Goal: Task Accomplishment & Management: Use online tool/utility

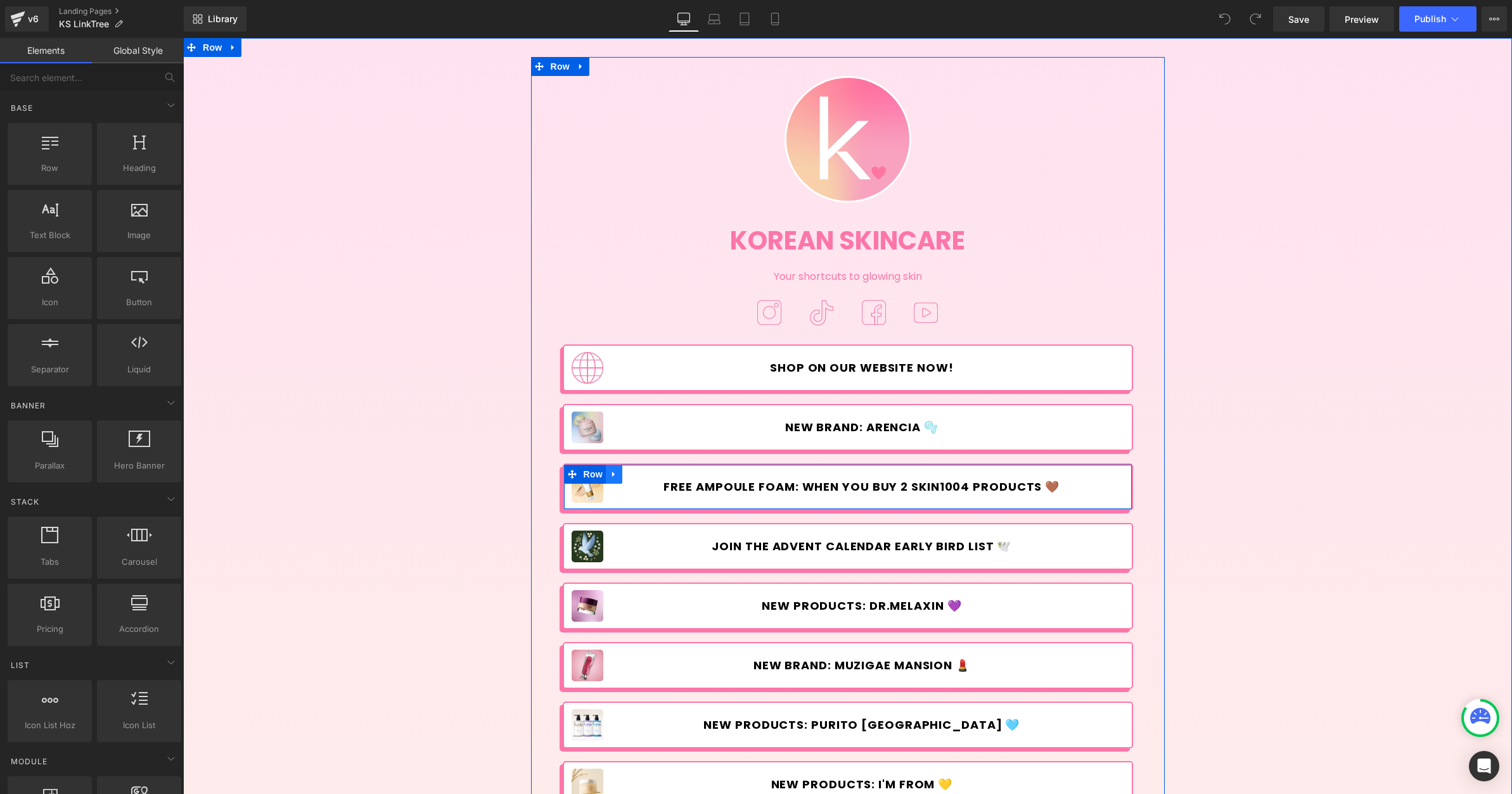
click at [612, 469] on icon at bounding box center [614, 474] width 9 height 9
click at [586, 474] on span "Row" at bounding box center [593, 475] width 26 height 19
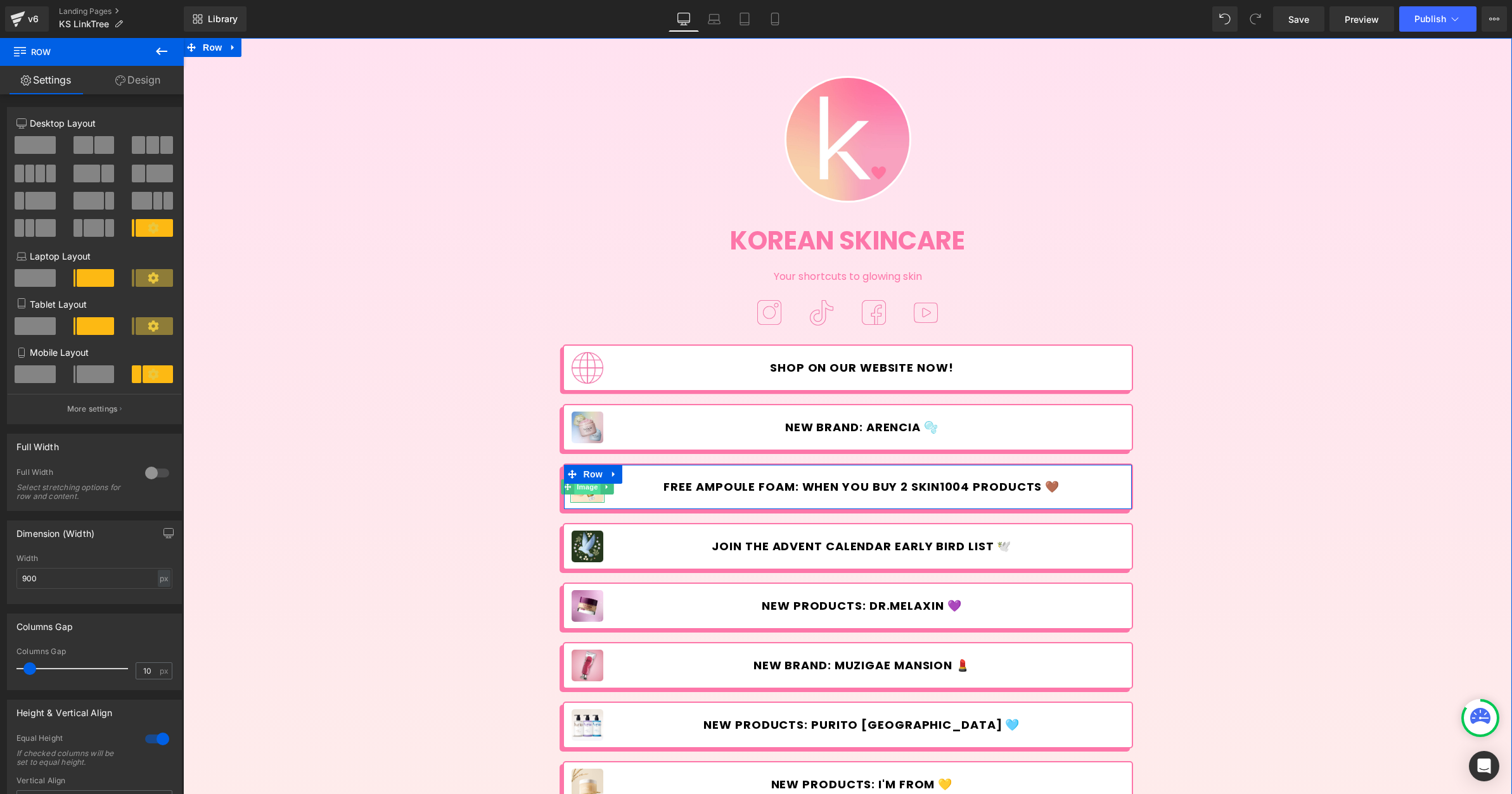
click at [580, 489] on span "Image" at bounding box center [587, 486] width 26 height 15
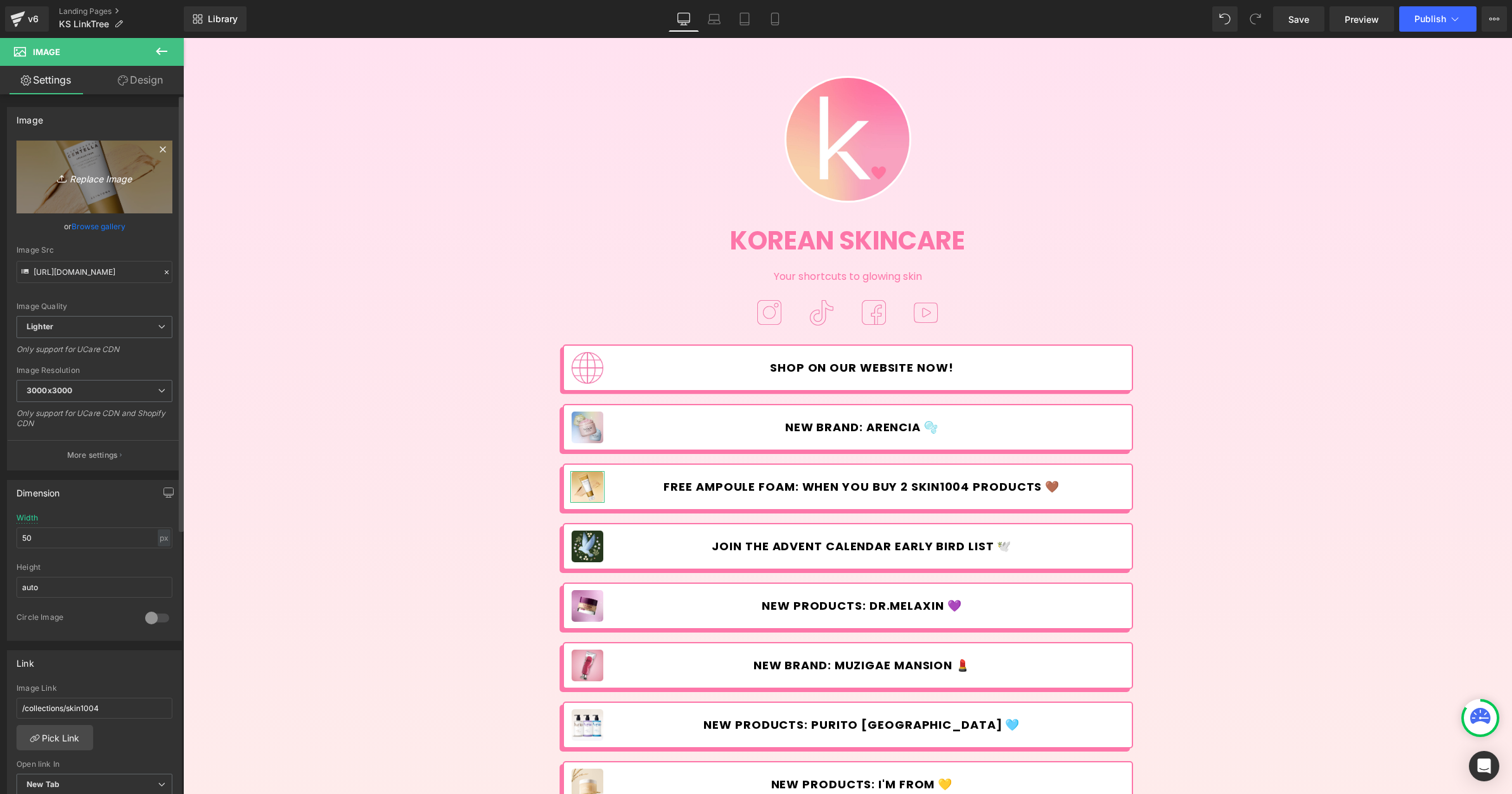
click at [109, 188] on link "Replace Image" at bounding box center [94, 177] width 156 height 73
type input "C:\fakepath\Klairs_Sale&GWP-linktree.jpg"
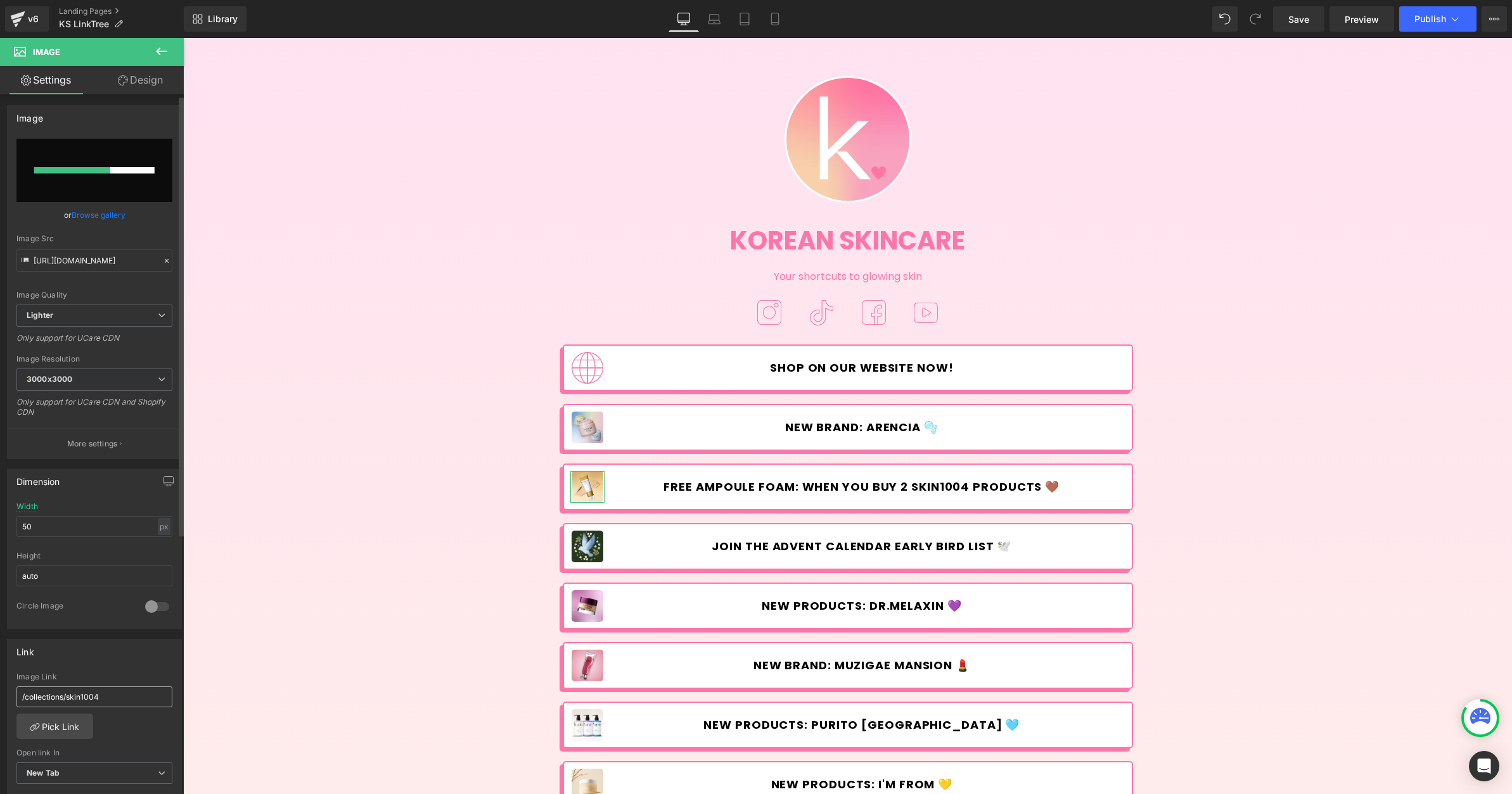
scroll to position [3, 0]
click at [58, 717] on link "Pick Link" at bounding box center [55, 726] width 77 height 26
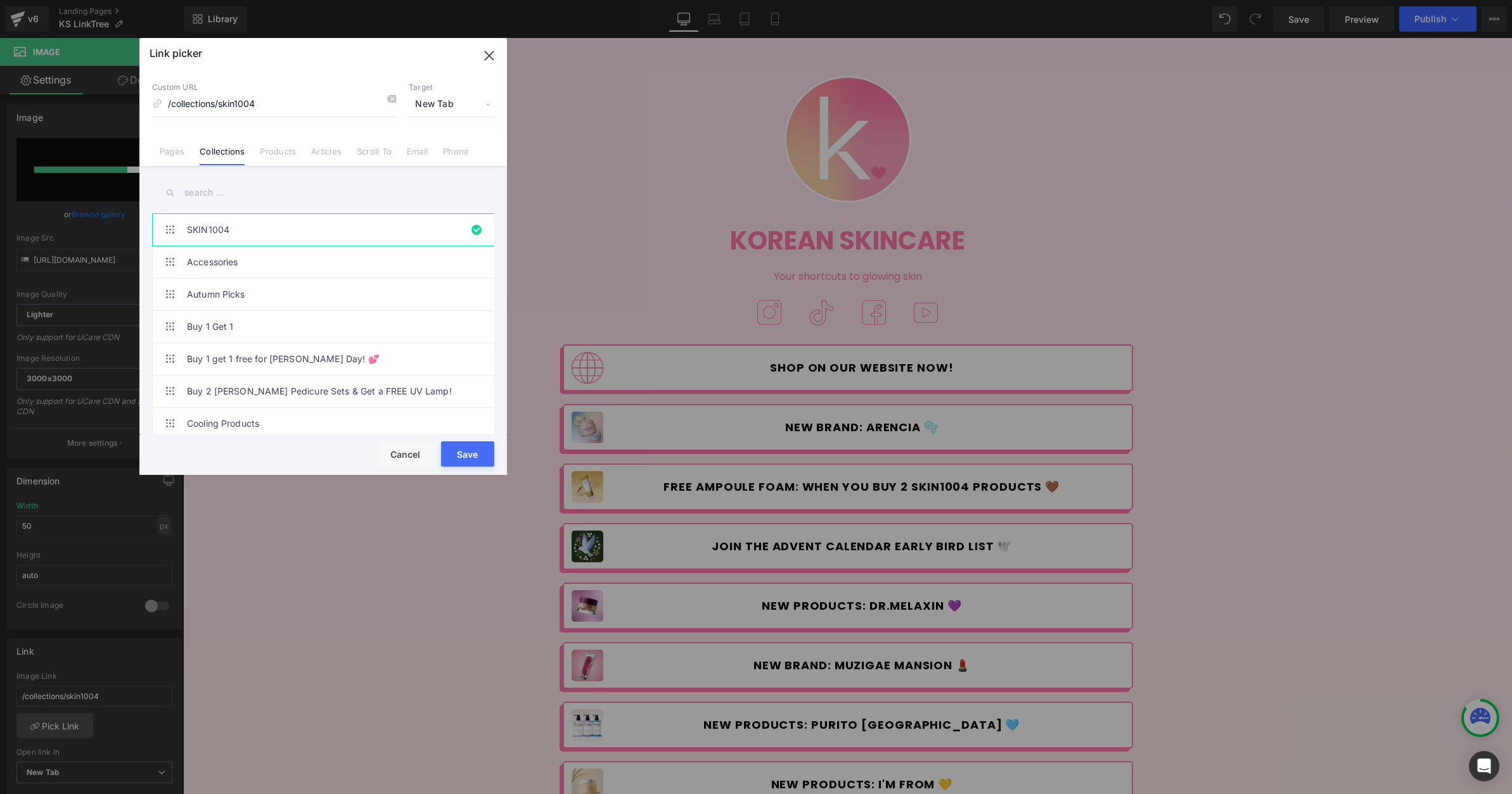
click at [237, 185] on input "text" at bounding box center [323, 193] width 342 height 28
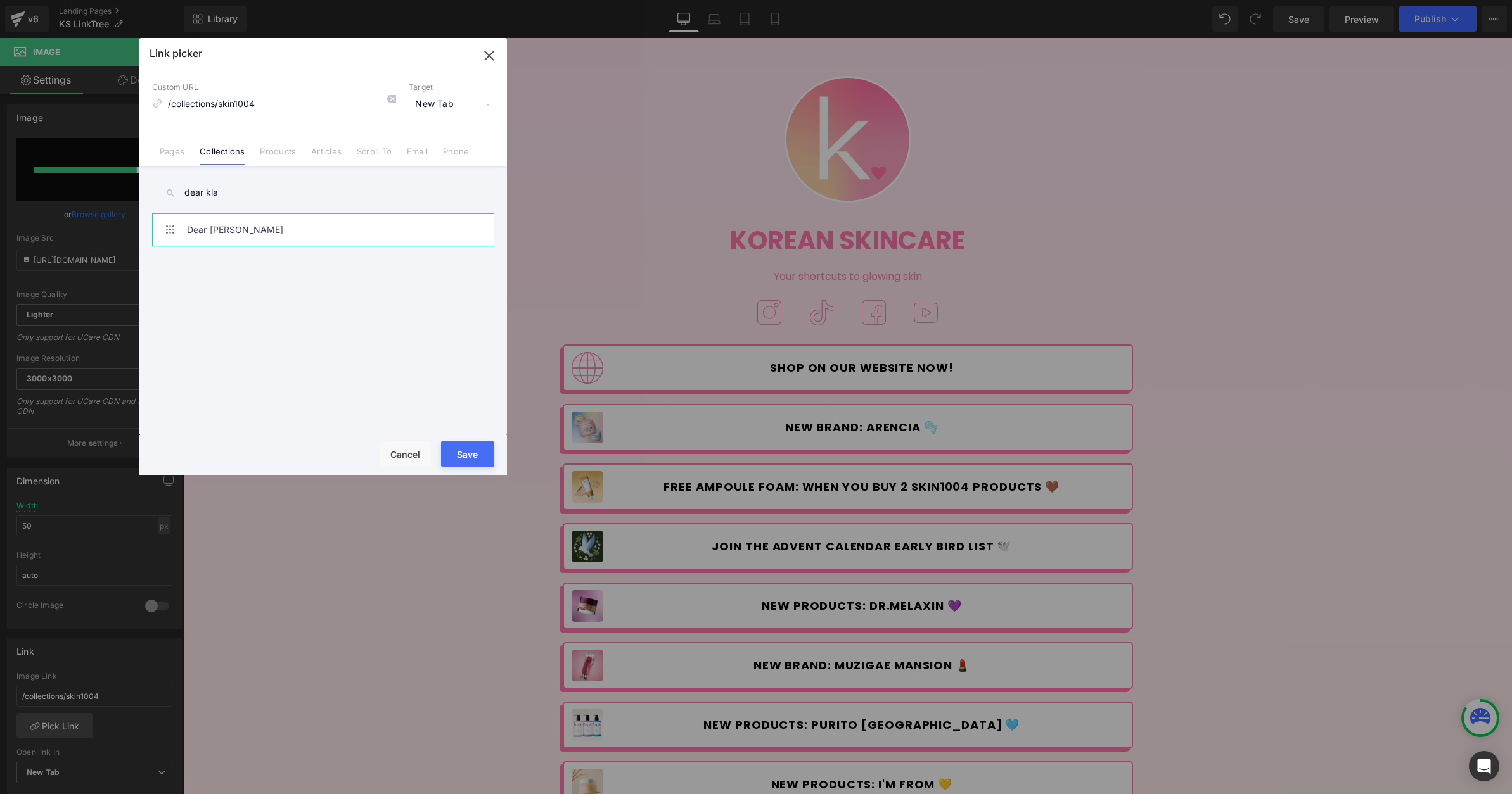
type input "dear kla"
click at [289, 235] on link "Dear [PERSON_NAME]" at bounding box center [326, 229] width 279 height 32
type input "/collections/dear-[PERSON_NAME]"
click at [470, 457] on button "Save" at bounding box center [468, 455] width 53 height 26
type input "/collections/dear-[PERSON_NAME]"
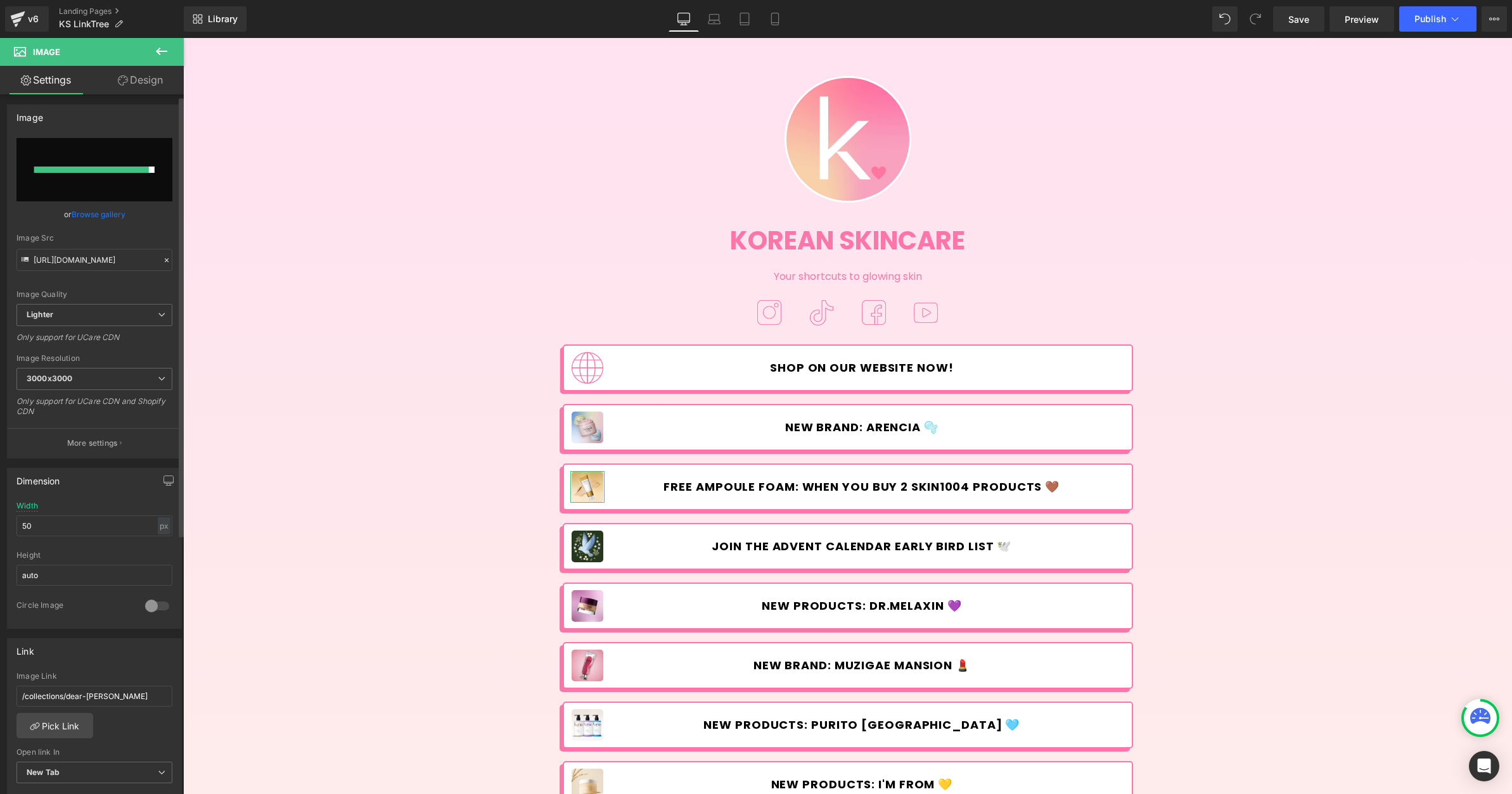
click at [139, 169] on div at bounding box center [91, 170] width 114 height 6
click at [335, 244] on div "Image Korean Skincare Heading Your shortcuts to glowing skin Text Block Image I…" at bounding box center [848, 652] width 1329 height 1191
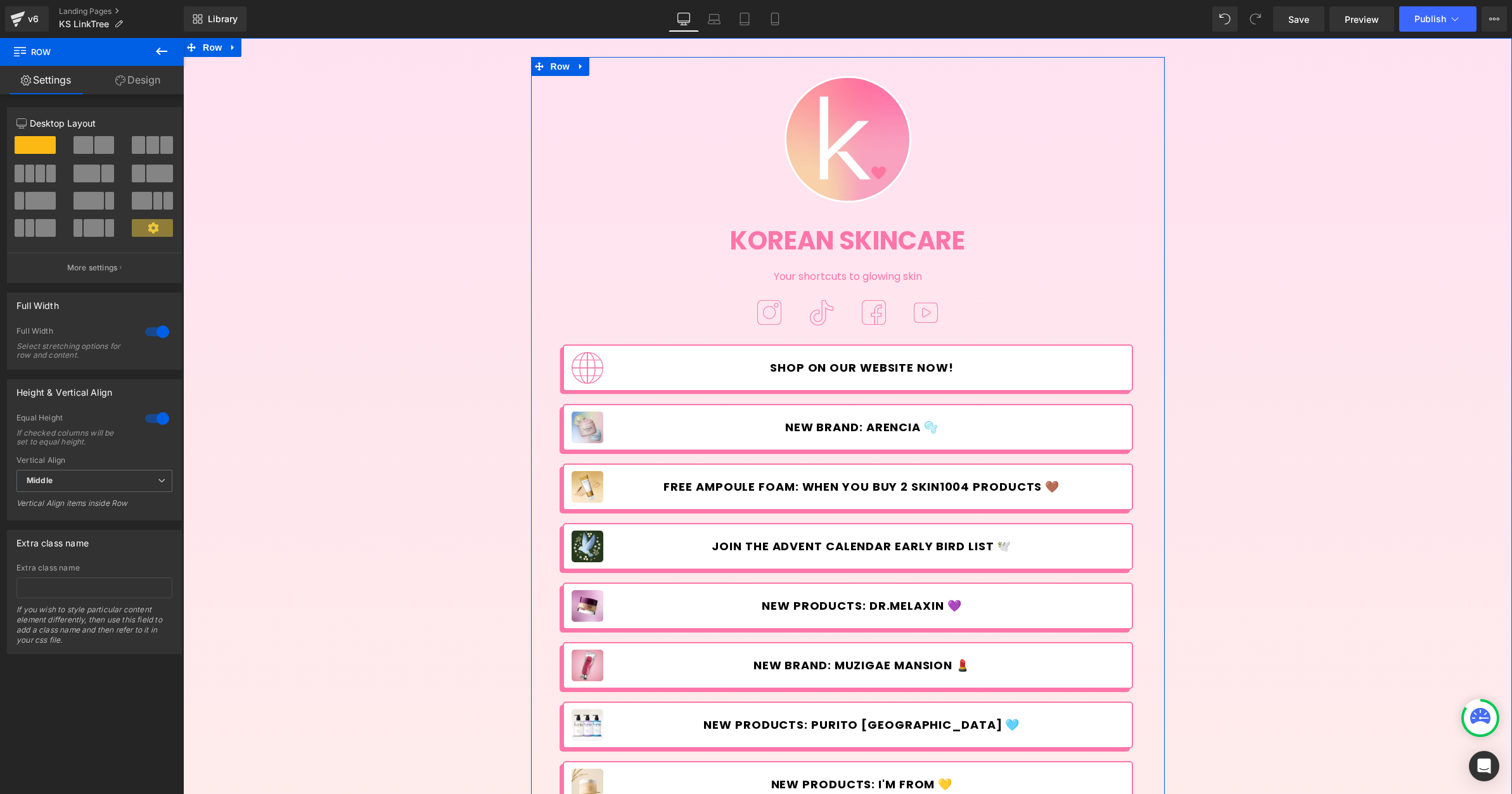
click at [583, 482] on span "Row" at bounding box center [593, 474] width 21 height 15
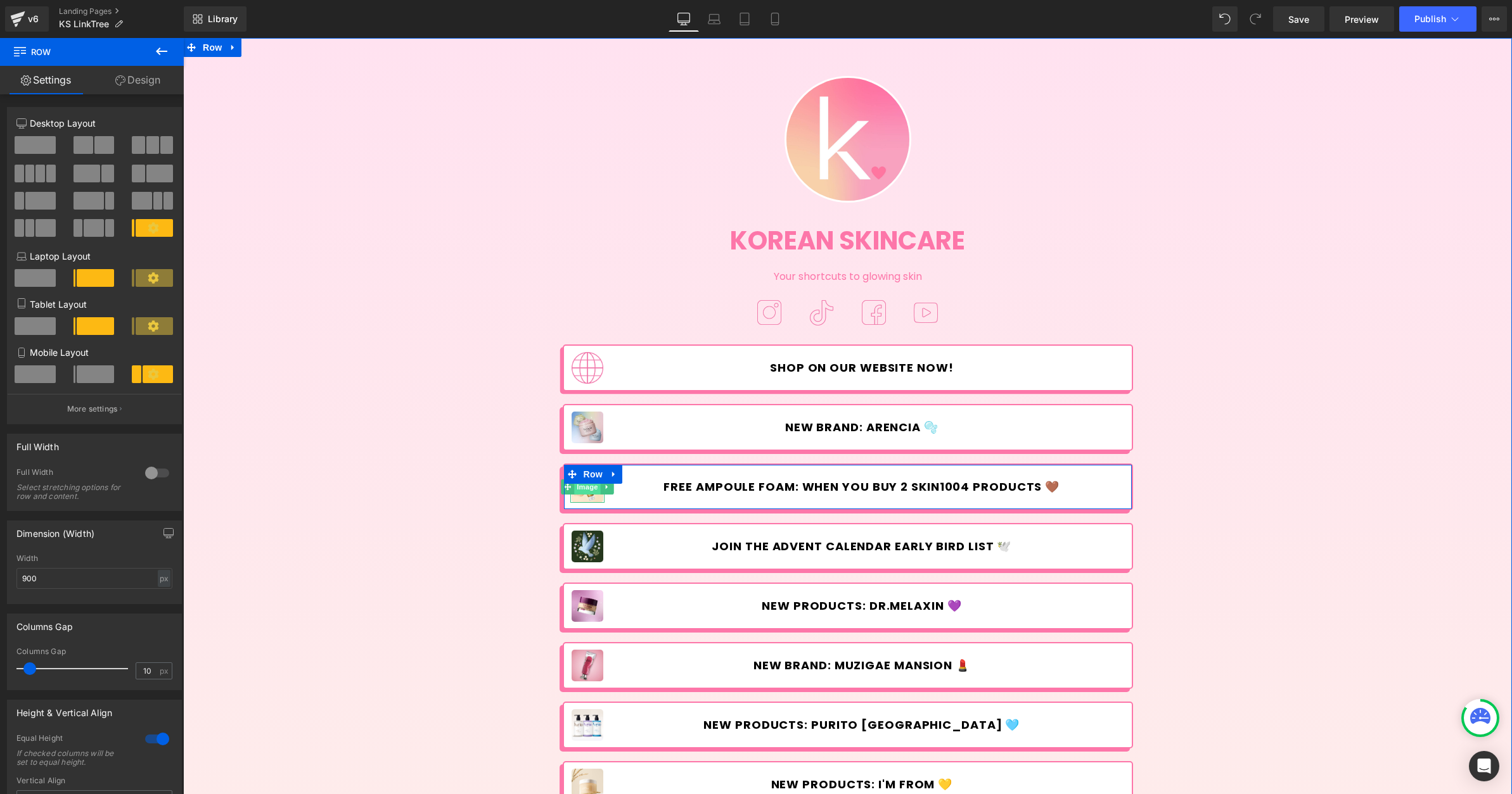
click at [586, 490] on span "Image" at bounding box center [587, 486] width 26 height 15
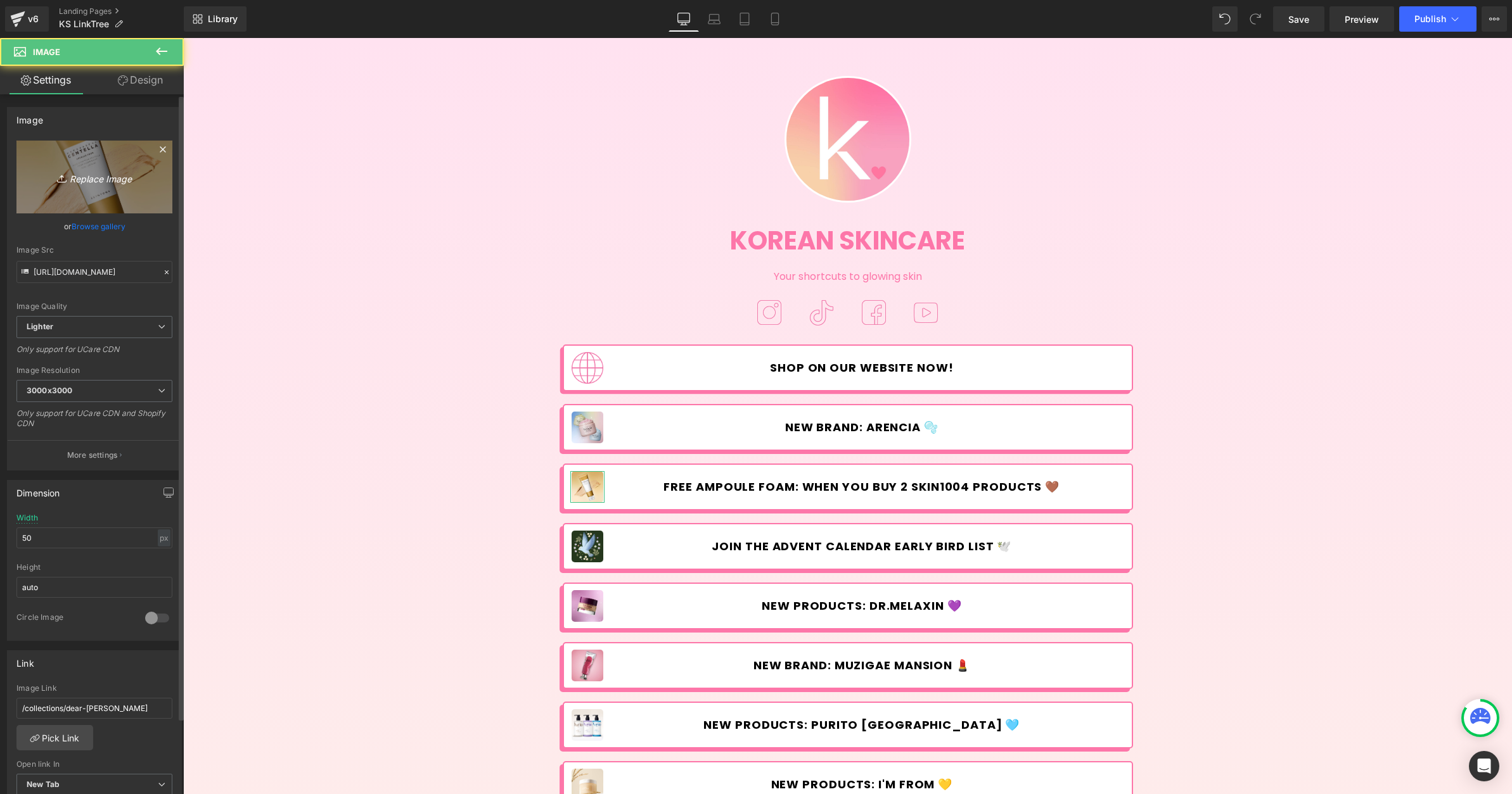
click at [100, 174] on icon "Replace Image" at bounding box center [94, 177] width 102 height 16
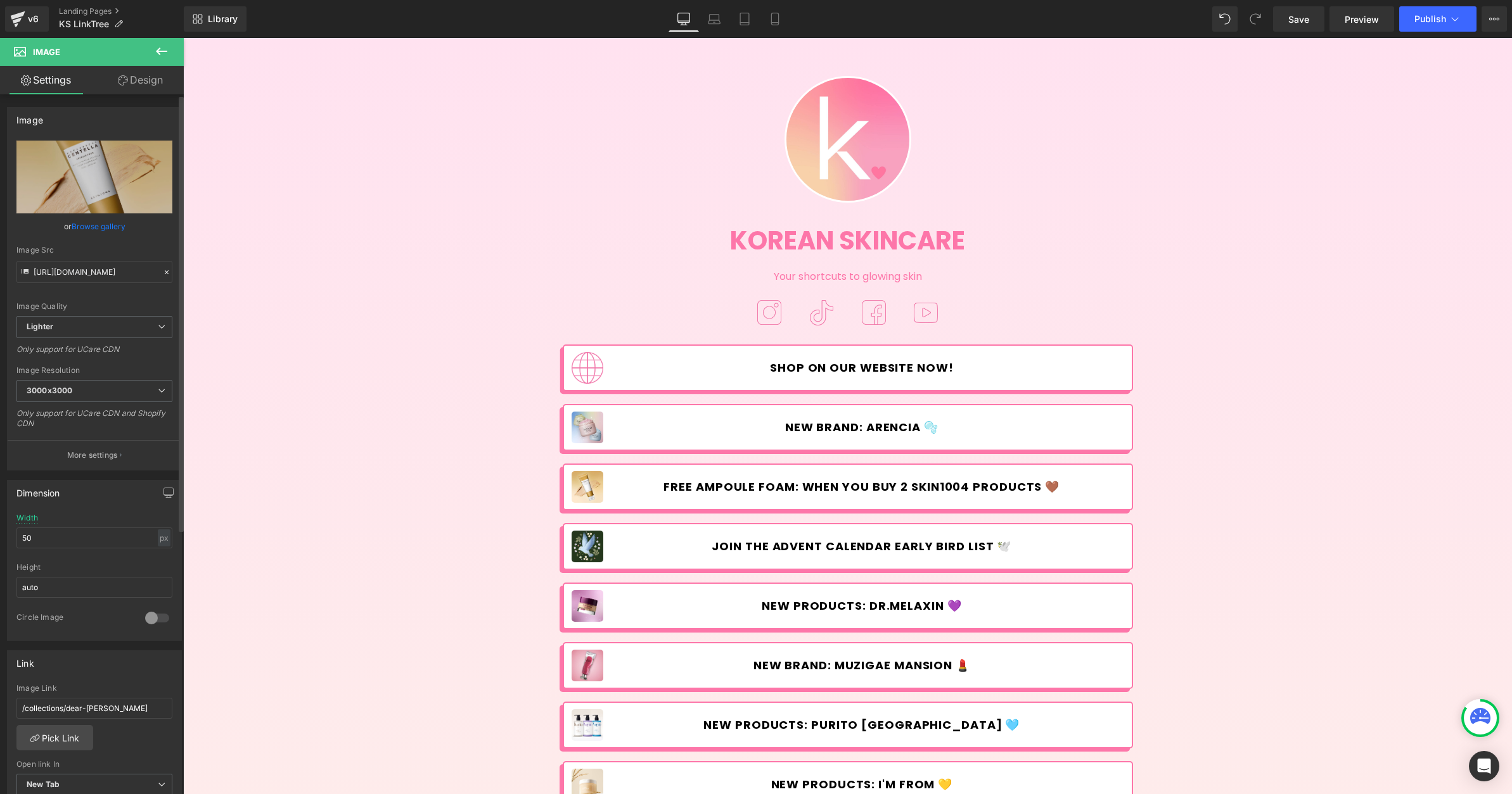
type input "C:\fakepath\Klairs_Sale&GWP-linktree.jpg"
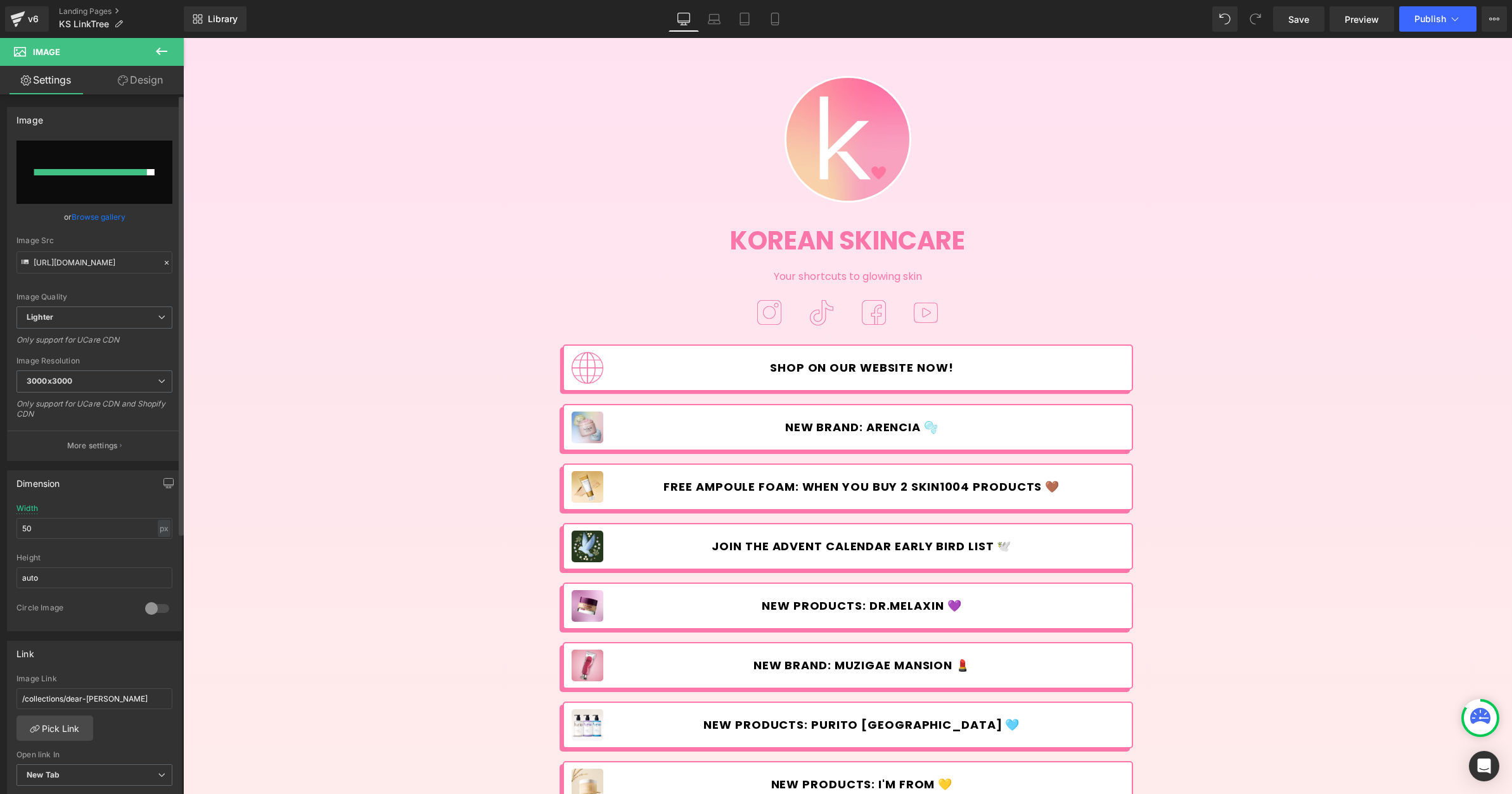
type input "[URL][DOMAIN_NAME]"
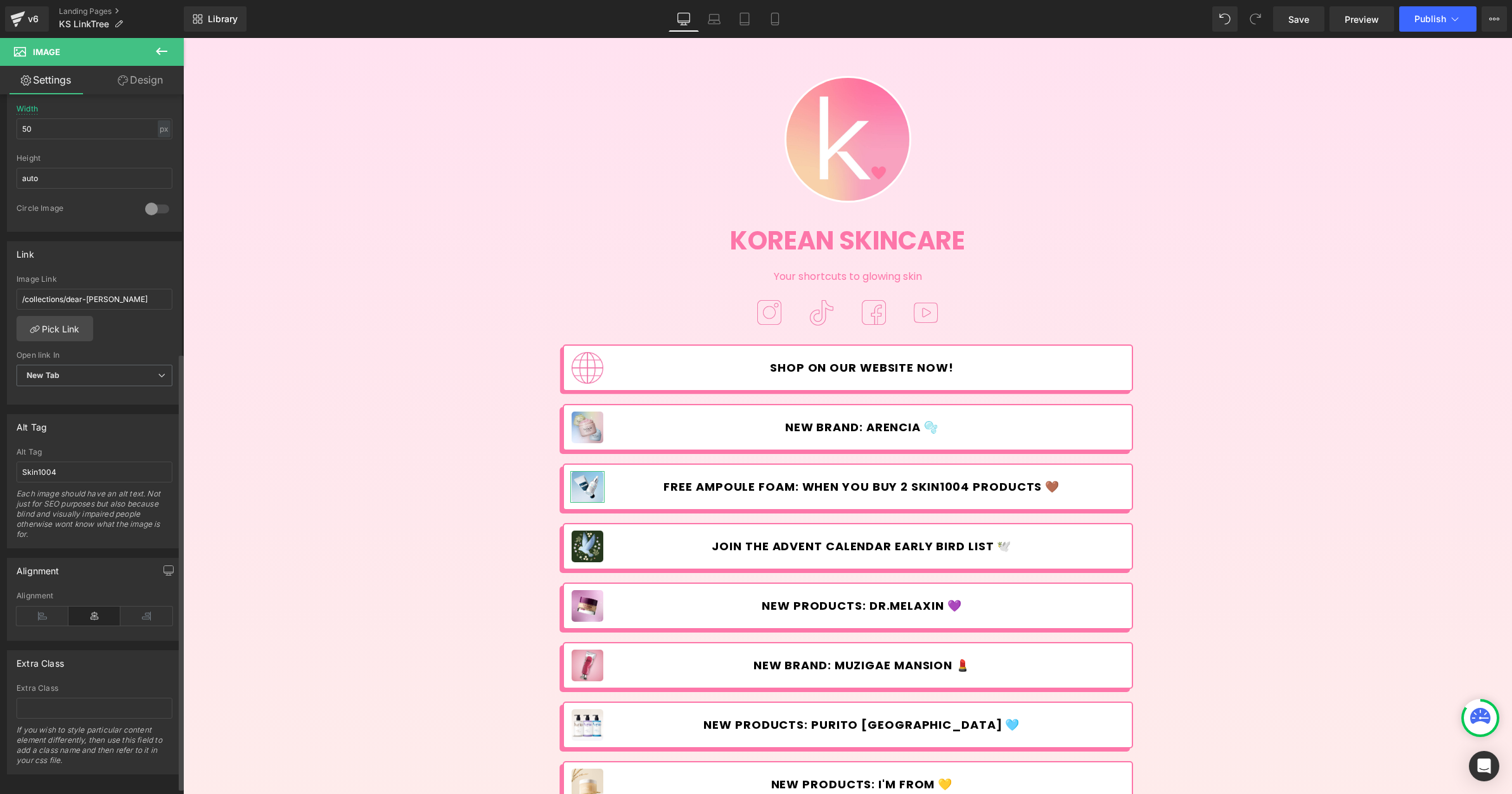
scroll to position [413, 0]
click at [81, 458] on input "Skin1004" at bounding box center [94, 467] width 156 height 21
click at [81, 459] on input "Skin1004" at bounding box center [94, 467] width 156 height 21
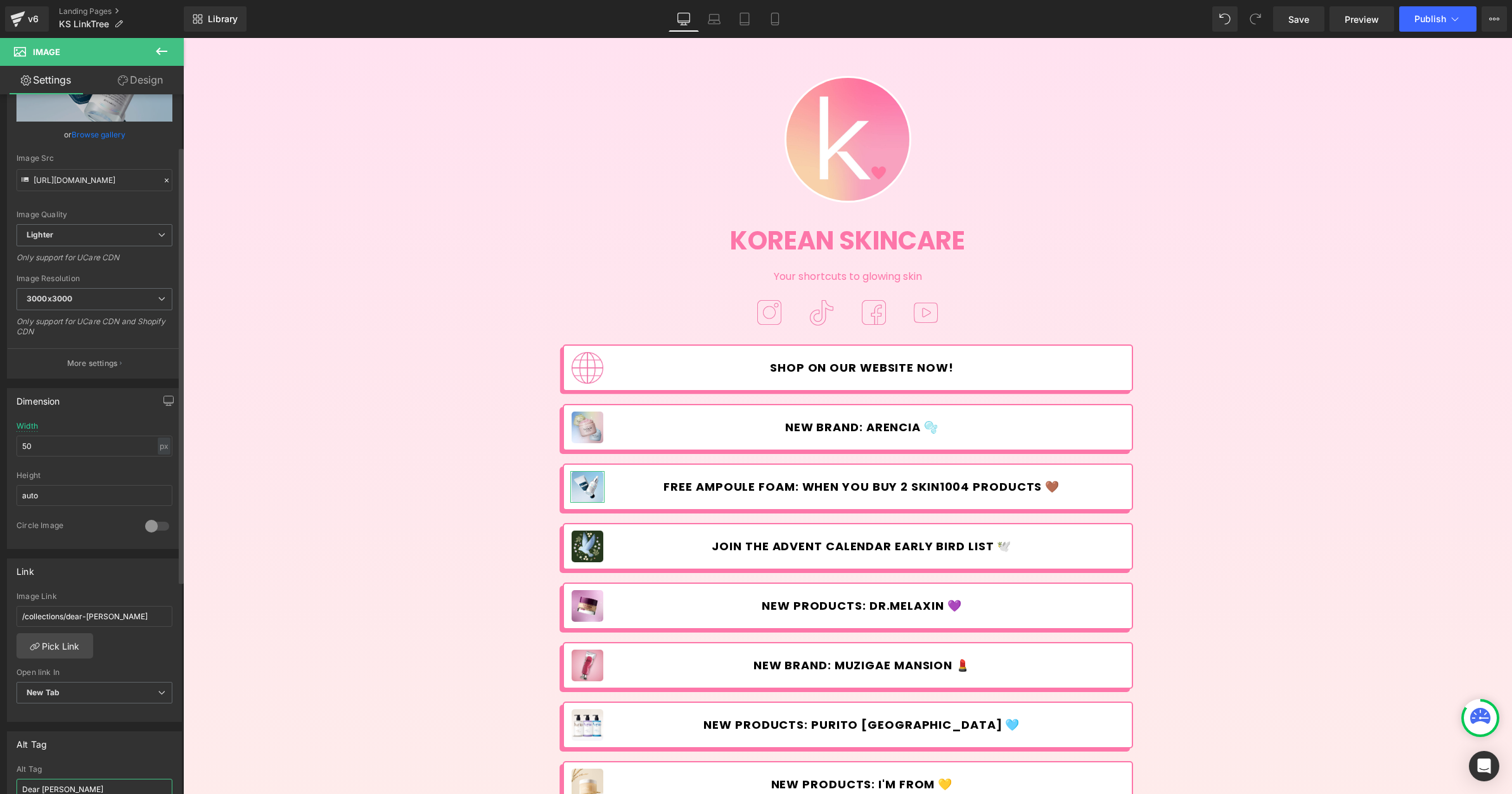
scroll to position [0, 0]
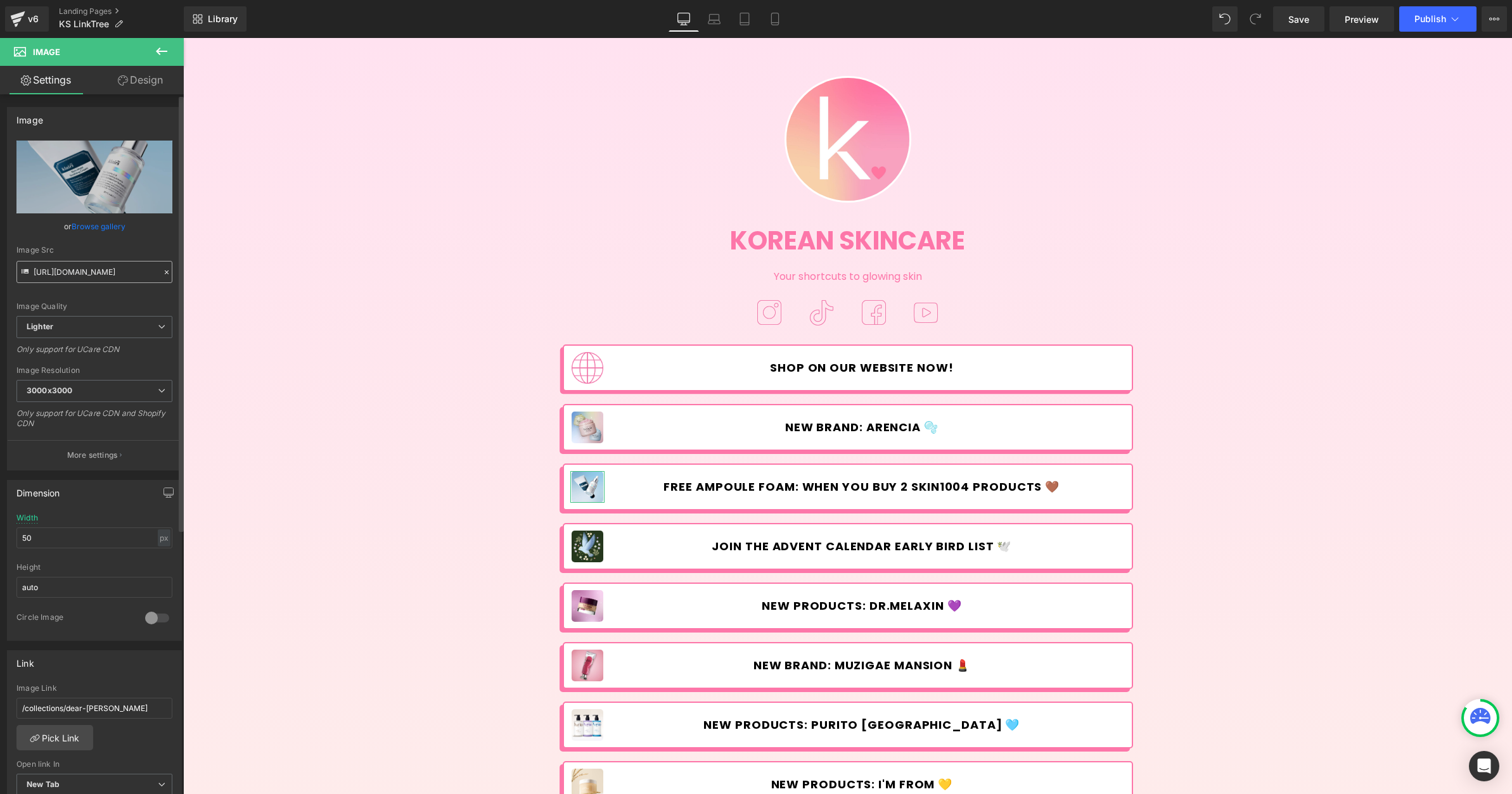
type input "Dear [PERSON_NAME]"
click at [127, 267] on input "[URL][DOMAIN_NAME]" at bounding box center [94, 271] width 156 height 22
click at [140, 716] on input "/collections/dear-[PERSON_NAME]" at bounding box center [94, 708] width 156 height 21
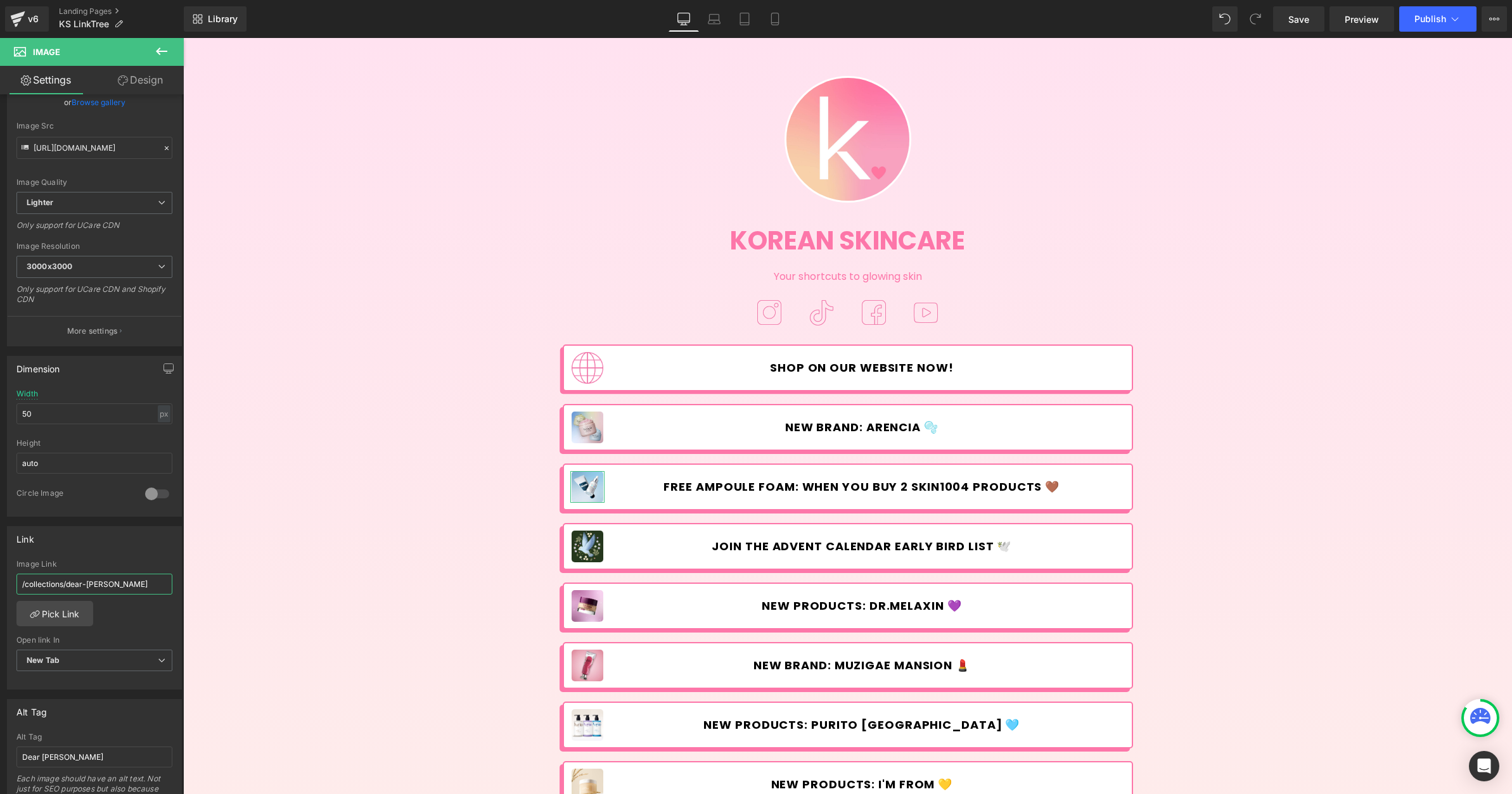
scroll to position [125, 0]
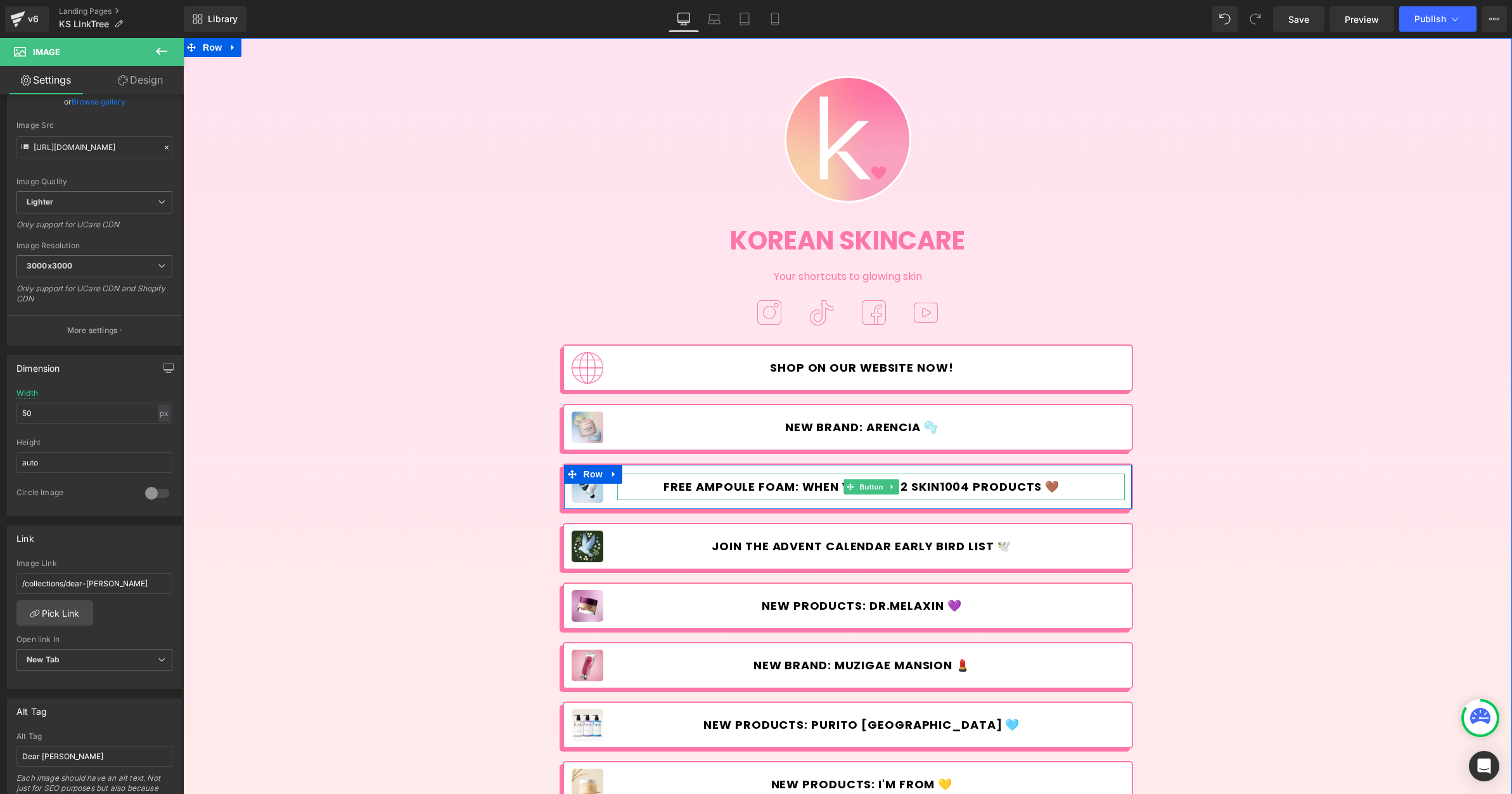
click at [747, 486] on span "FREE AMPOULE FOAM: WHEN YOU BUY 2 SKIN1004 PRODUCTS 🤎" at bounding box center [861, 487] width 396 height 14
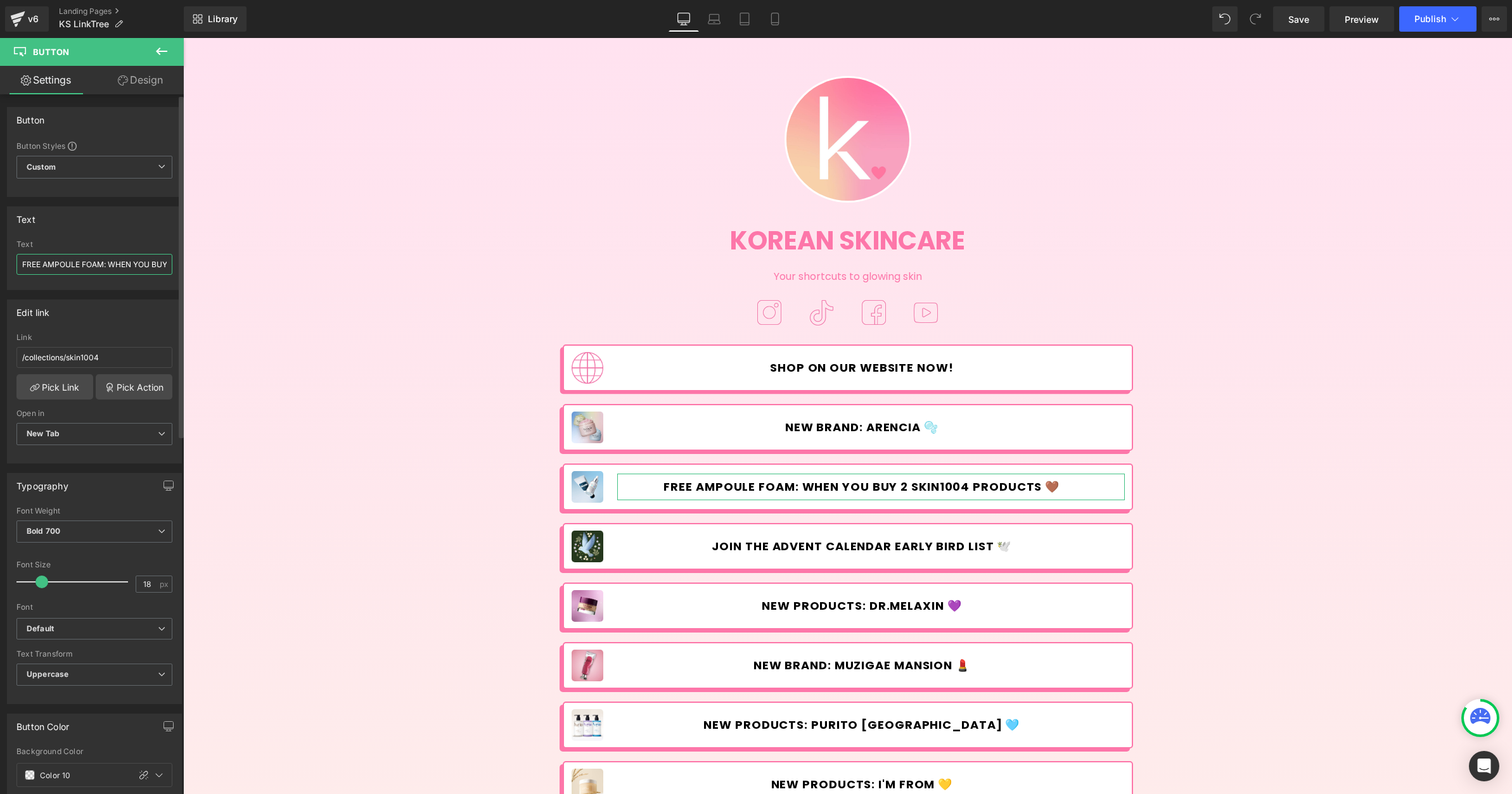
drag, startPoint x: 43, startPoint y: 263, endPoint x: 101, endPoint y: 260, distance: 58.1
click at [101, 260] on input "FREE AMPOULE FOAM: WHEN YOU BUY 2 SKIN1004 PRODUCTS 🤎" at bounding box center [94, 264] width 156 height 21
click at [89, 263] on input "FREE AMPOULE FOAM: WHEN YOU BUY 2 SKIN1004 PRODUCTS 🤎" at bounding box center [94, 264] width 156 height 21
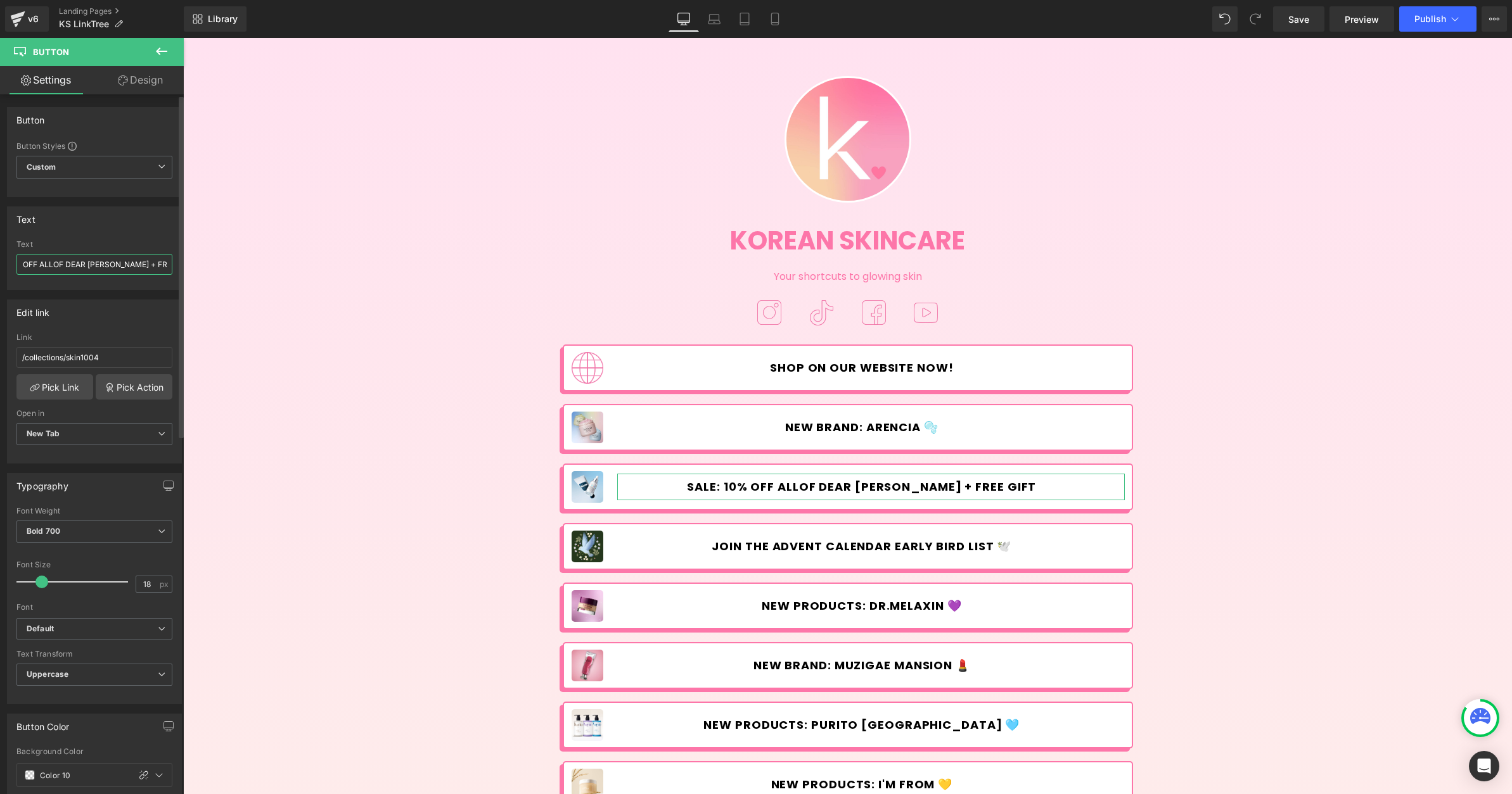
scroll to position [0, 45]
click at [110, 262] on input "SALE: 10% OFF ALLOF DEAR [PERSON_NAME] + FREE GIFTS" at bounding box center [94, 264] width 156 height 21
click at [48, 264] on input "SALE: 10% OFF ALLOF DEAR [PERSON_NAME] + FREE GIFTS" at bounding box center [94, 264] width 156 height 21
click at [114, 262] on input "SALE: 10% OFF ALL OF DEAR [PERSON_NAME] + FREE GIFTS" at bounding box center [94, 264] width 156 height 21
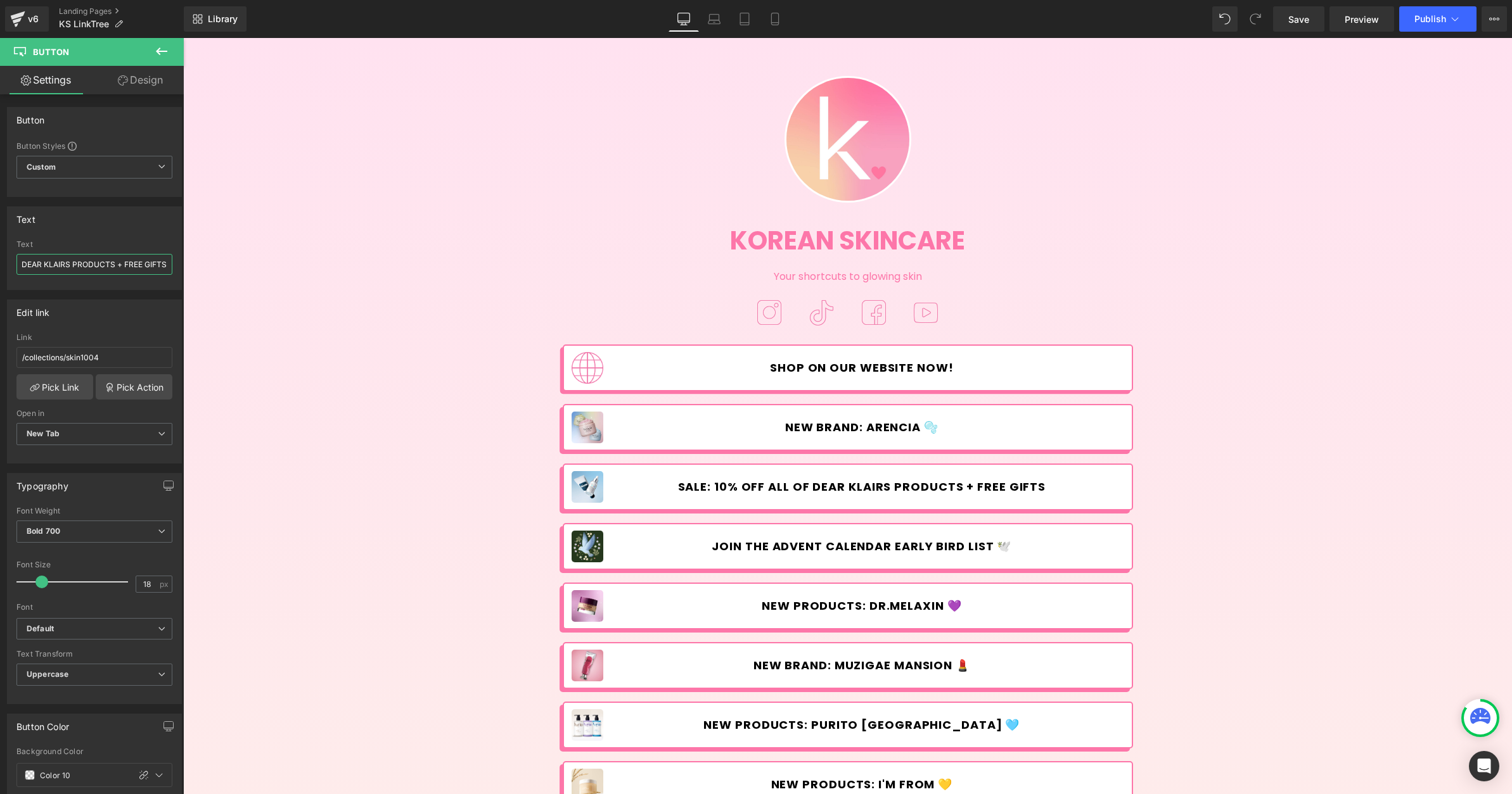
drag, startPoint x: 339, startPoint y: 301, endPoint x: 200, endPoint y: 266, distance: 143.3
drag, startPoint x: 161, startPoint y: 266, endPoint x: 181, endPoint y: 260, distance: 20.9
click at [161, 266] on input "SALE: 10% OFF ALL OF DEAR KLAIRS PRODUCTS + FREE GIFTS" at bounding box center [94, 264] width 156 height 21
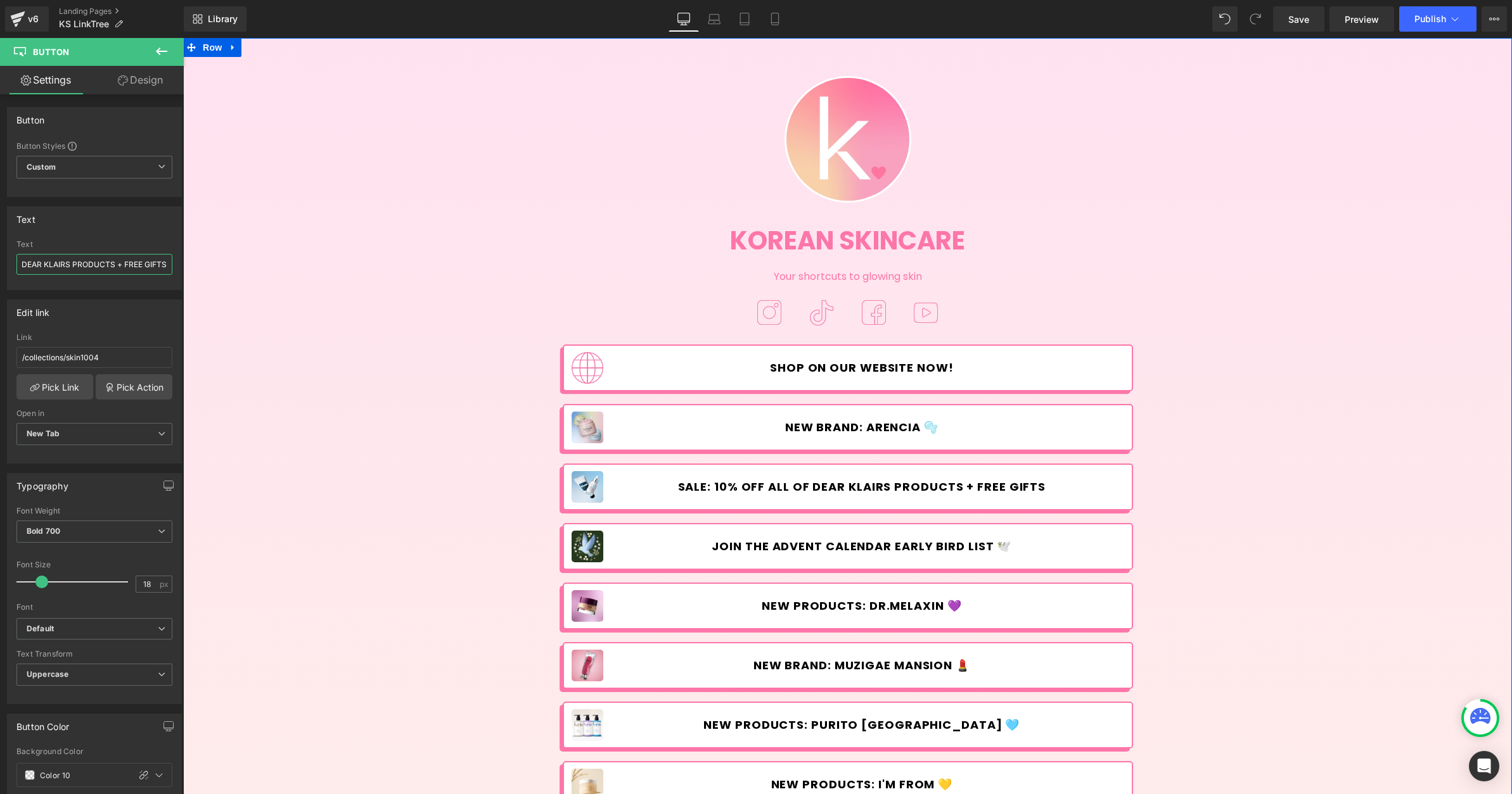
paste input "🩵"
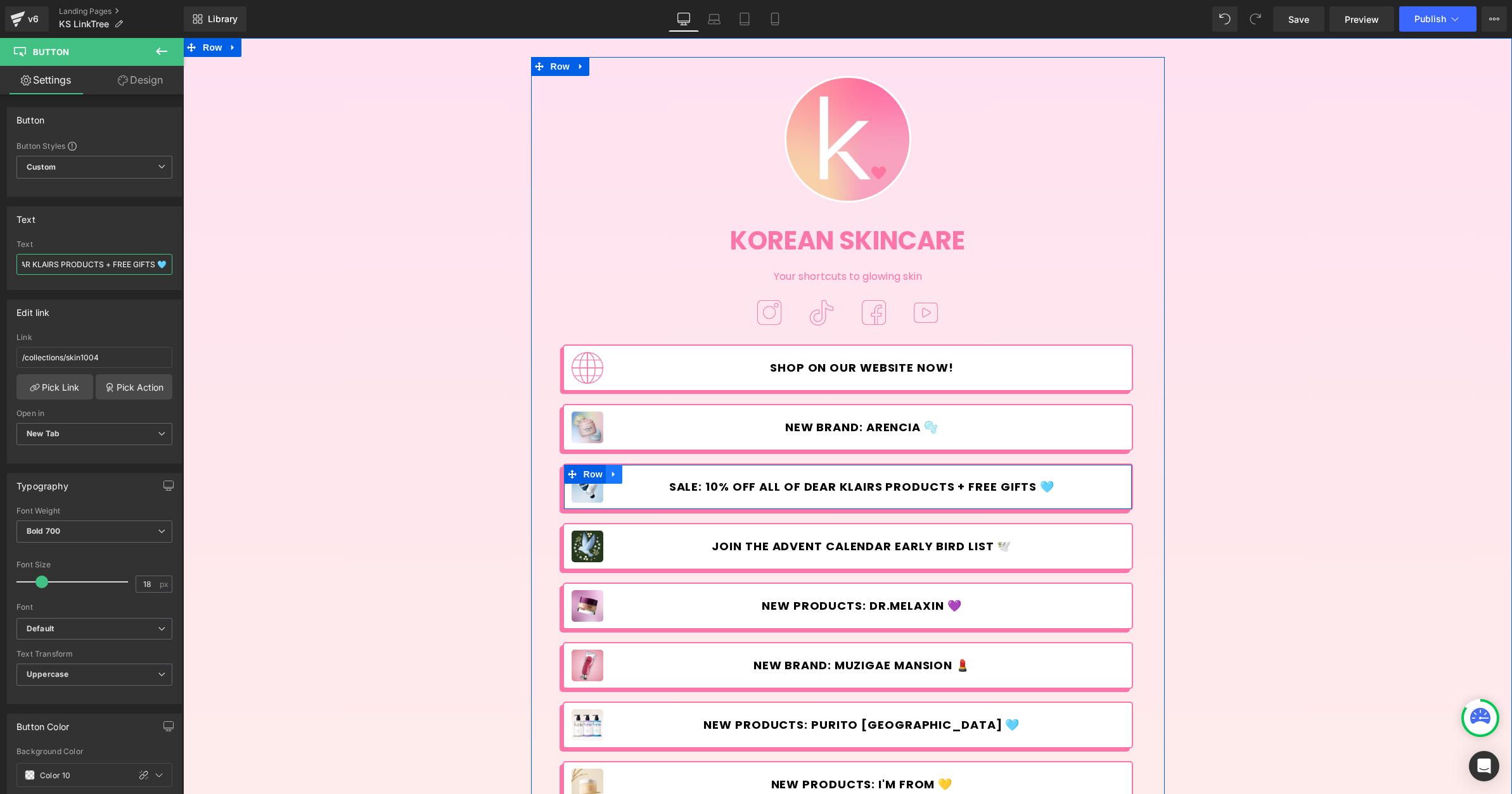
type input "SALE: 10% OFF ALL OF DEAR KLAIRS PRODUCTS + FREE GIFTS 🩵"
click at [613, 476] on icon at bounding box center [614, 474] width 9 height 9
click at [647, 472] on icon at bounding box center [647, 474] width 9 height 9
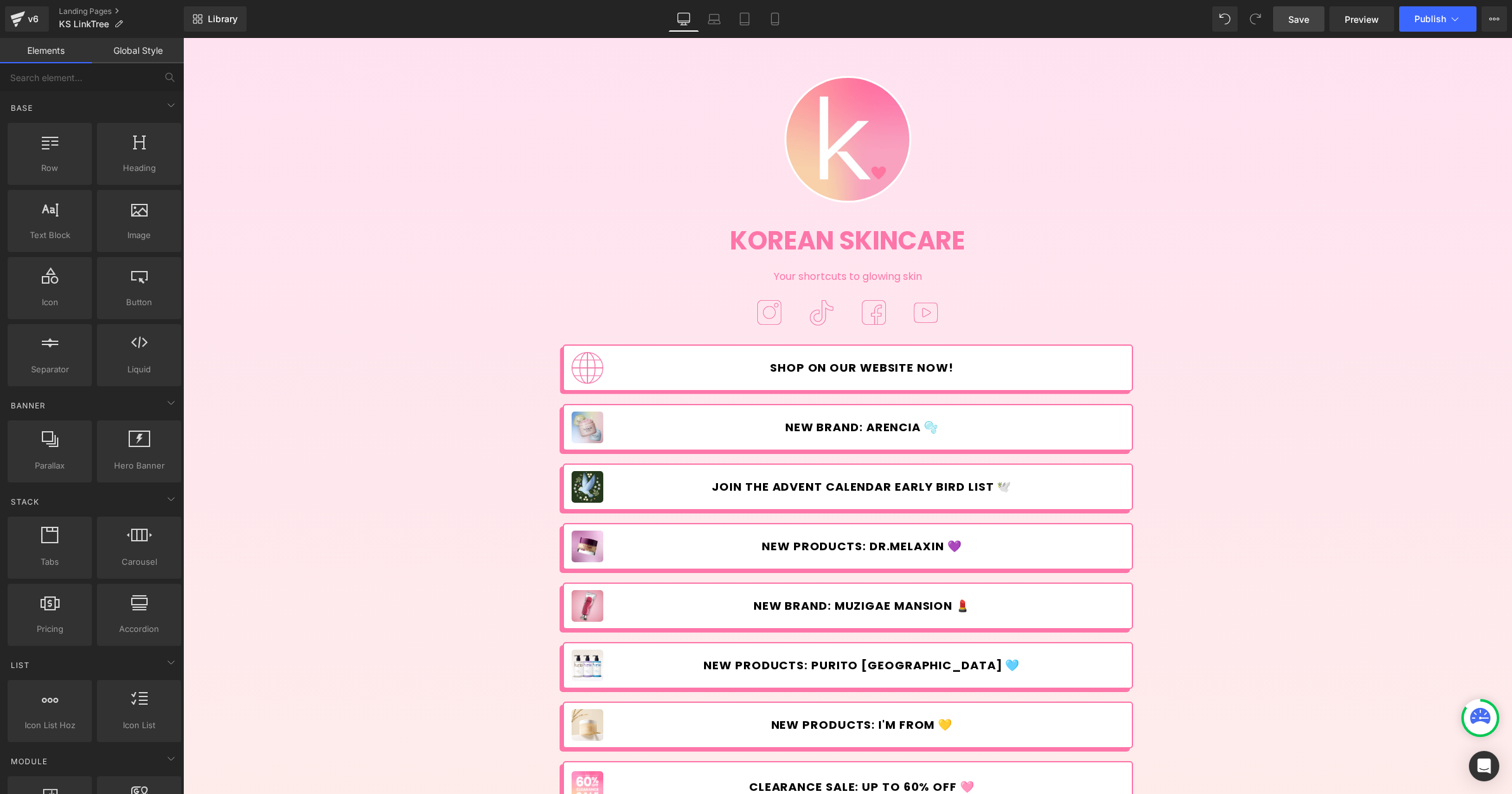
click at [1301, 28] on link "Save" at bounding box center [1299, 19] width 51 height 26
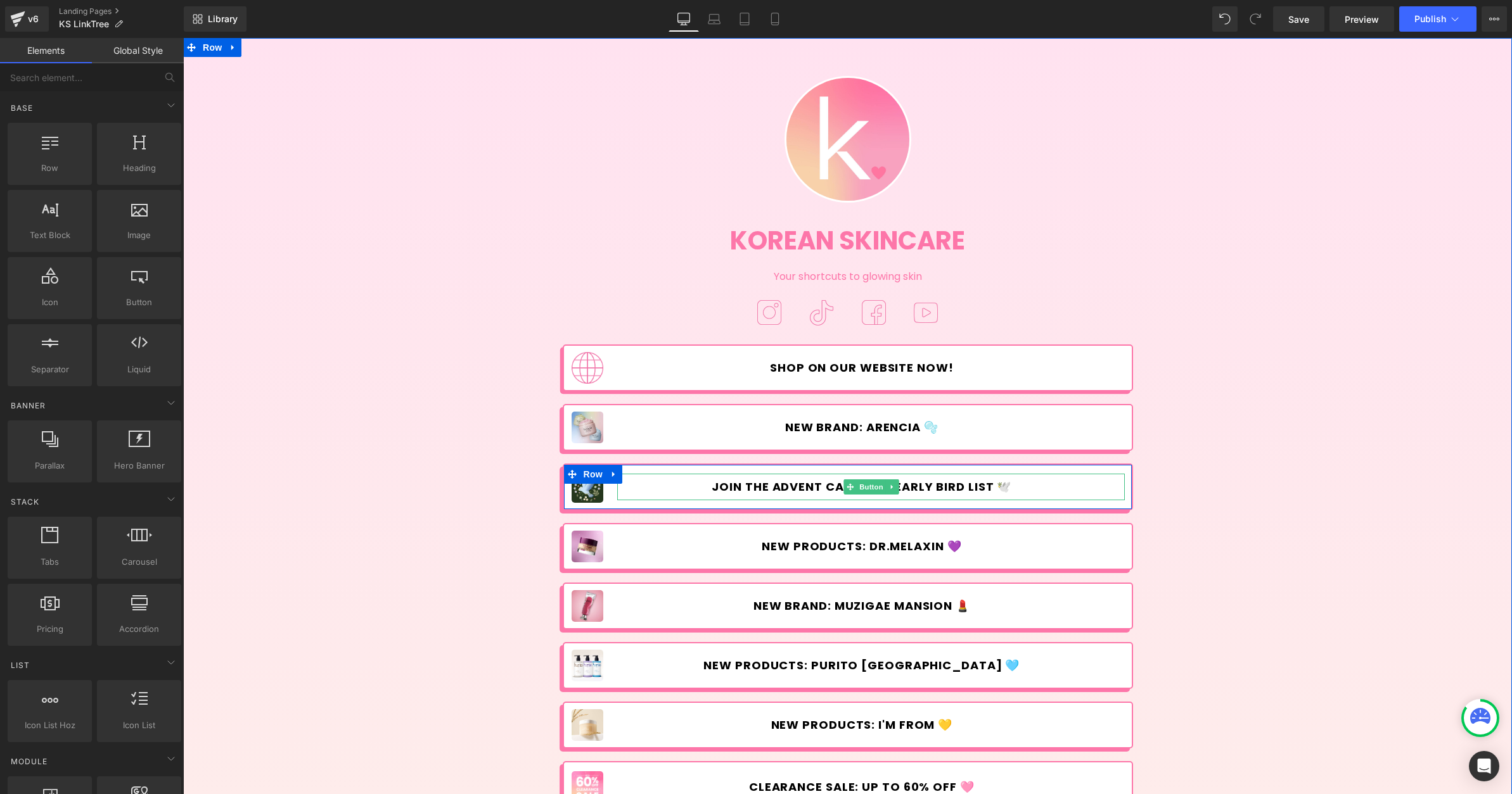
click at [738, 489] on span "Join the Advent Calendar Early Bird list 🕊️" at bounding box center [862, 487] width 300 height 14
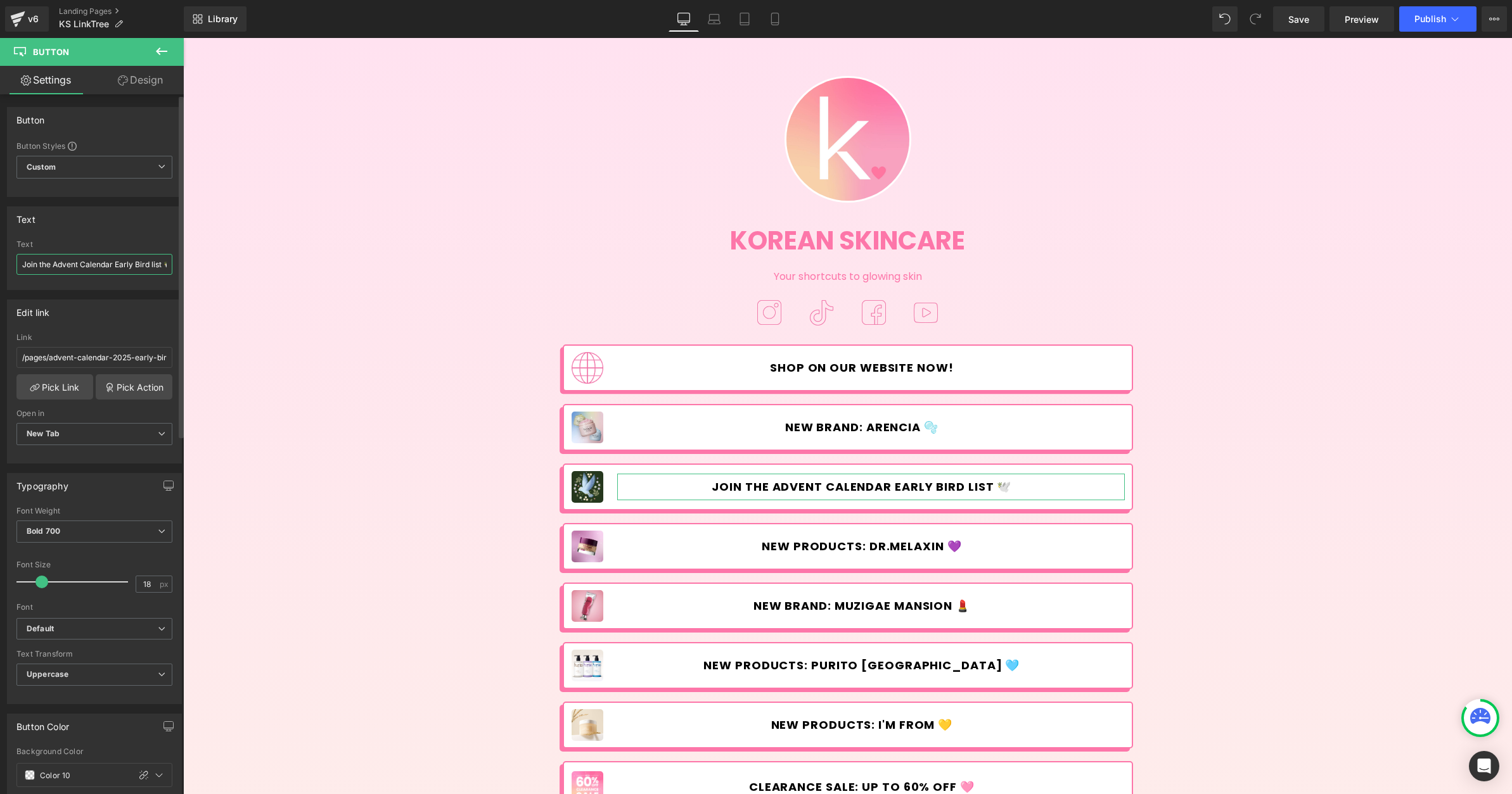
drag, startPoint x: 23, startPoint y: 264, endPoint x: 36, endPoint y: 265, distance: 13.0
click at [36, 265] on input "Join the Advent Calendar Early Bird list 🕊️" at bounding box center [94, 264] width 156 height 21
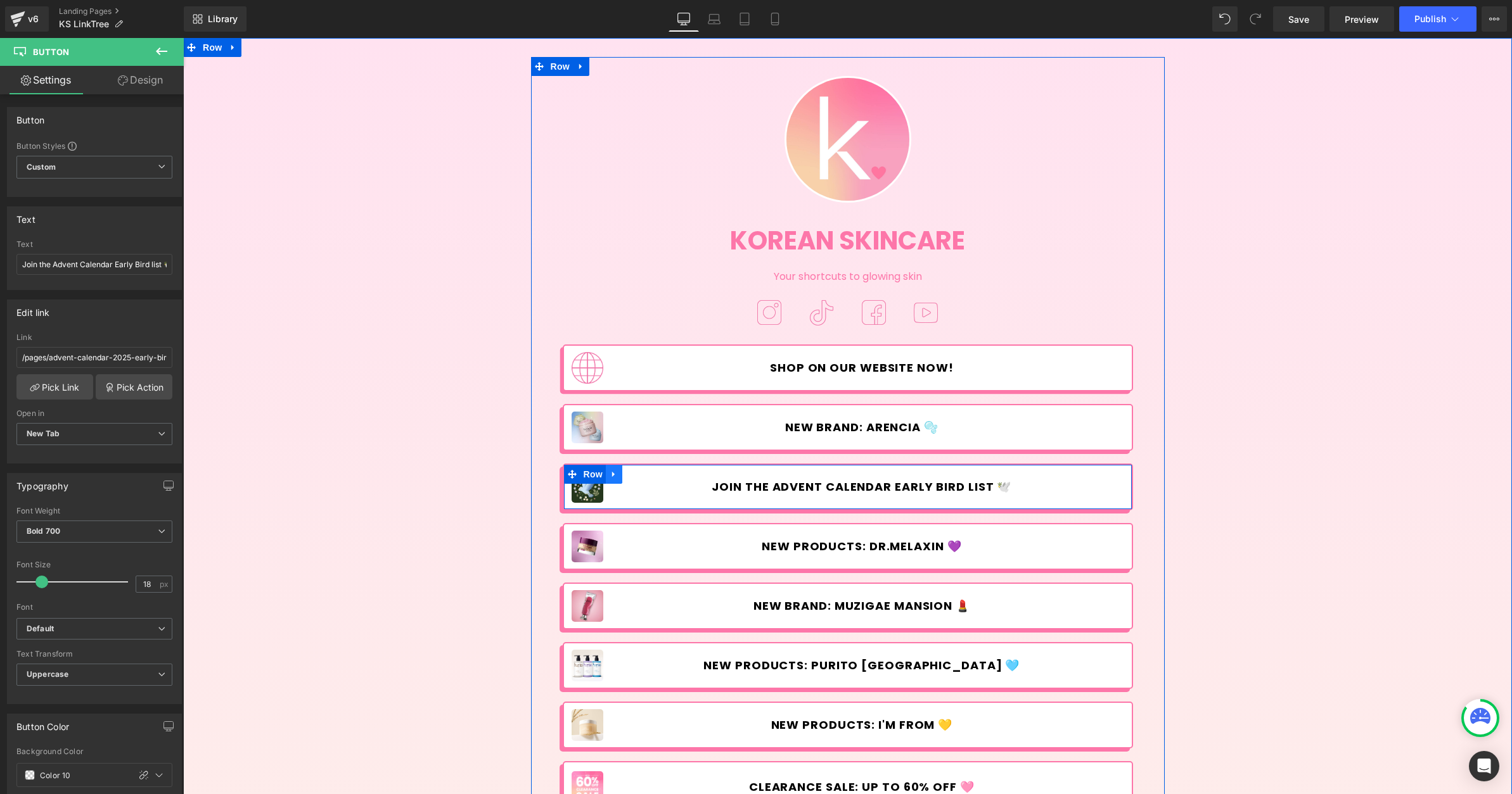
click at [610, 474] on icon at bounding box center [614, 474] width 9 height 9
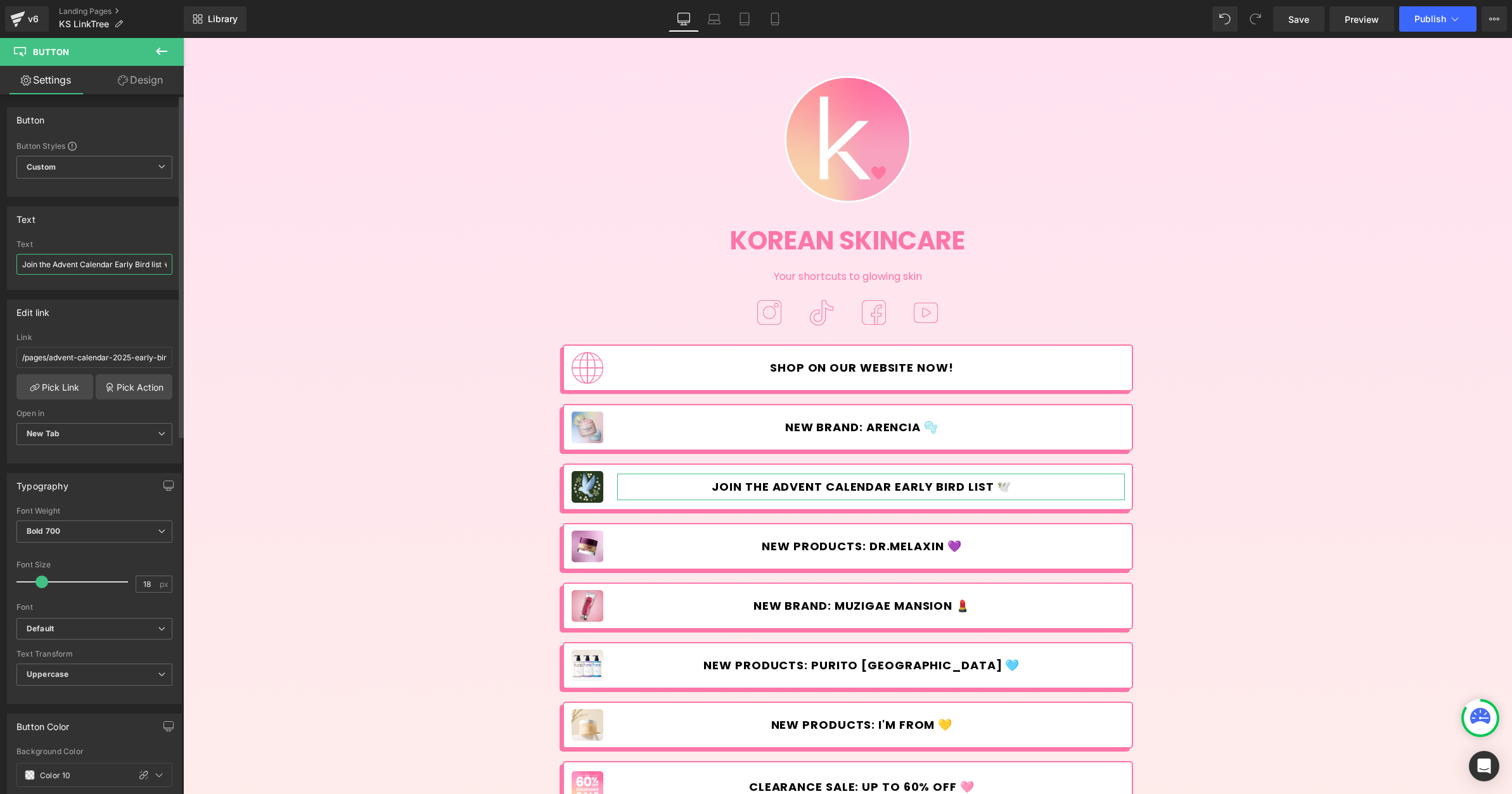
click at [87, 266] on input "Join the Advent Calendar Early Bird list 🕊️" at bounding box center [94, 264] width 156 height 21
click at [87, 266] on input "Join the Advent Calendar Early Bird list 🕊️" at bounding box center [94, 264] width 156 height 21
click at [93, 264] on input "Join the Advent Calendar Early Bird list 🕊️" at bounding box center [94, 264] width 156 height 21
drag, startPoint x: 40, startPoint y: 263, endPoint x: -55, endPoint y: 265, distance: 95.0
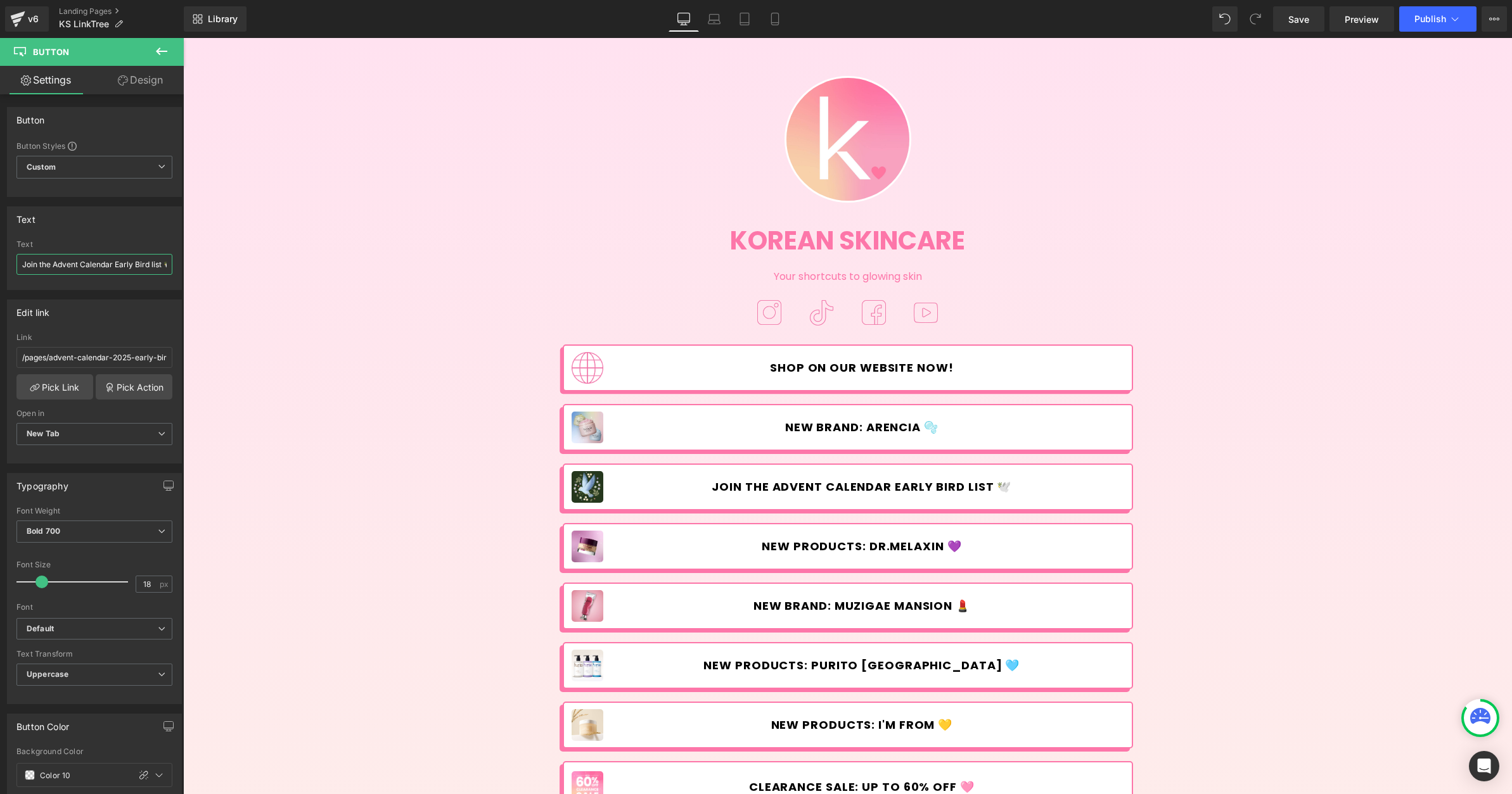
click at [0, 265] on html "Image You are previewing how the will restyle your page. You can not edit Eleme…" at bounding box center [756, 397] width 1512 height 794
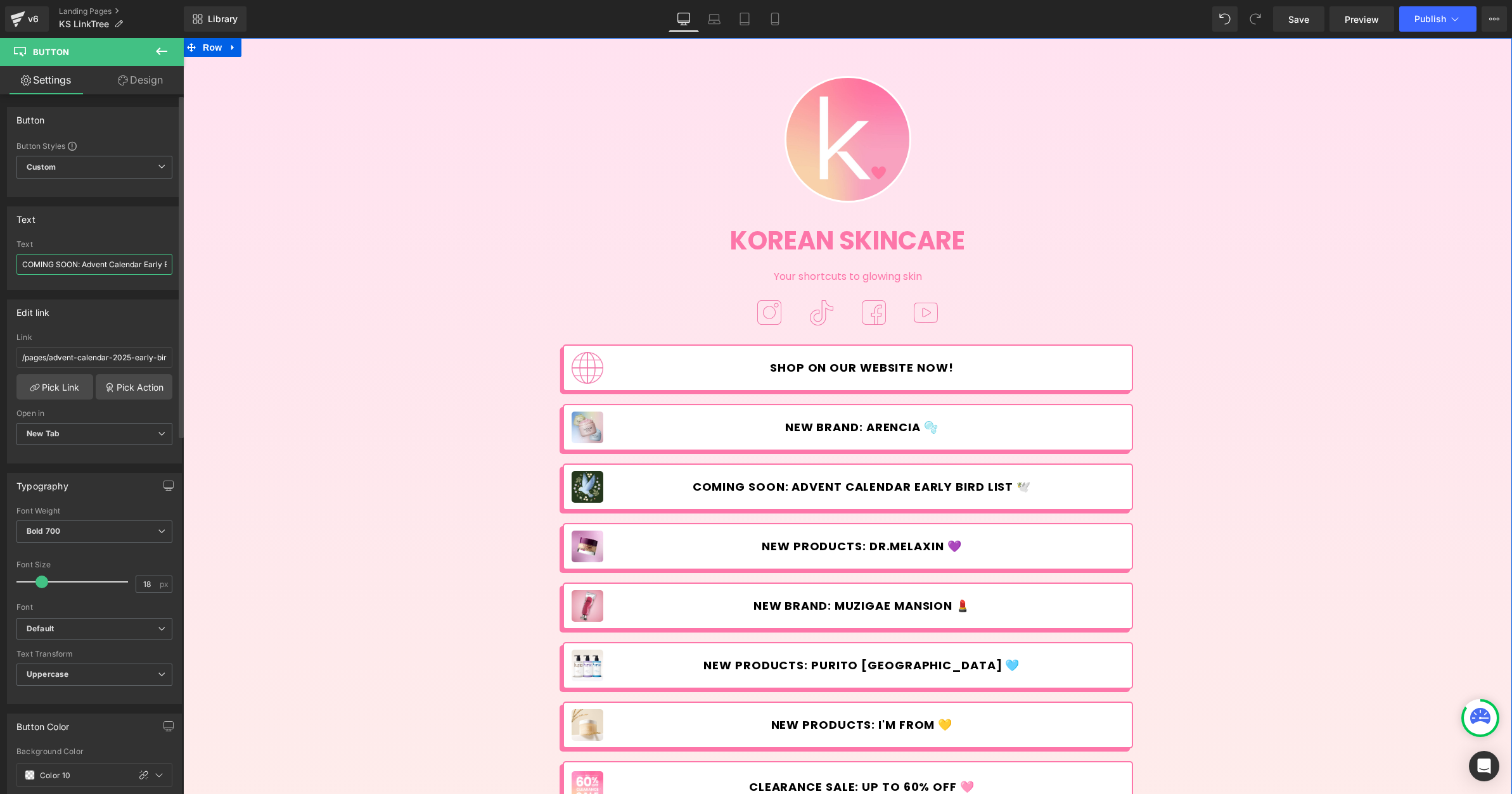
click at [161, 270] on input "COMING SOON: Advent Calendar Early Bird list 🕊️" at bounding box center [94, 264] width 156 height 21
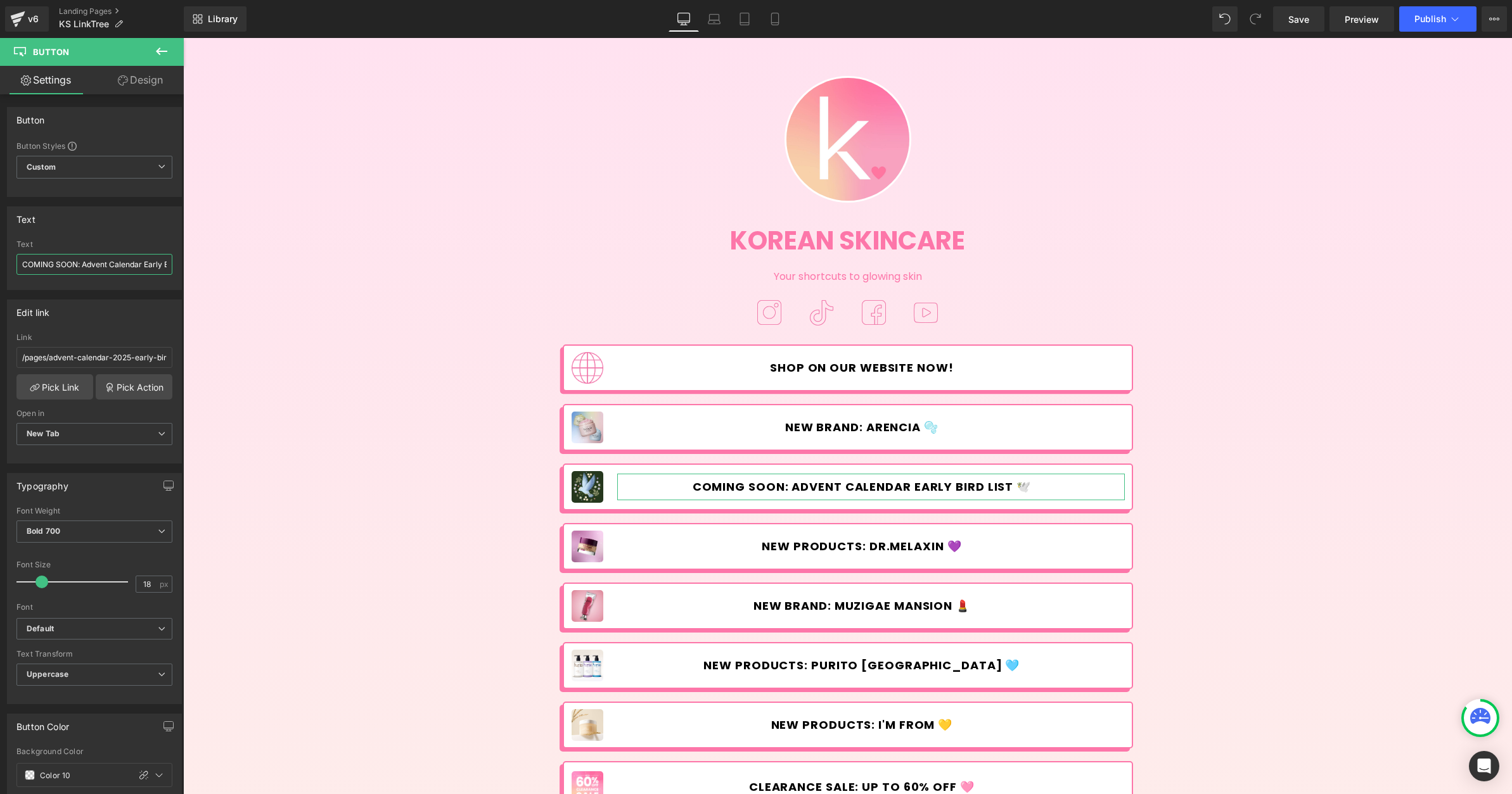
scroll to position [0, 39]
drag, startPoint x: 161, startPoint y: 266, endPoint x: 152, endPoint y: 266, distance: 9.0
click at [152, 266] on input "COMING SOON: Advent Calendar Early Bird list 🕊️" at bounding box center [94, 264] width 156 height 21
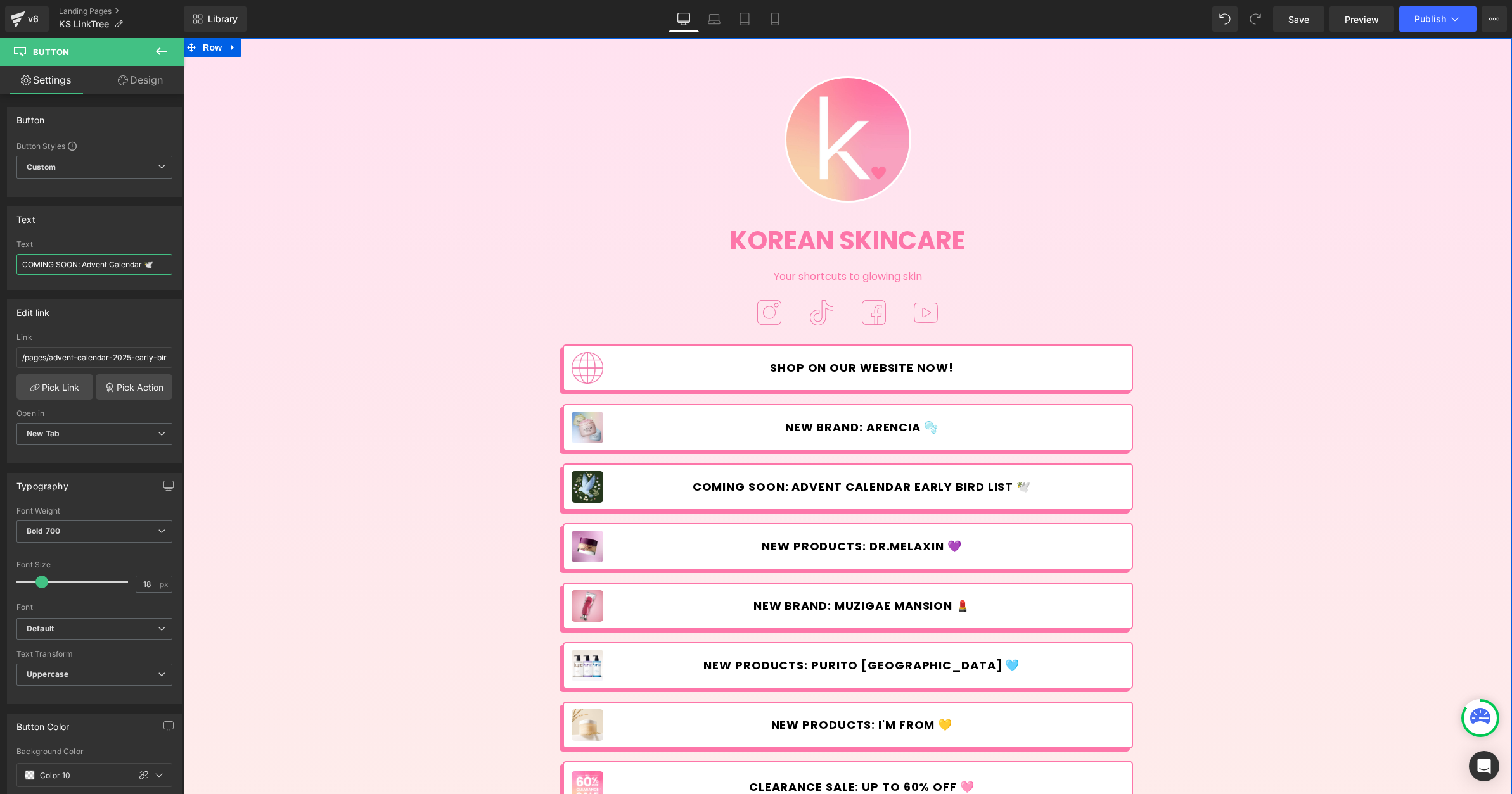
scroll to position [0, 0]
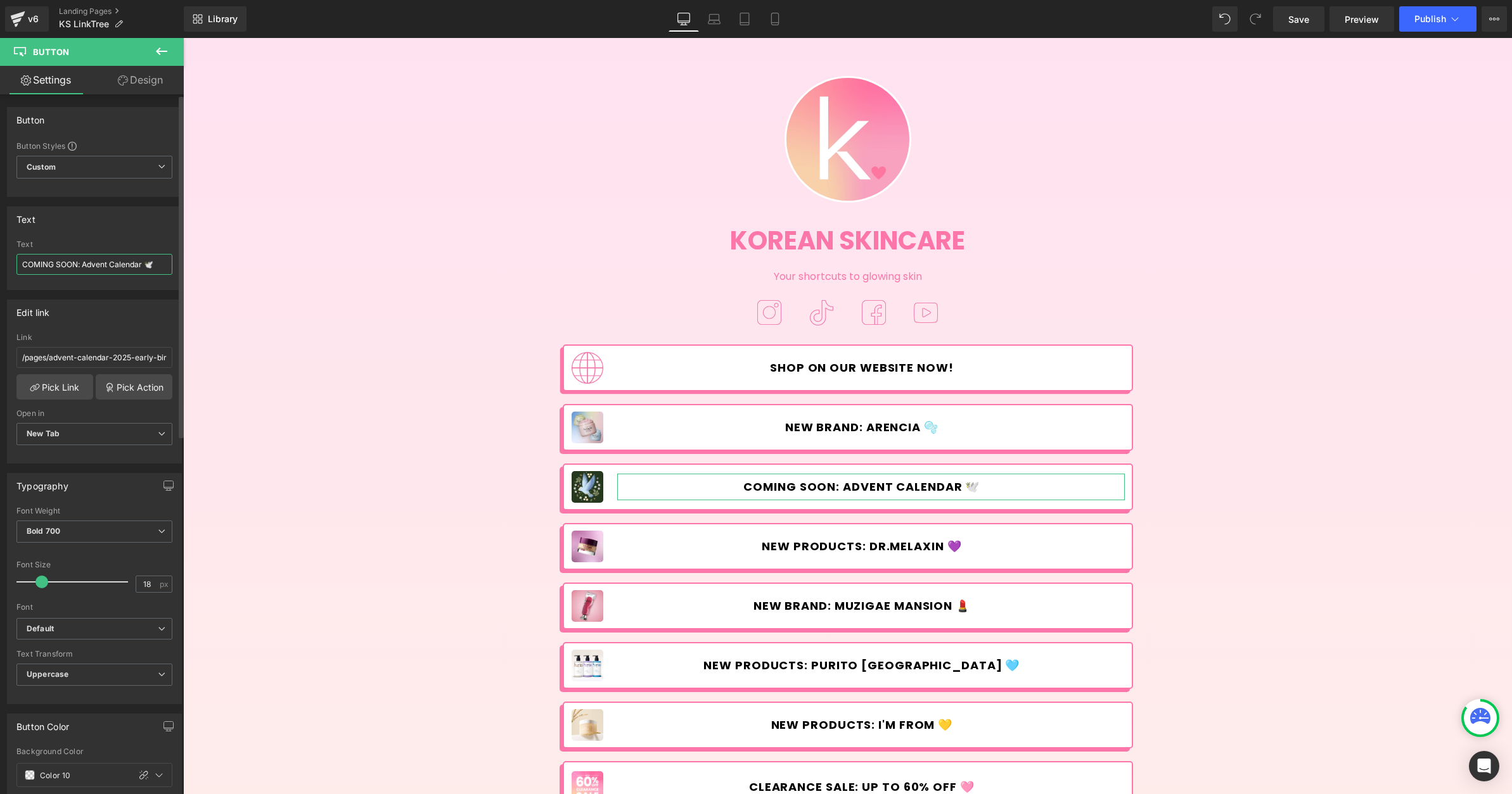
drag, startPoint x: 82, startPoint y: 263, endPoint x: 92, endPoint y: 261, distance: 10.2
click at [82, 263] on input "COMING SOON: Advent Calendar 🕊️" at bounding box center [94, 264] width 156 height 21
type input "COMING SOON: Advent Calendar 🕊️"
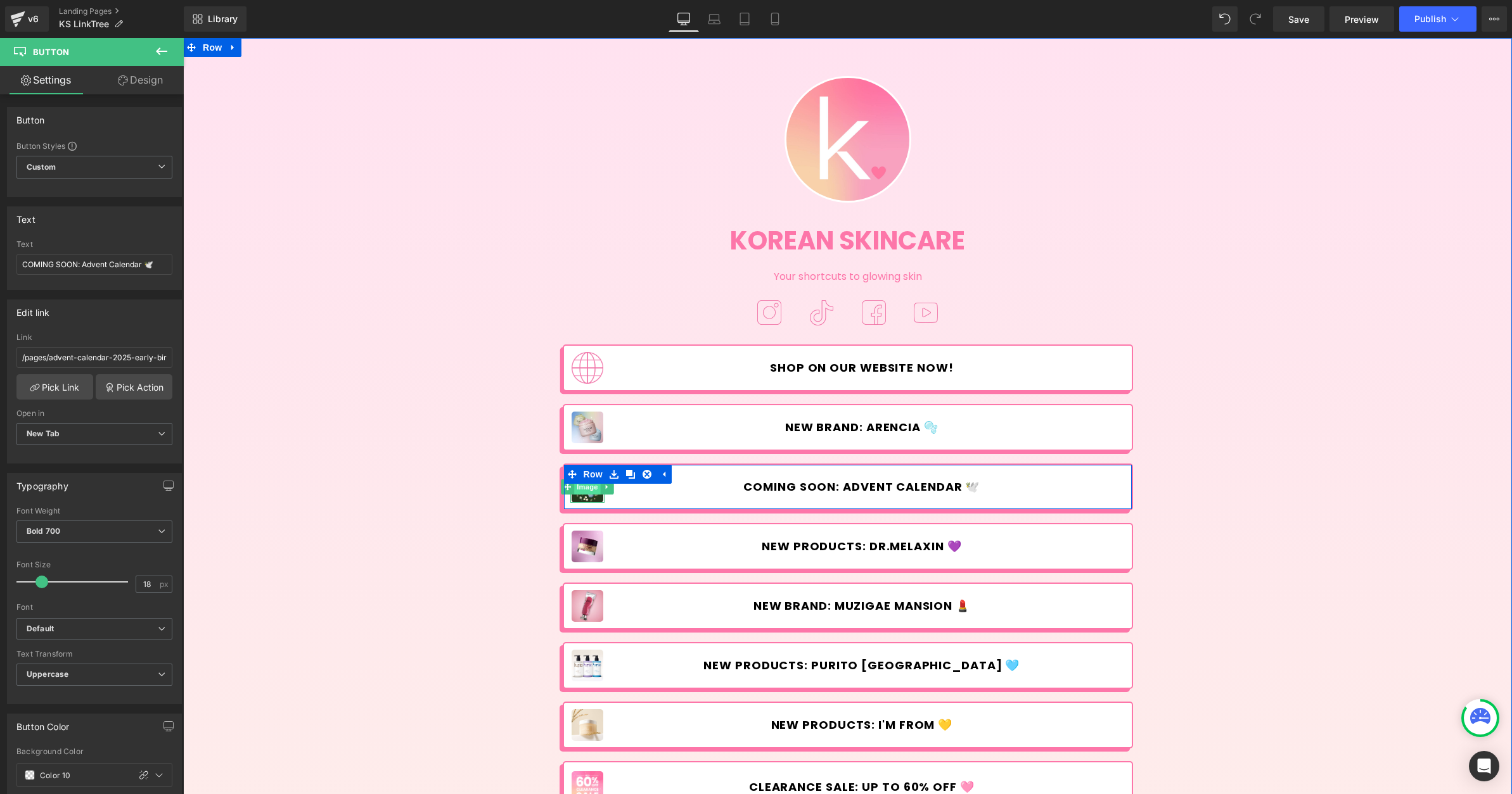
click at [582, 490] on span "Image" at bounding box center [587, 486] width 26 height 15
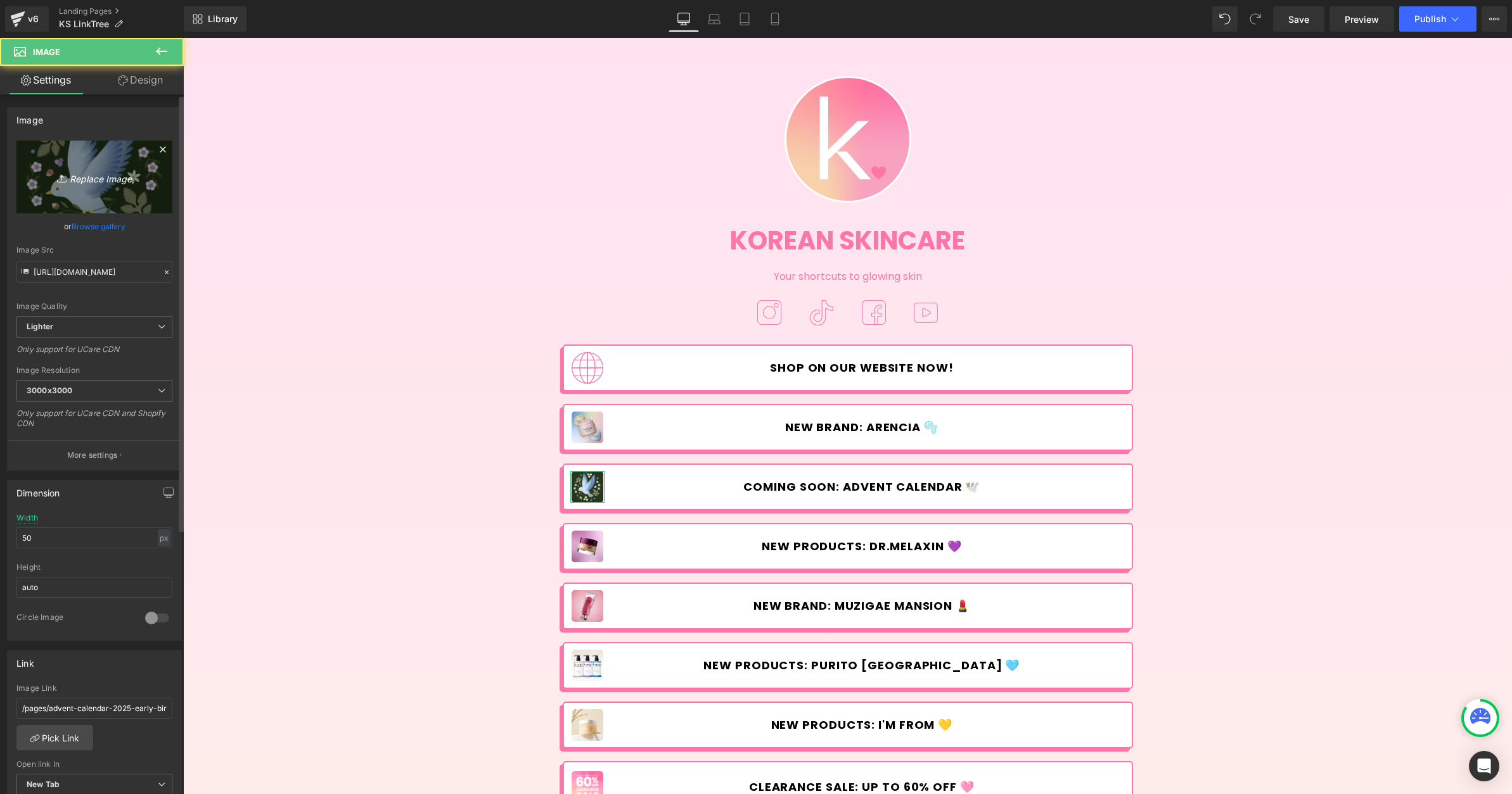
click at [88, 165] on link "Replace Image" at bounding box center [94, 177] width 156 height 73
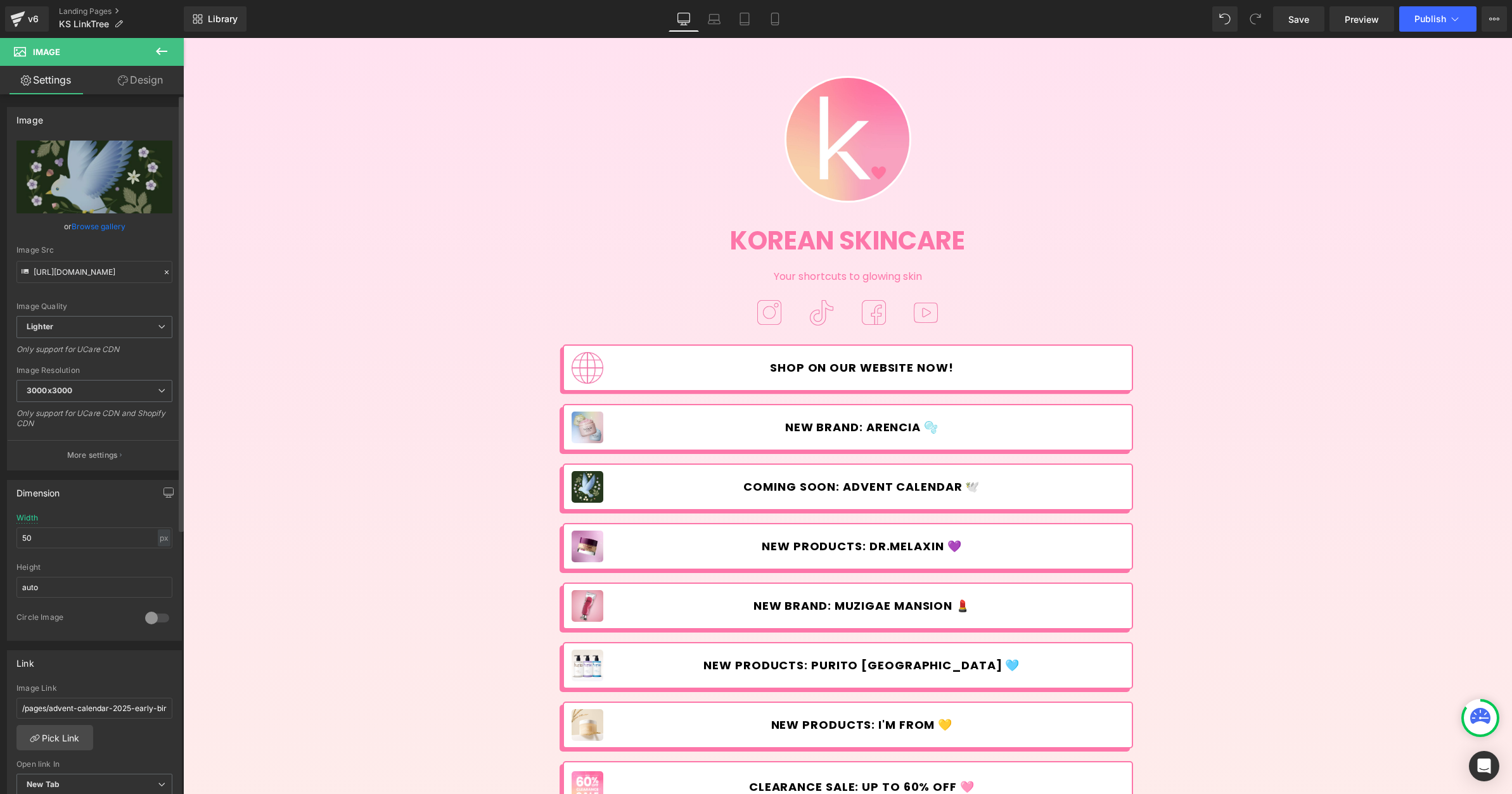
type input "C:\fakepath\AC.jpg"
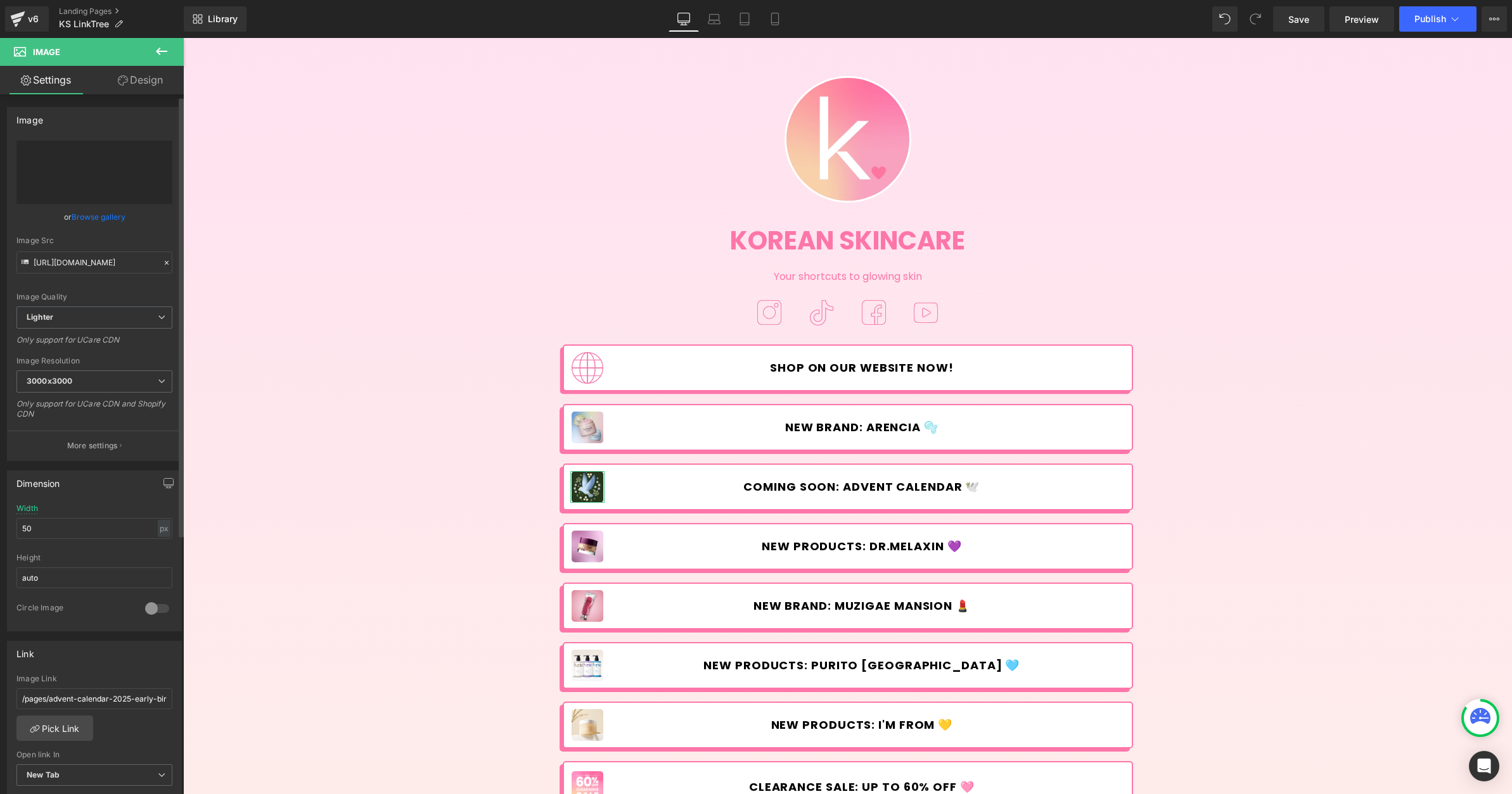
type input "[URL][DOMAIN_NAME]"
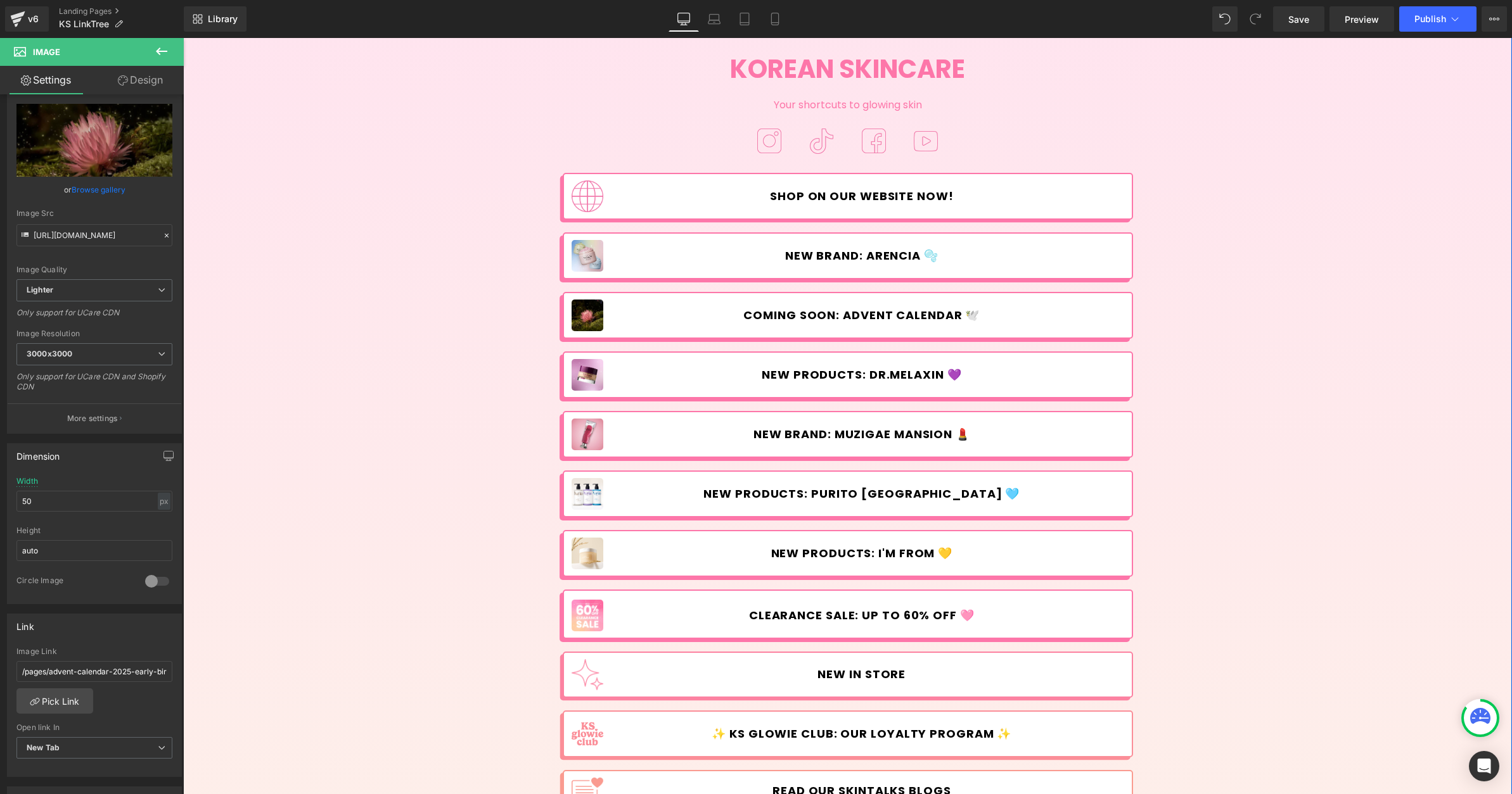
scroll to position [151, 0]
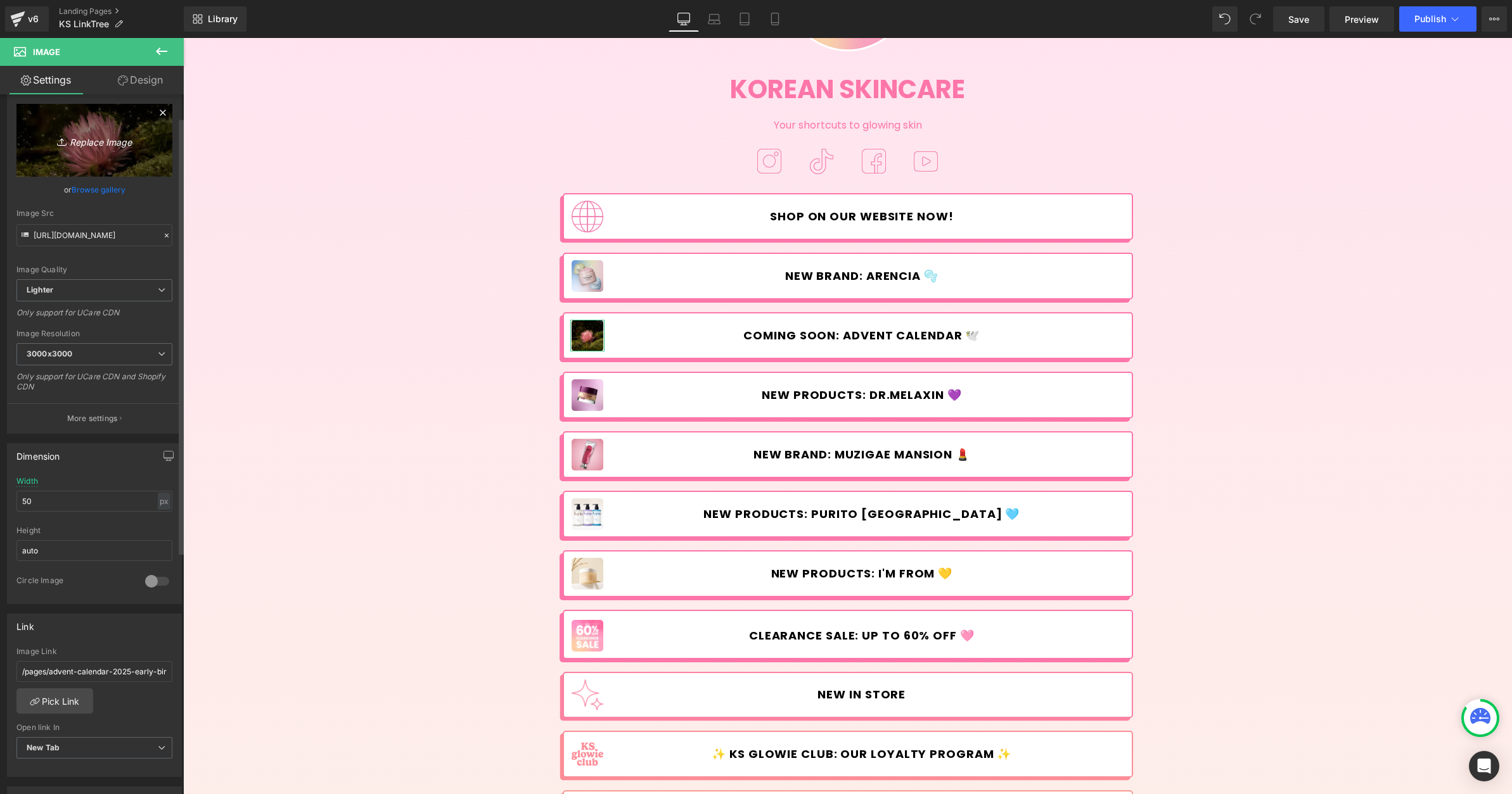
click at [94, 143] on icon "Replace Image" at bounding box center [94, 140] width 102 height 16
type input "C:\fakepath\ac.jpg"
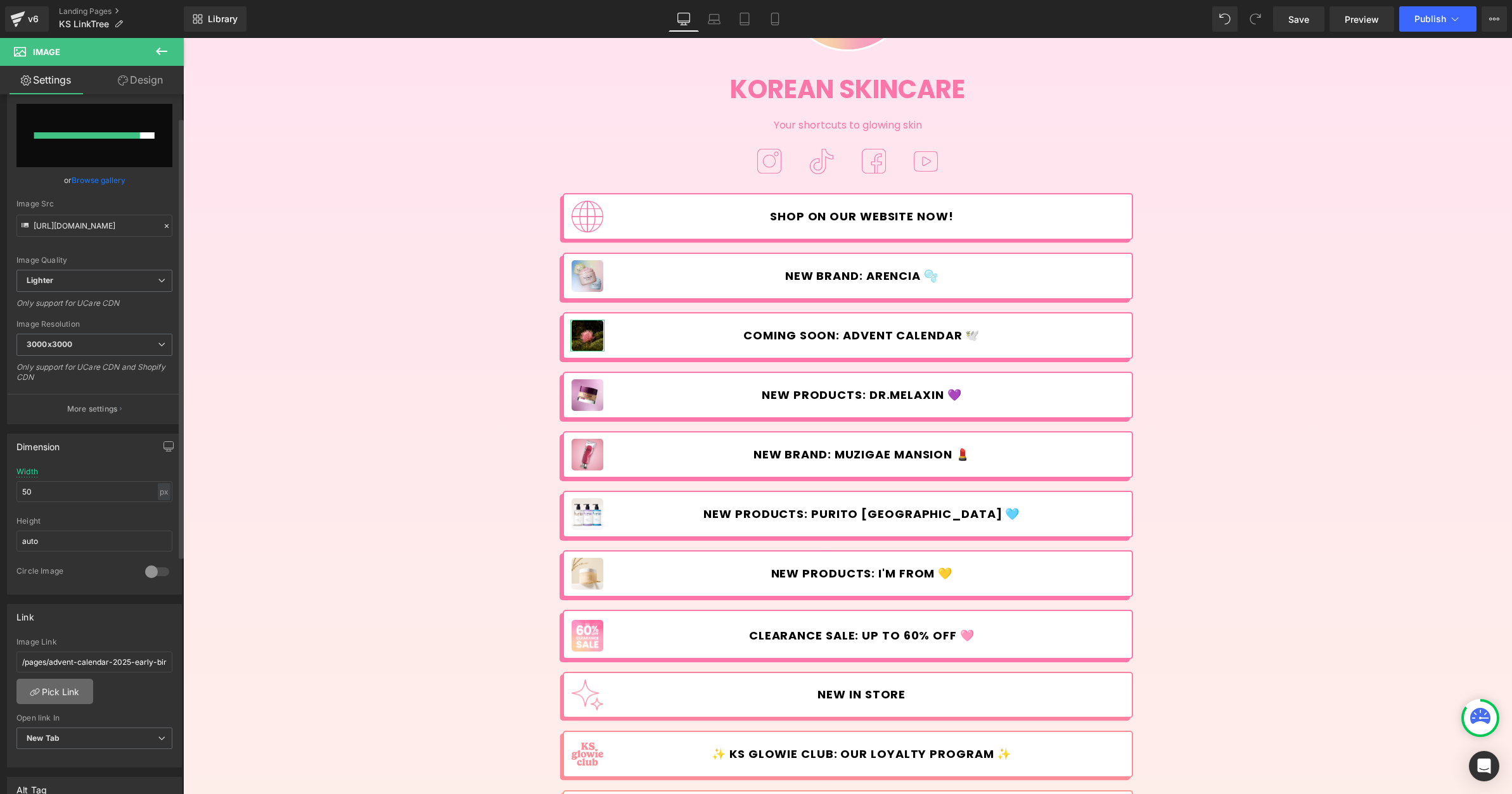
click at [58, 679] on link "Pick Link" at bounding box center [55, 692] width 77 height 26
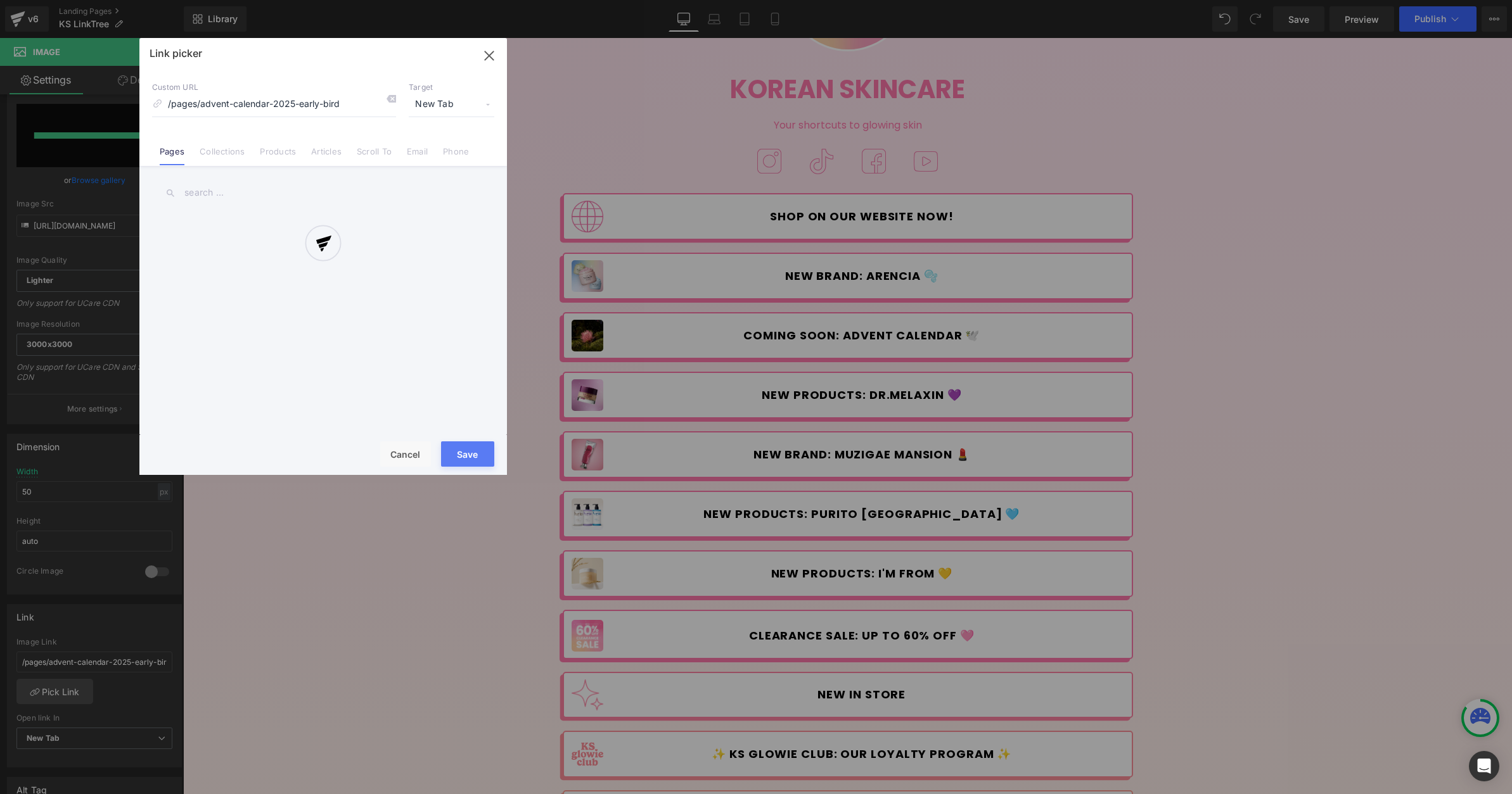
type input "[URL][DOMAIN_NAME]"
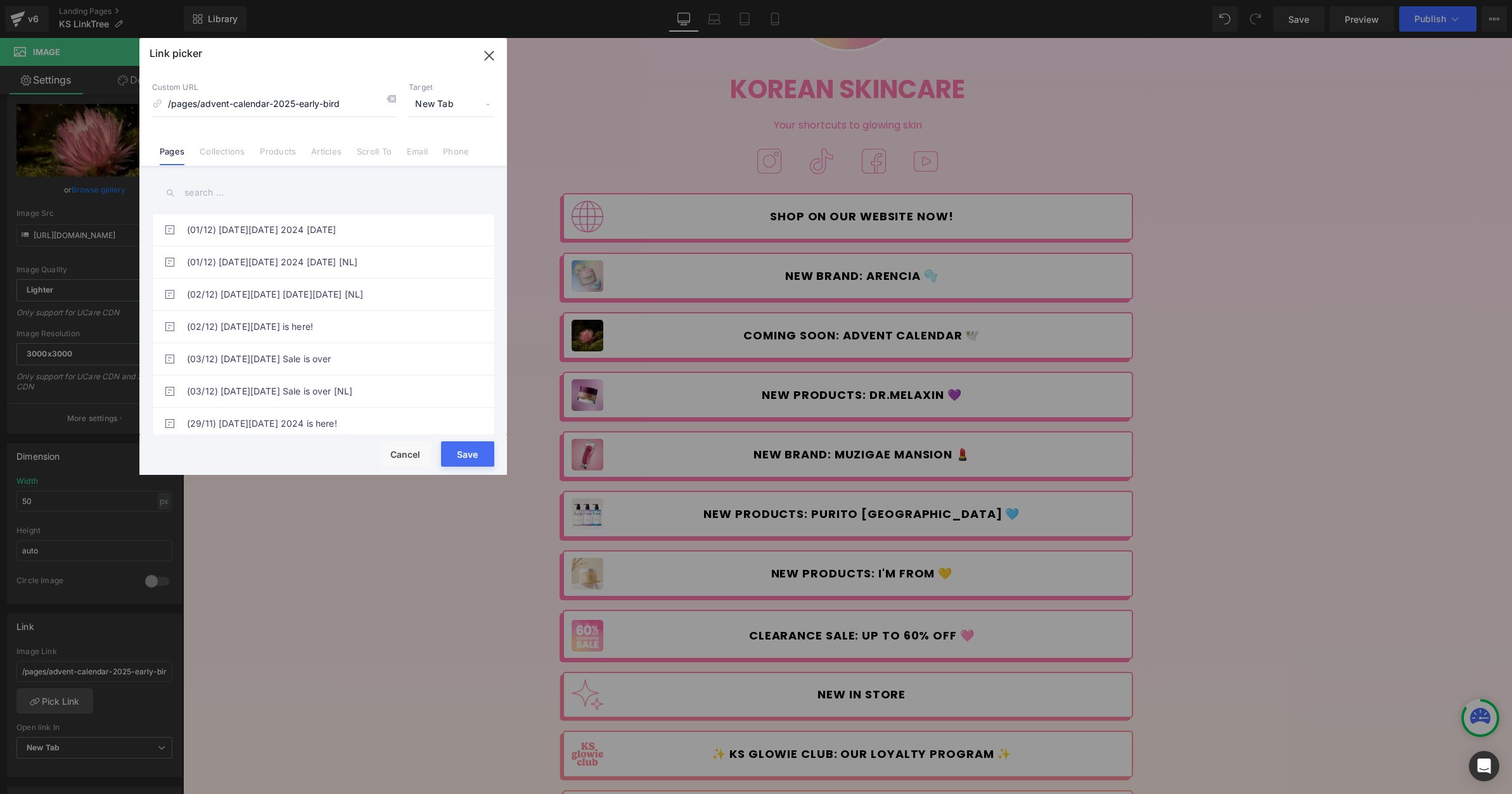
click at [232, 185] on input "text" at bounding box center [323, 193] width 342 height 28
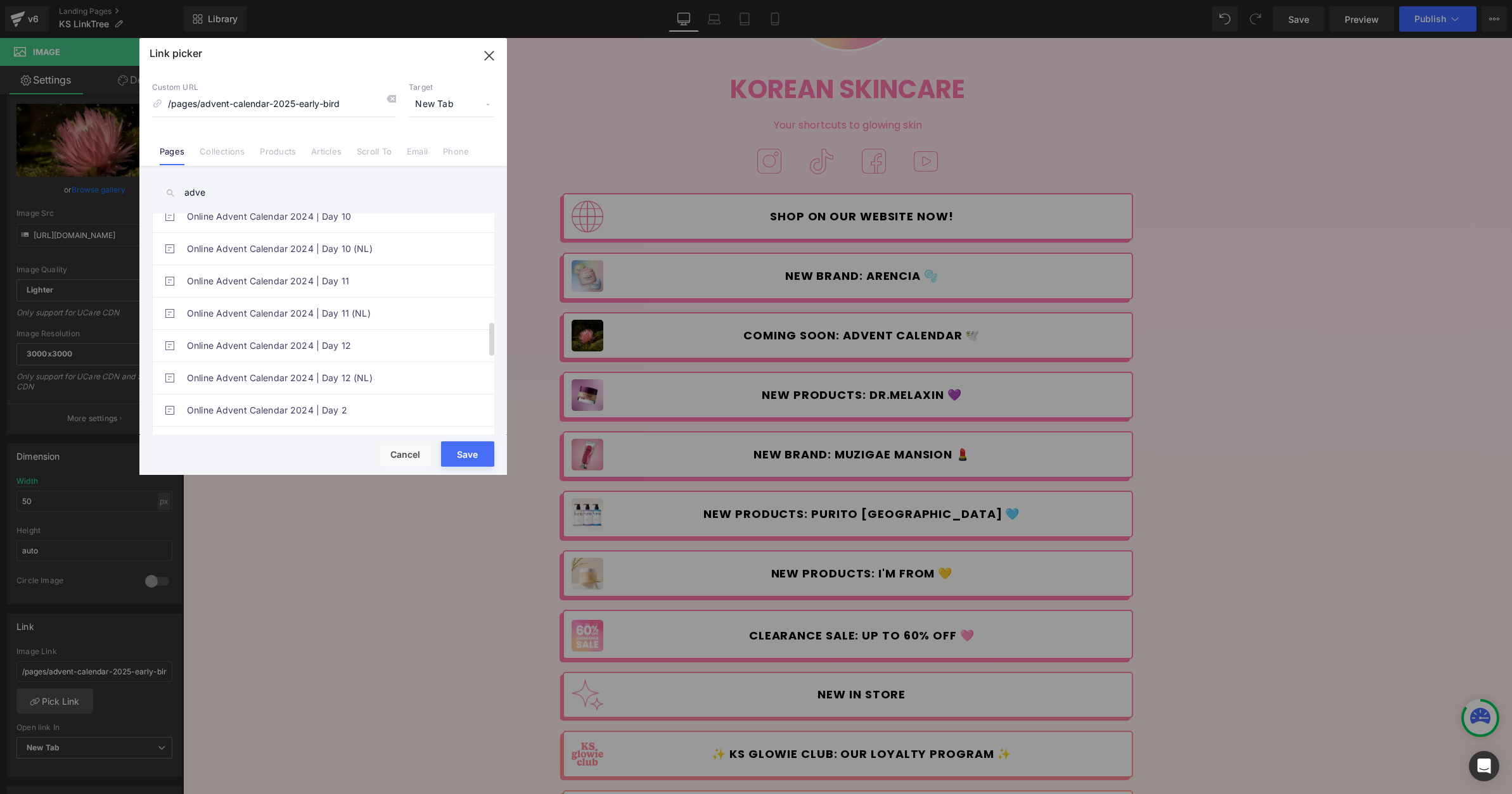
scroll to position [1205, 0]
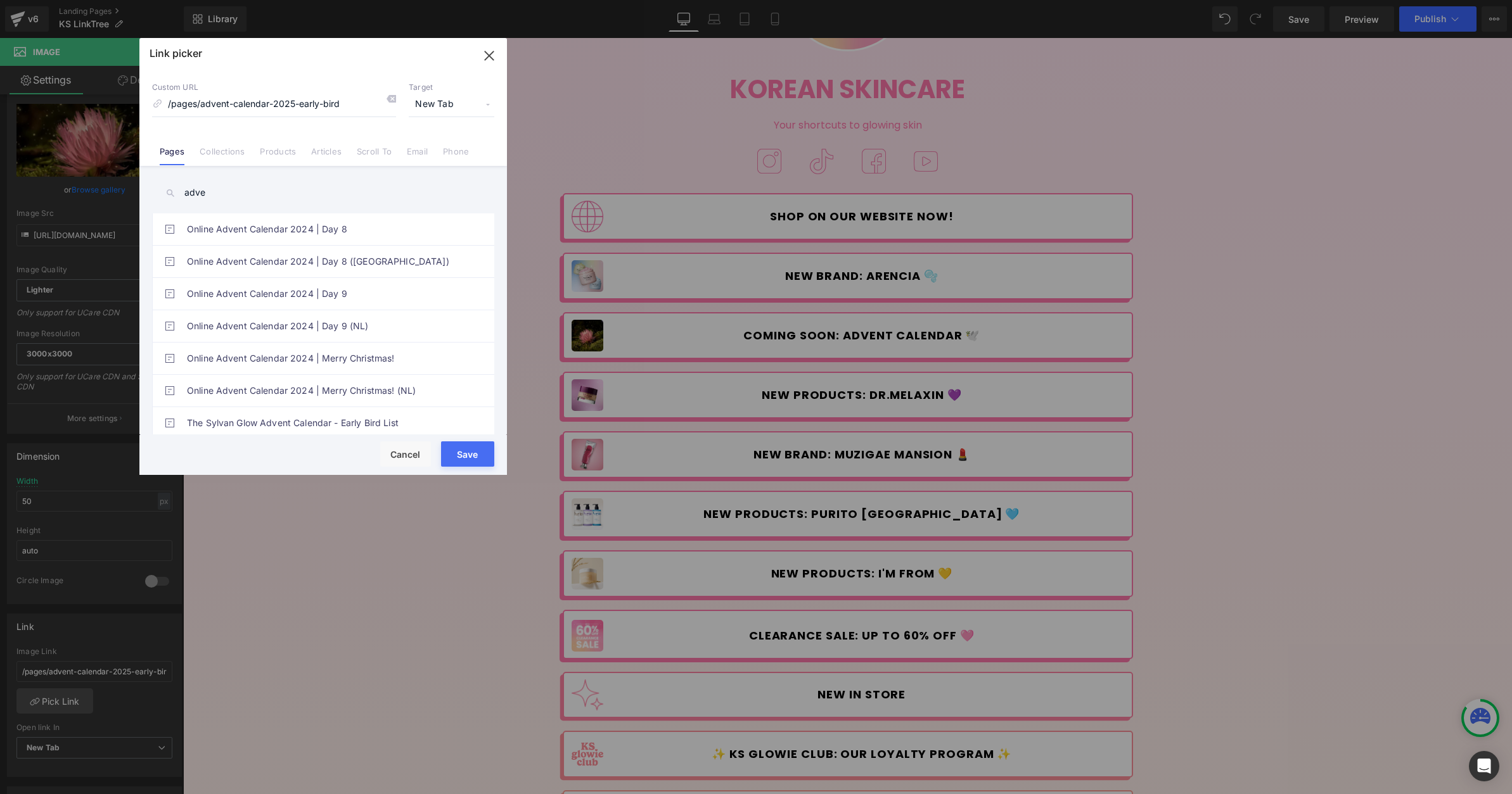
drag, startPoint x: 247, startPoint y: 190, endPoint x: 163, endPoint y: 192, distance: 84.0
click at [167, 192] on div "adve" at bounding box center [323, 193] width 342 height 28
paste input "nt-calendar-2025-coming-soon"
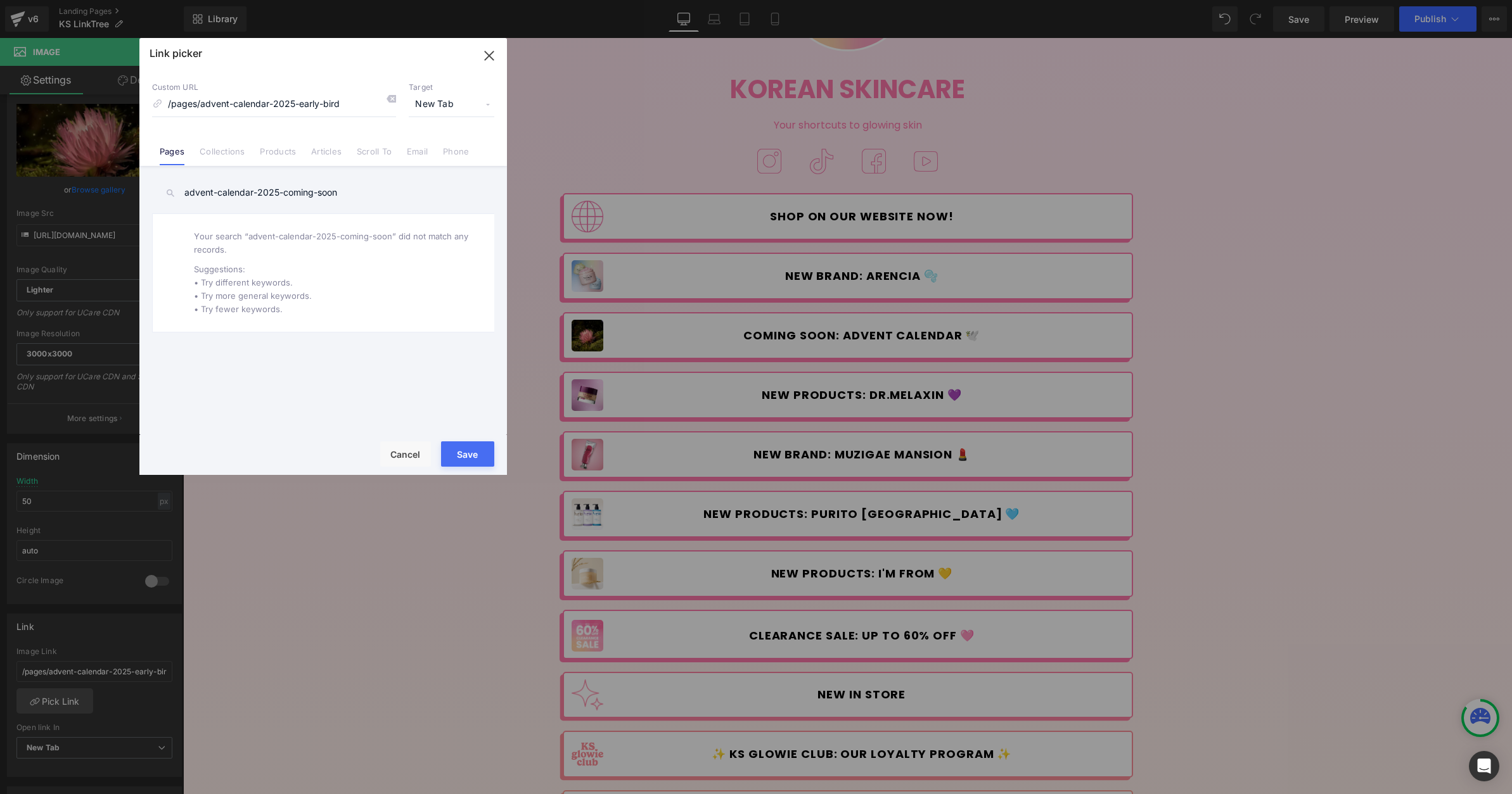
type input "advent-calendar-2025-coming-soon"
click at [176, 104] on input "/pages/advent-calendar-2025-early-bird" at bounding box center [274, 104] width 244 height 24
paste input "advent-calendar-2025-coming-soon"
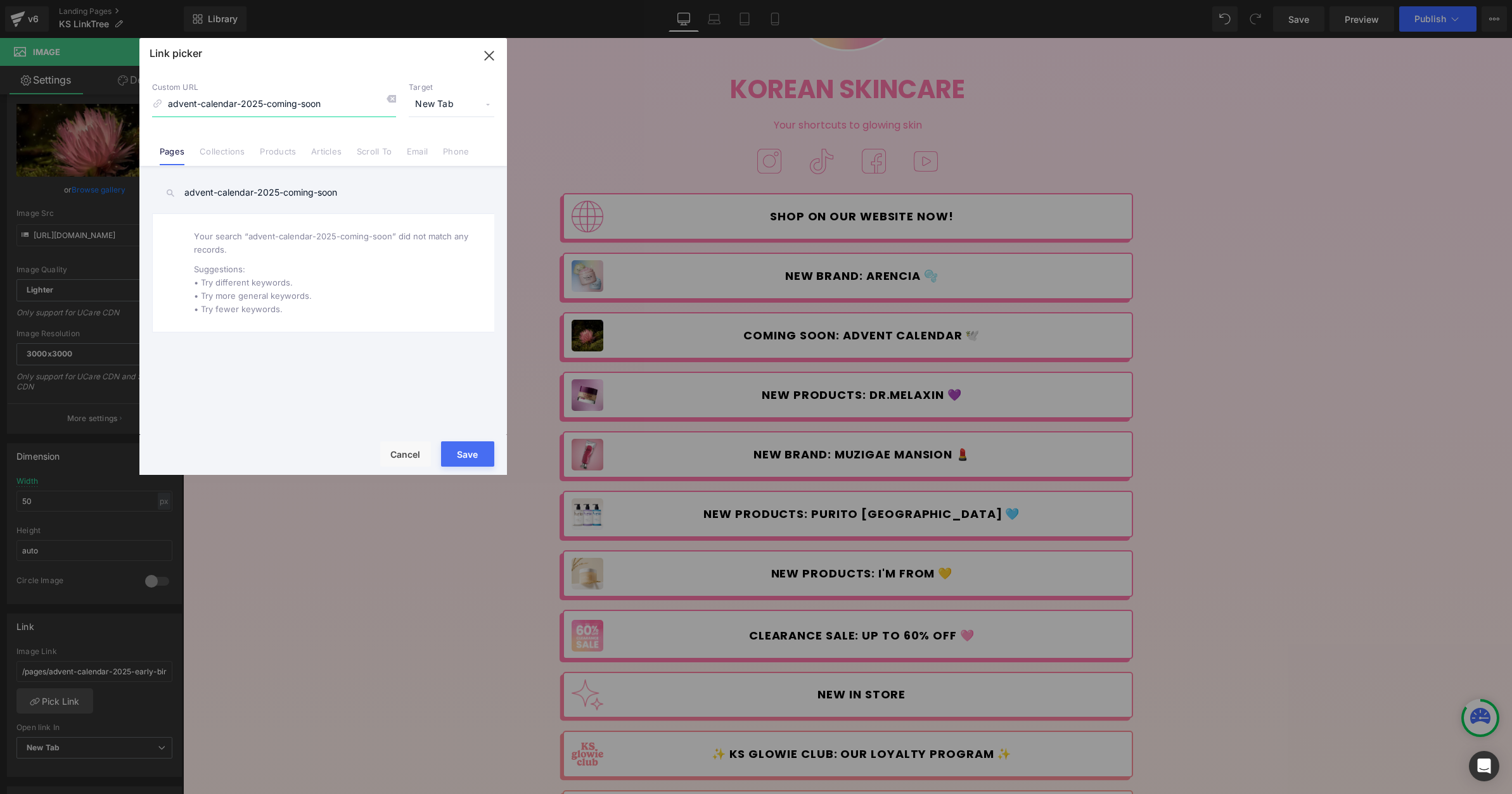
click at [168, 102] on input "advent-calendar-2025-coming-soon" at bounding box center [274, 104] width 244 height 24
paste input "/pages/"
type input "/pages/advent-calendar-2025-coming-soon"
click at [474, 458] on button "Save" at bounding box center [468, 455] width 53 height 26
type input "/pages/advent-calendar-2025-coming-soon"
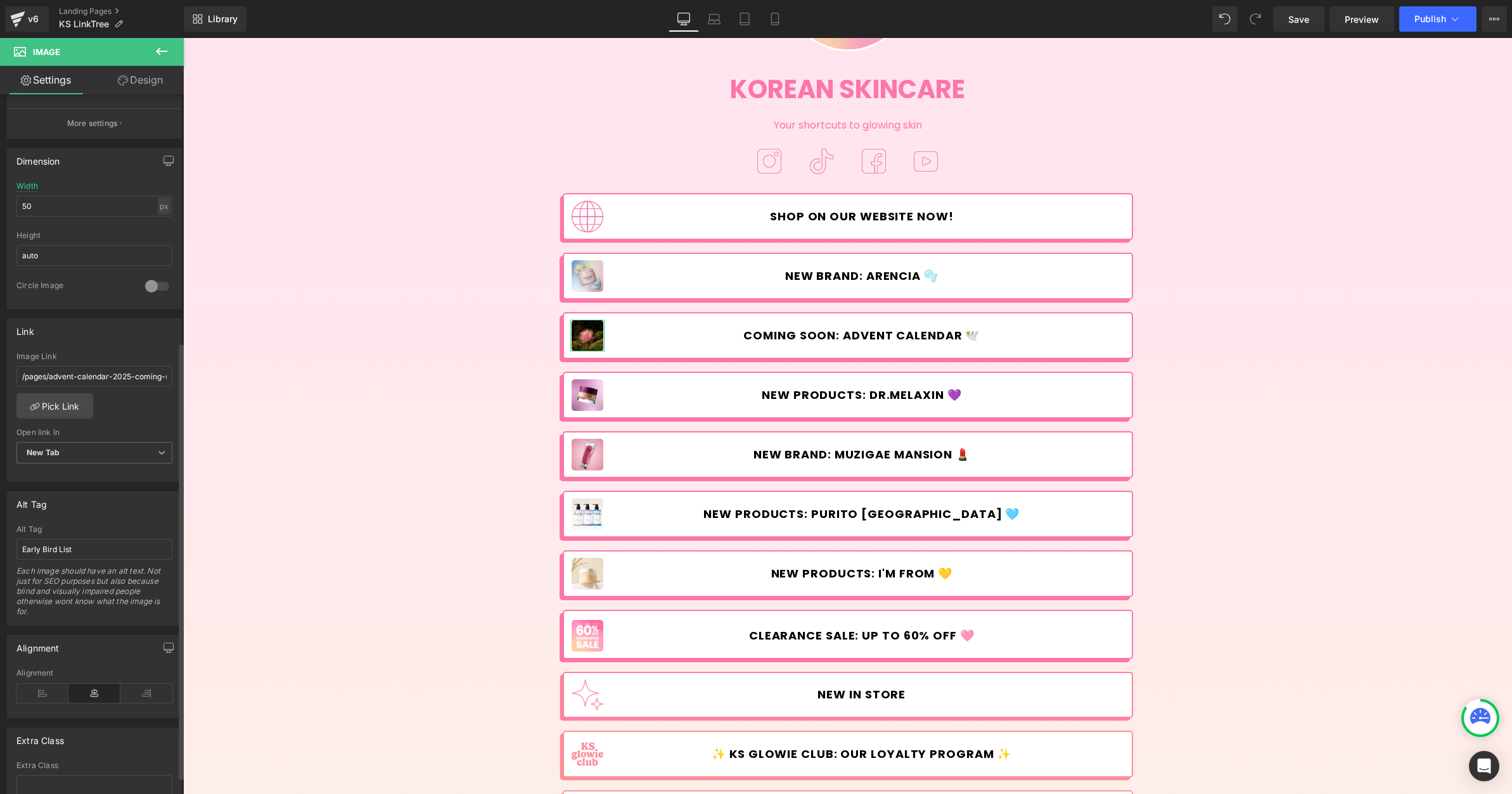
scroll to position [396, 0]
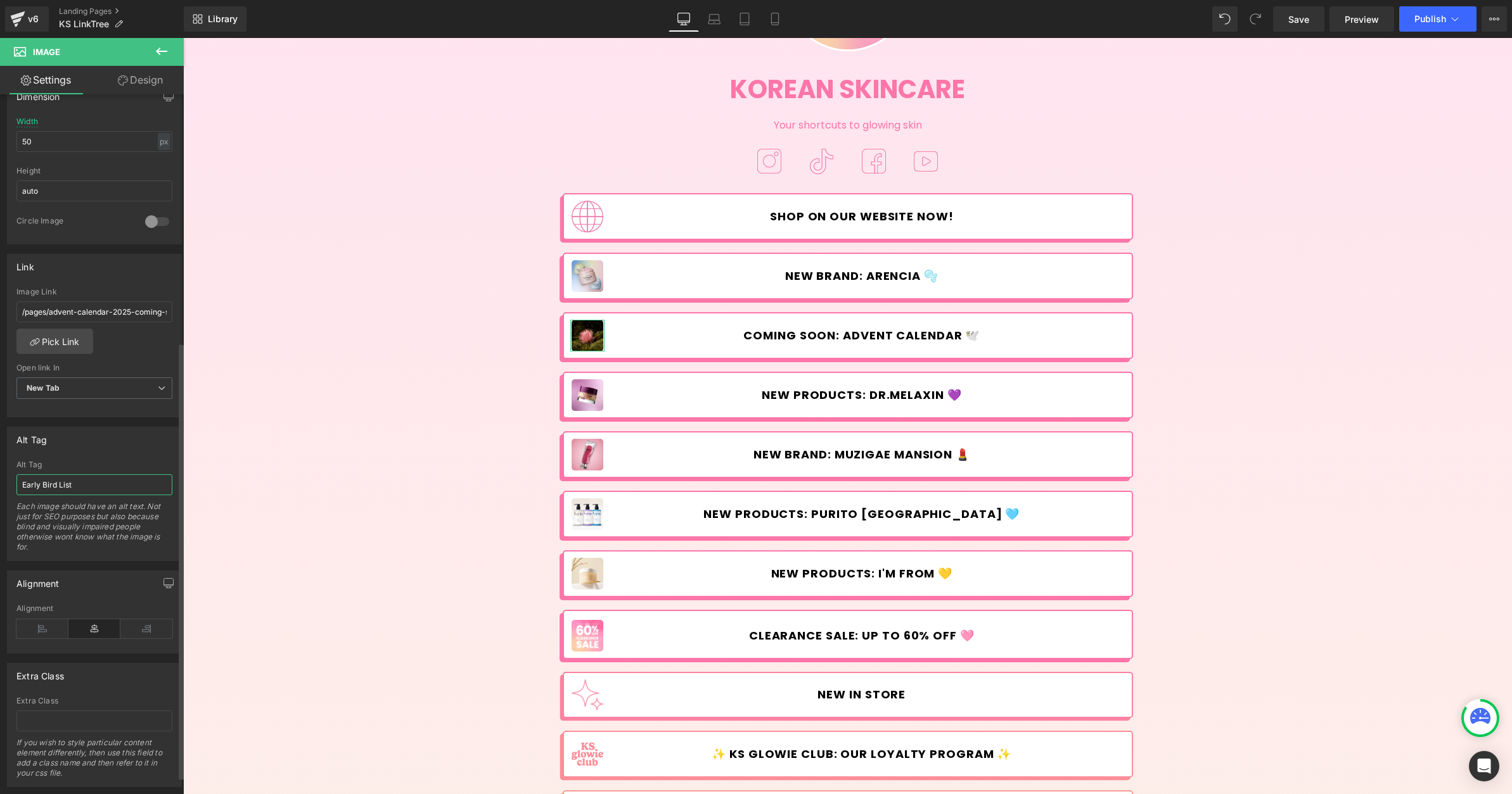
click at [117, 489] on input "Early Bird List" at bounding box center [94, 484] width 156 height 21
click at [53, 487] on input "Coming soon" at bounding box center [94, 484] width 156 height 21
type input "Coming Soon"
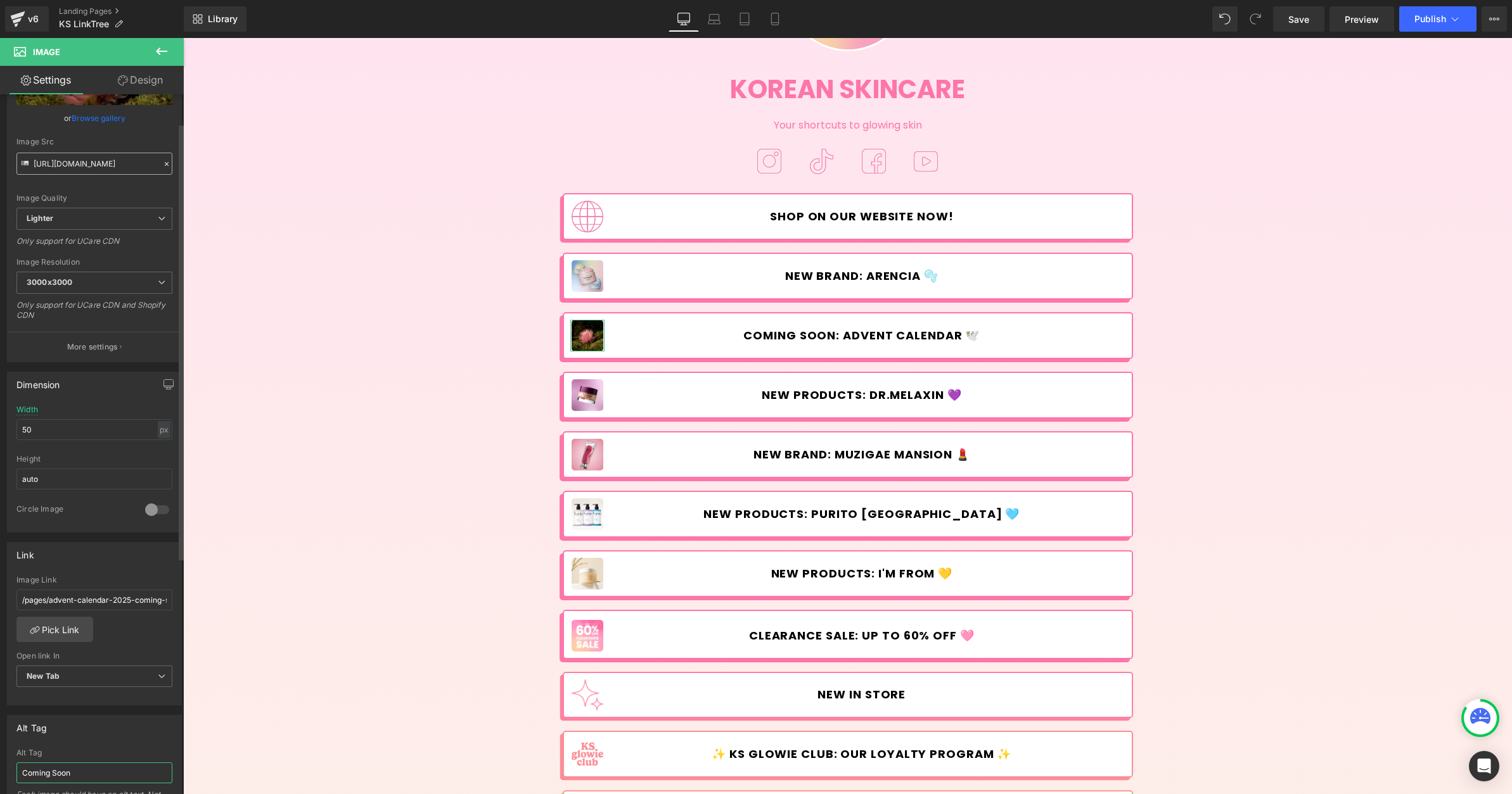
scroll to position [45, 0]
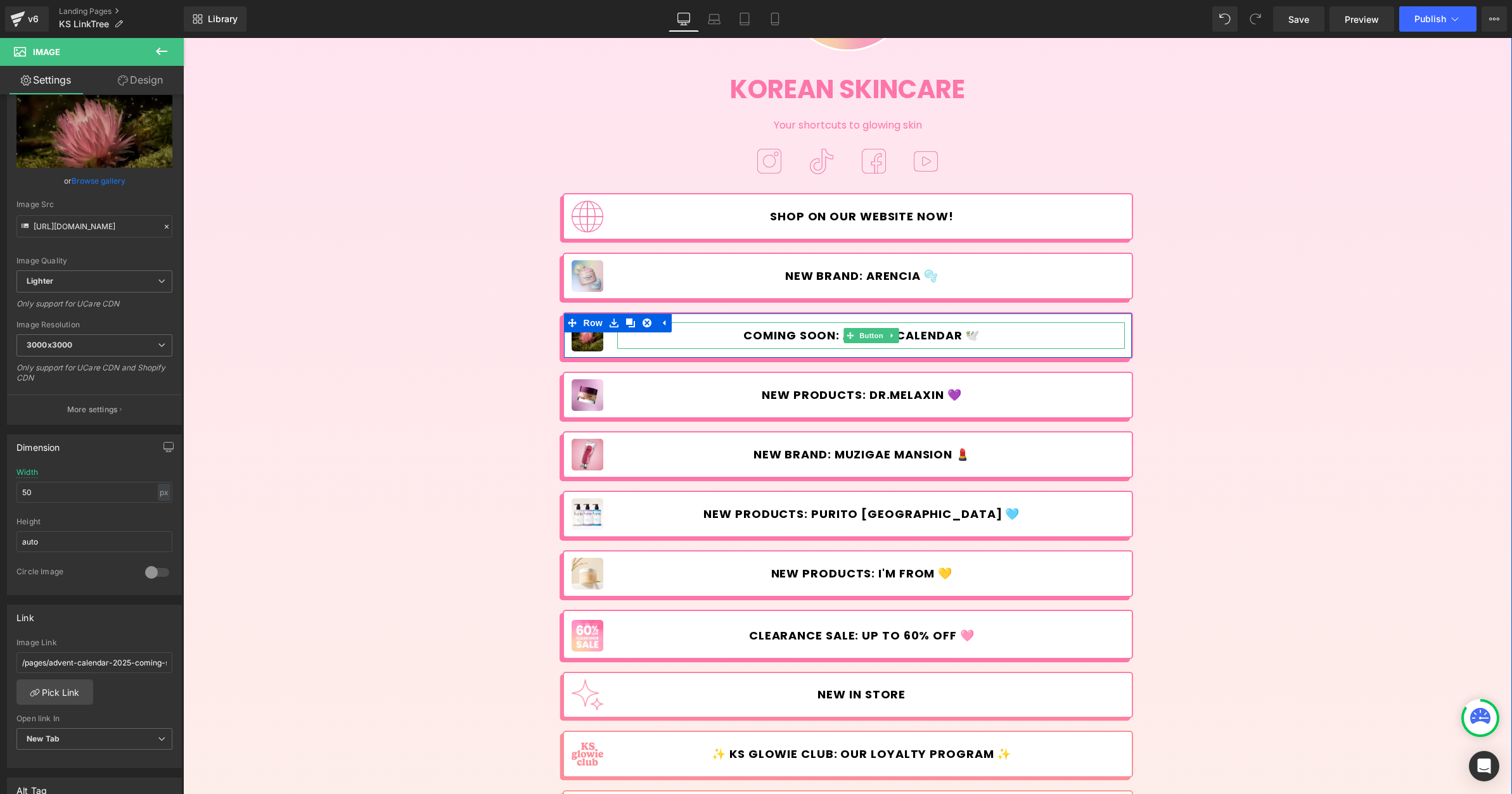
click at [871, 331] on span "Button" at bounding box center [871, 335] width 29 height 15
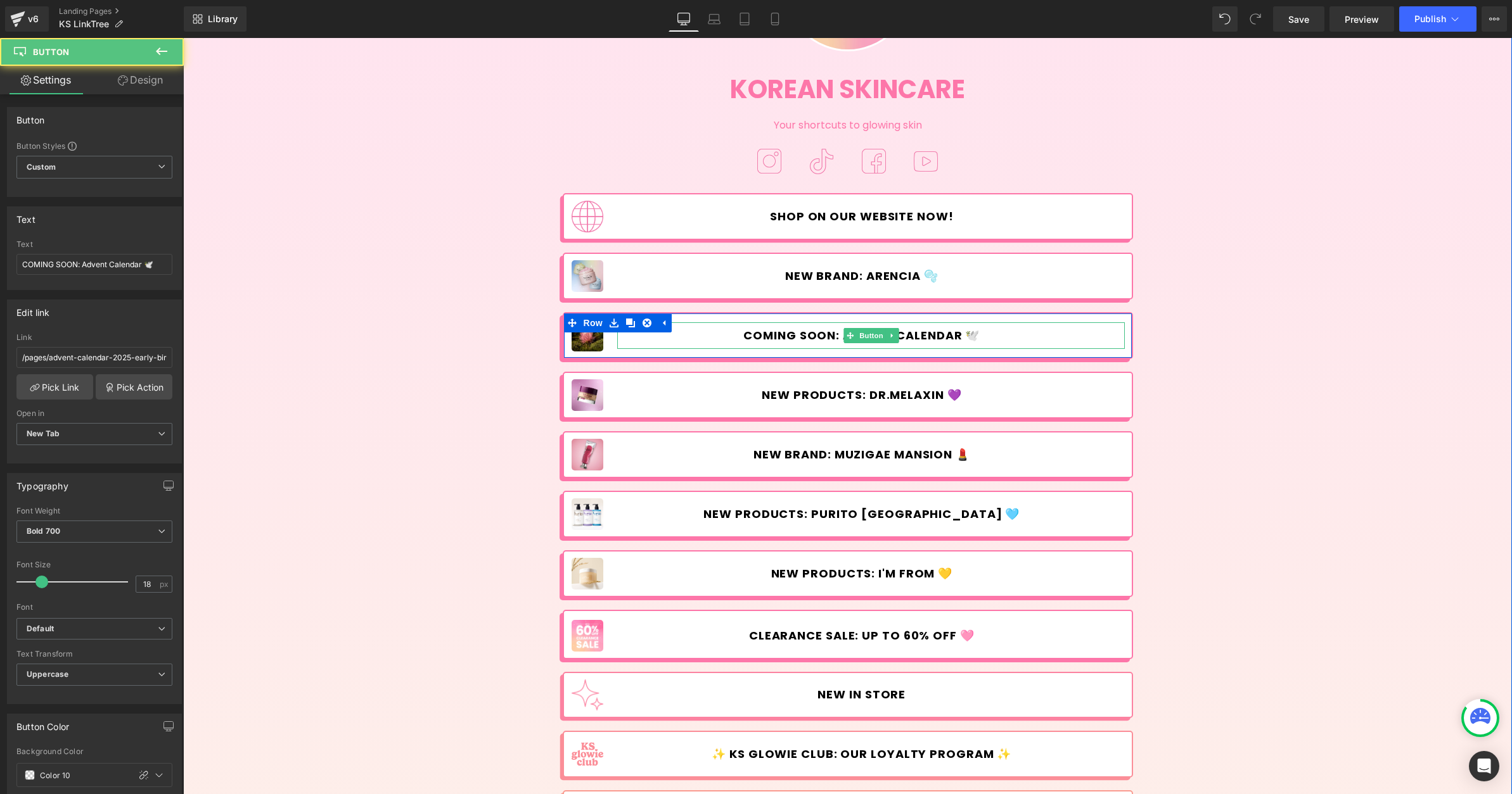
click at [920, 333] on span "COMING SOON: Advent Calendar 🕊️" at bounding box center [861, 336] width 237 height 14
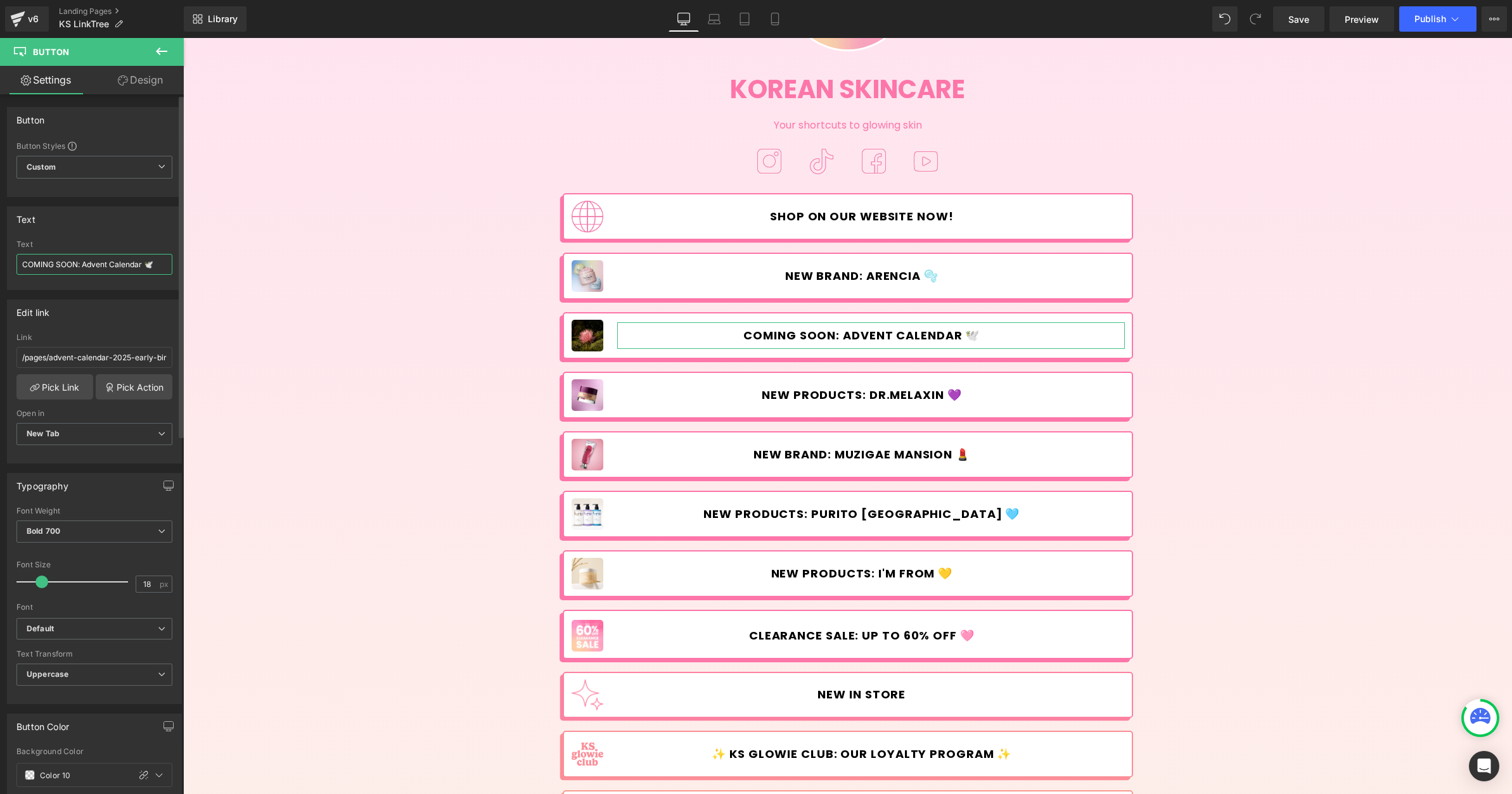
click at [144, 261] on input "COMING SOON: Advent Calendar 🕊️" at bounding box center [94, 264] width 156 height 21
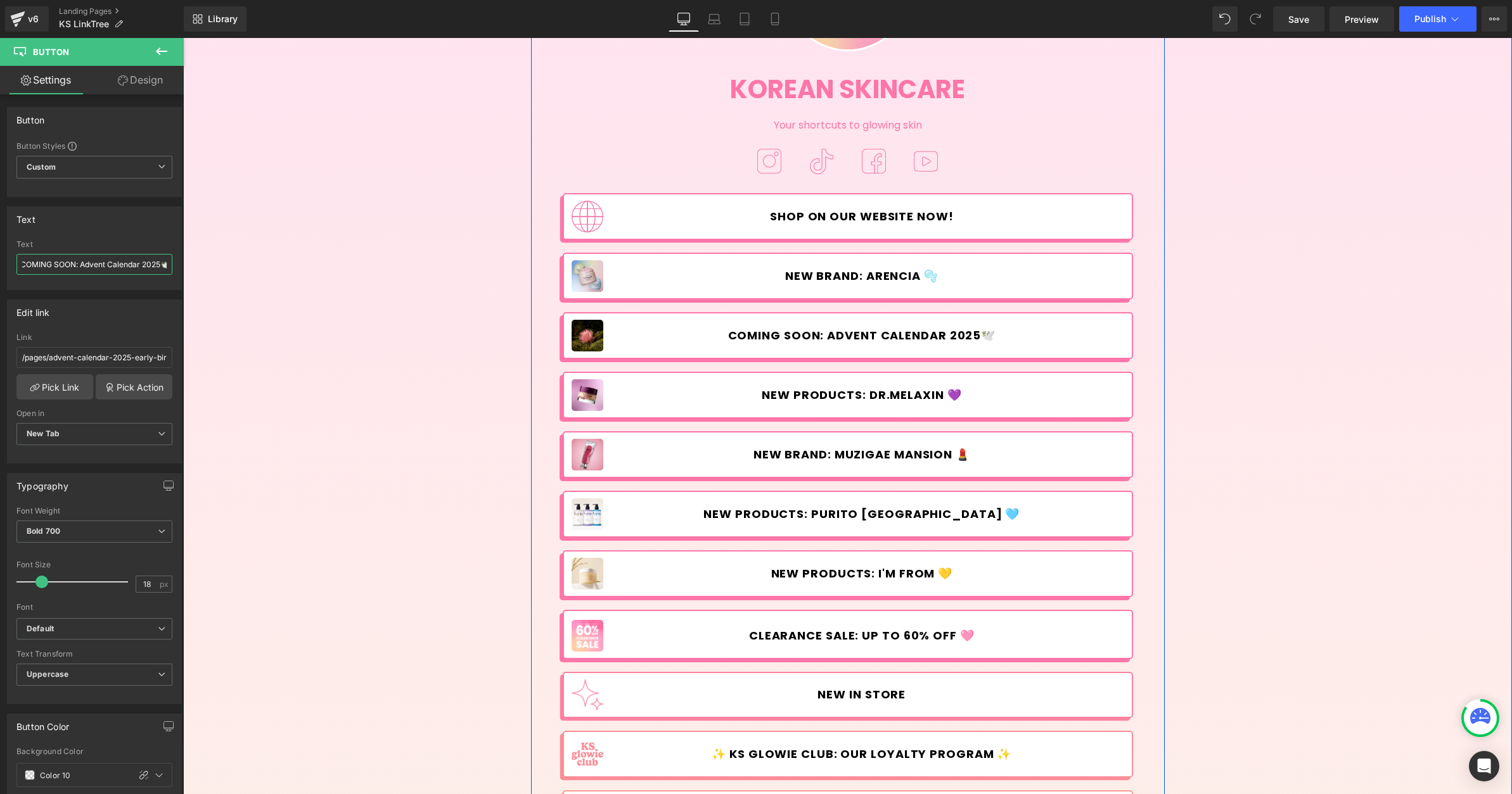
type input "COMING SOON: Advent Calendar 2025 🕊️"
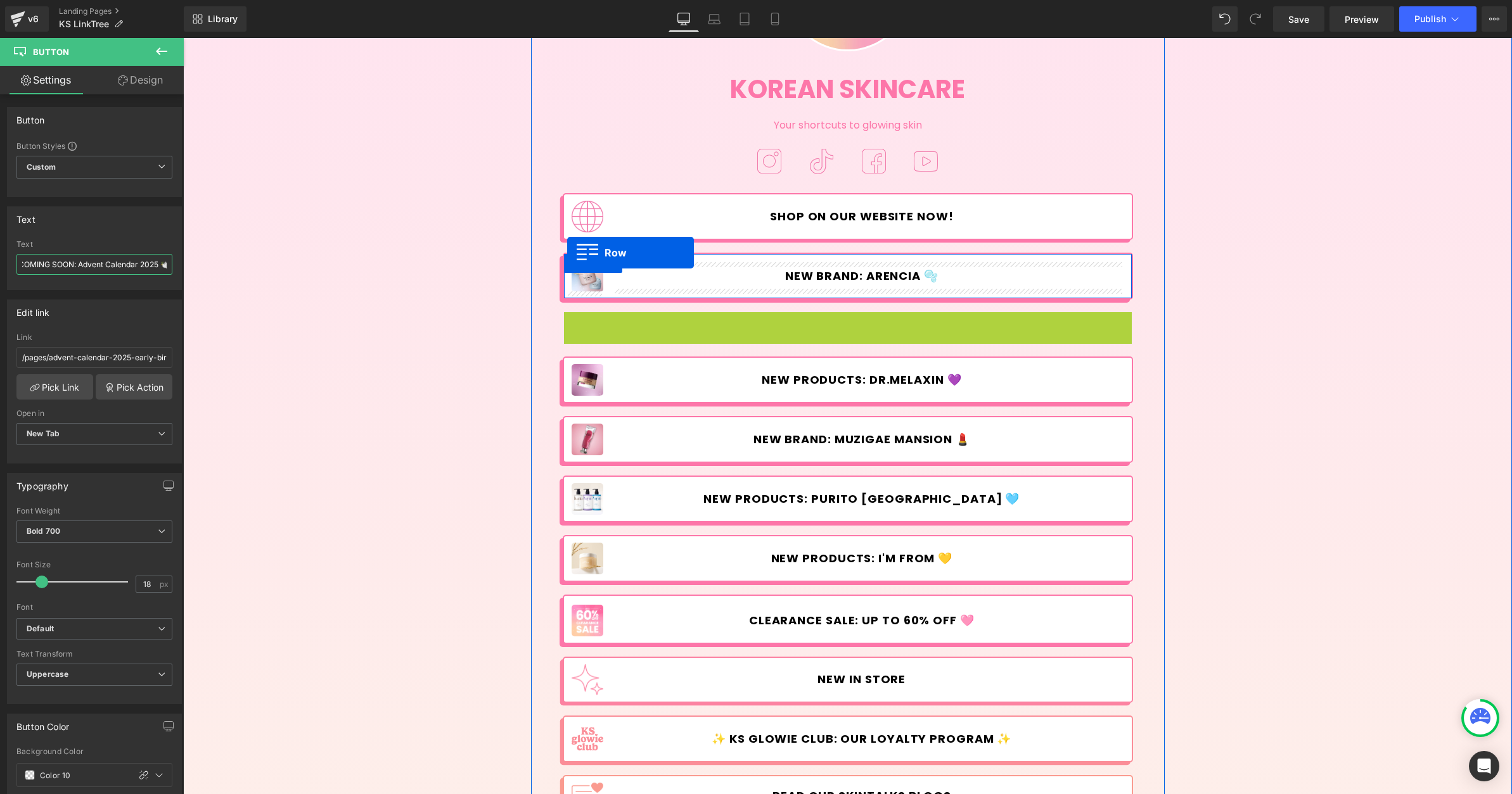
drag, startPoint x: 566, startPoint y: 322, endPoint x: 567, endPoint y: 252, distance: 70.0
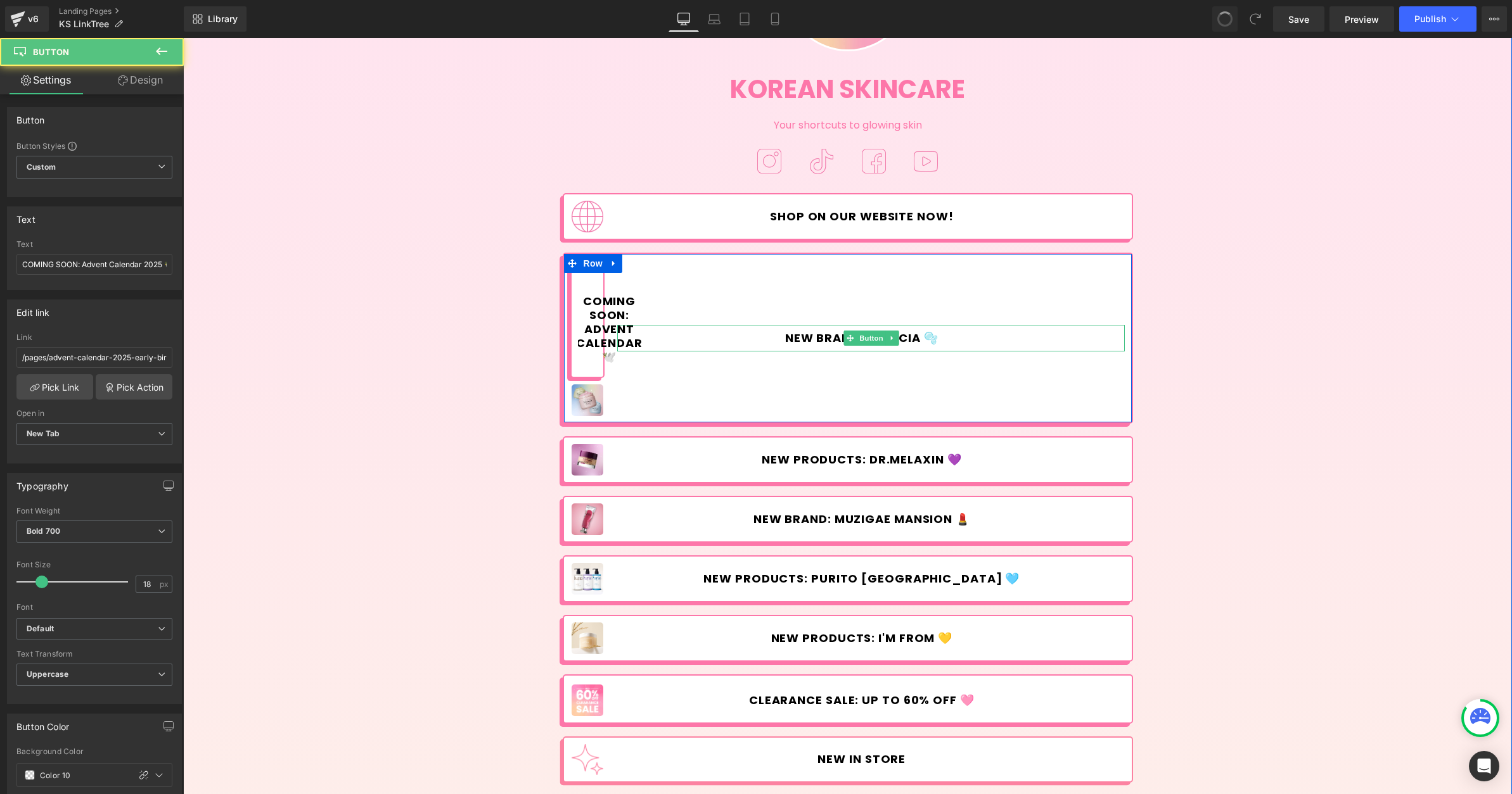
type input "COMING SOON: Advent Calendar 🕊️"
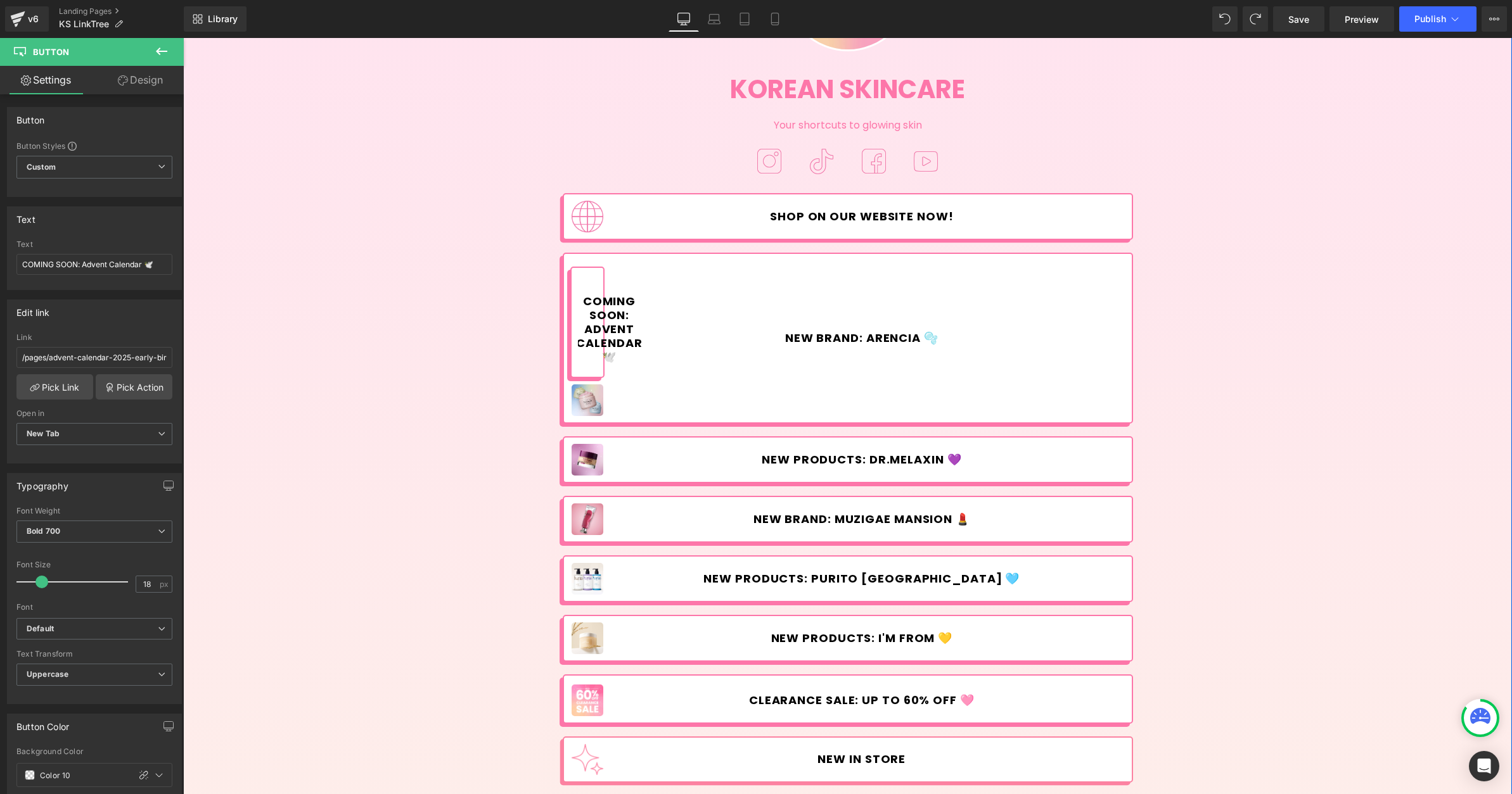
click at [496, 467] on div "Image Korean Skincare Heading Your shortcuts to glowing skin Text Block Image I…" at bounding box center [848, 504] width 1329 height 1196
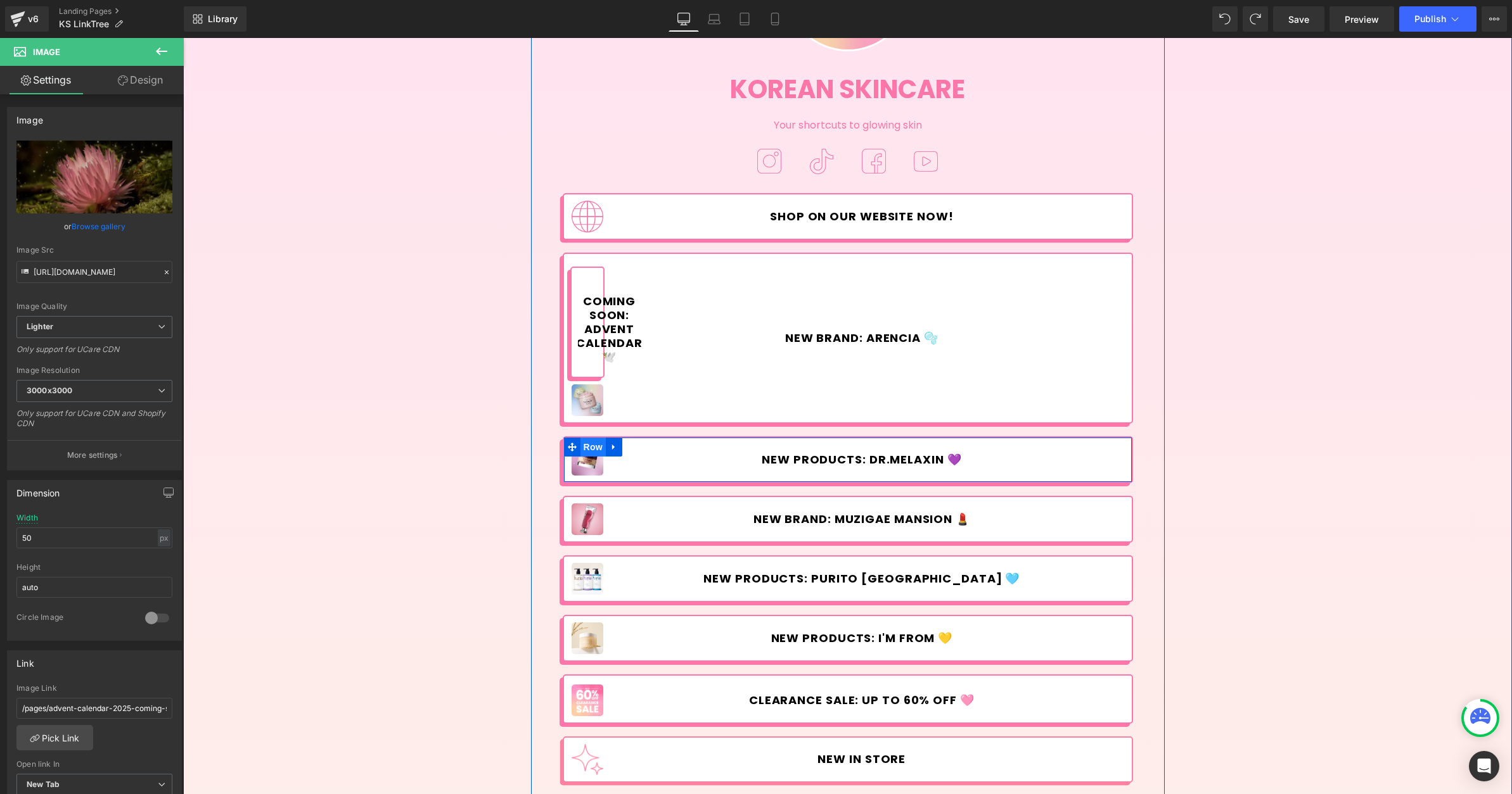
type input "/pages/advent-calendar-2025-early-bird"
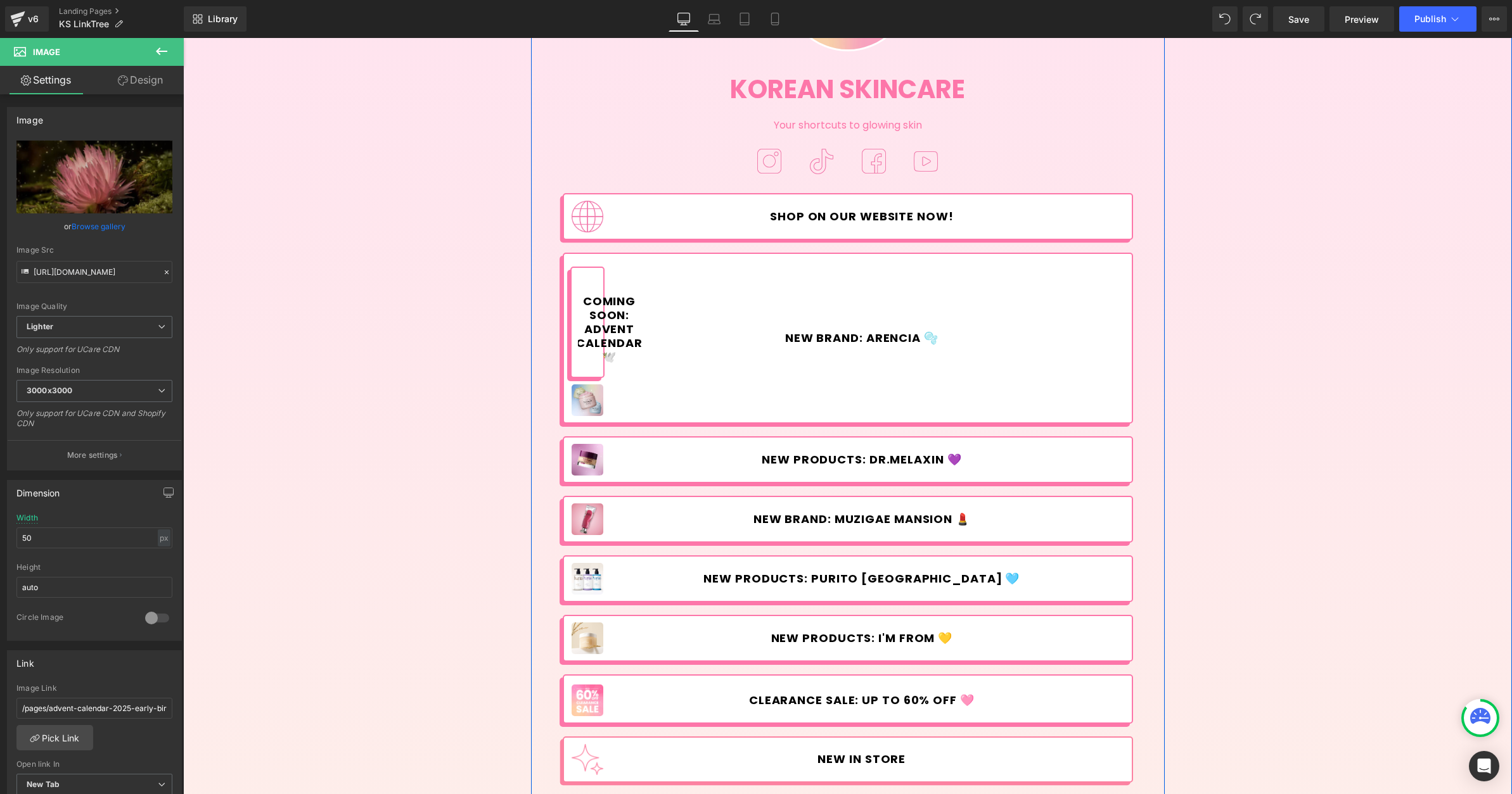
click at [598, 285] on div "Image COMING SOON: Advent Calendar 🕊️ Button Row" at bounding box center [588, 322] width 35 height 112
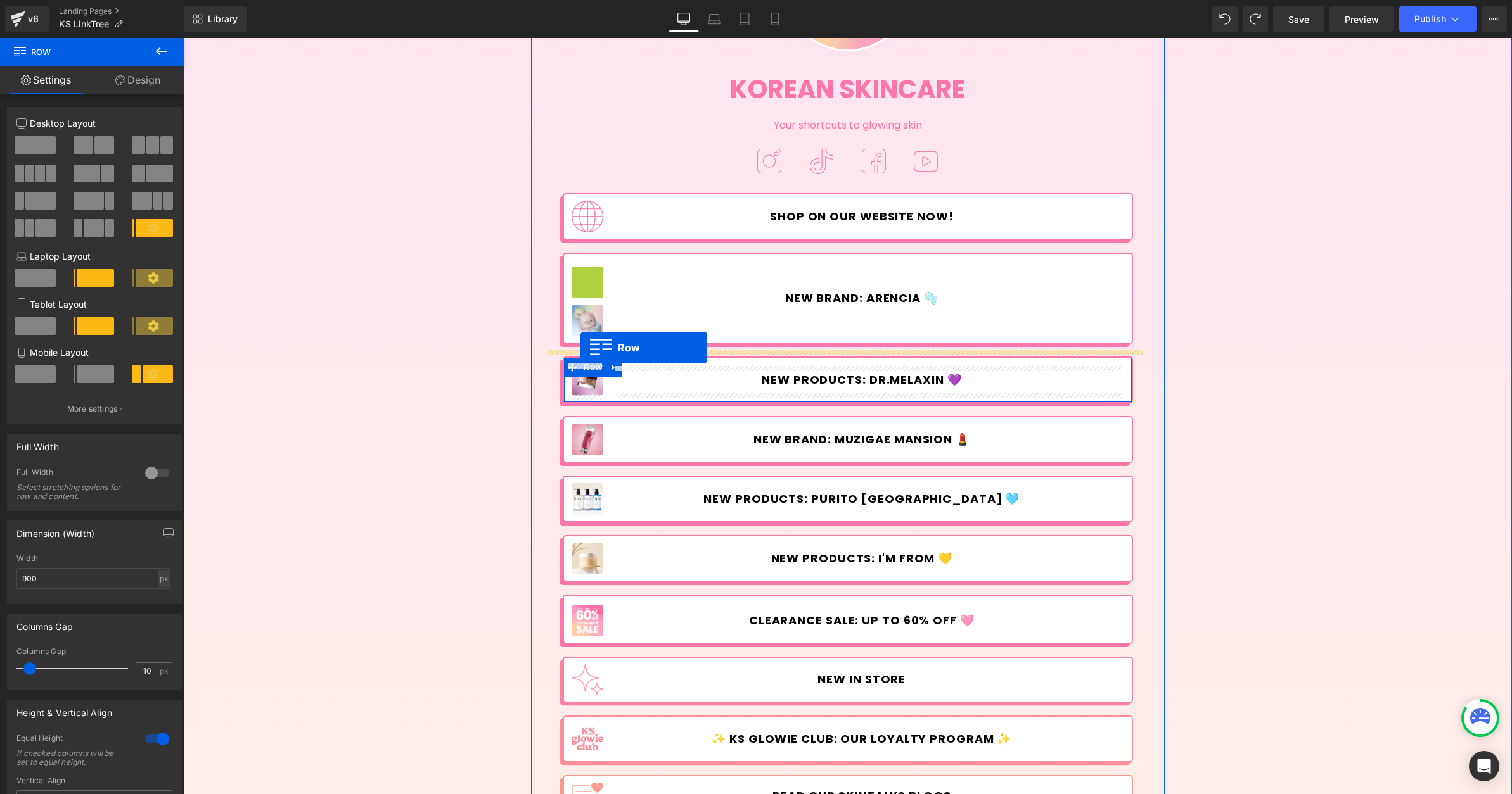
drag, startPoint x: 597, startPoint y: 281, endPoint x: 580, endPoint y: 348, distance: 69.1
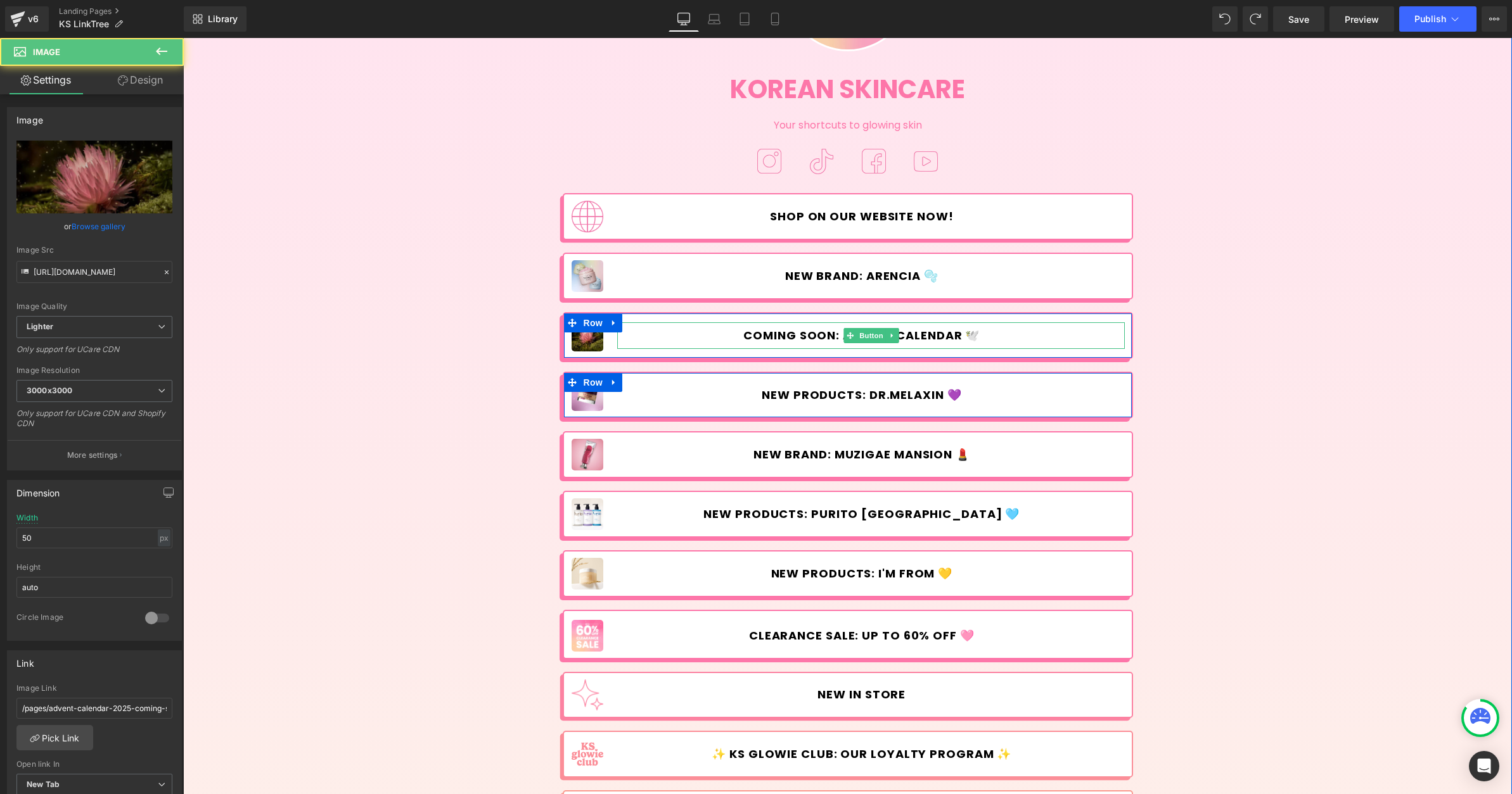
type input "Coming Soon"
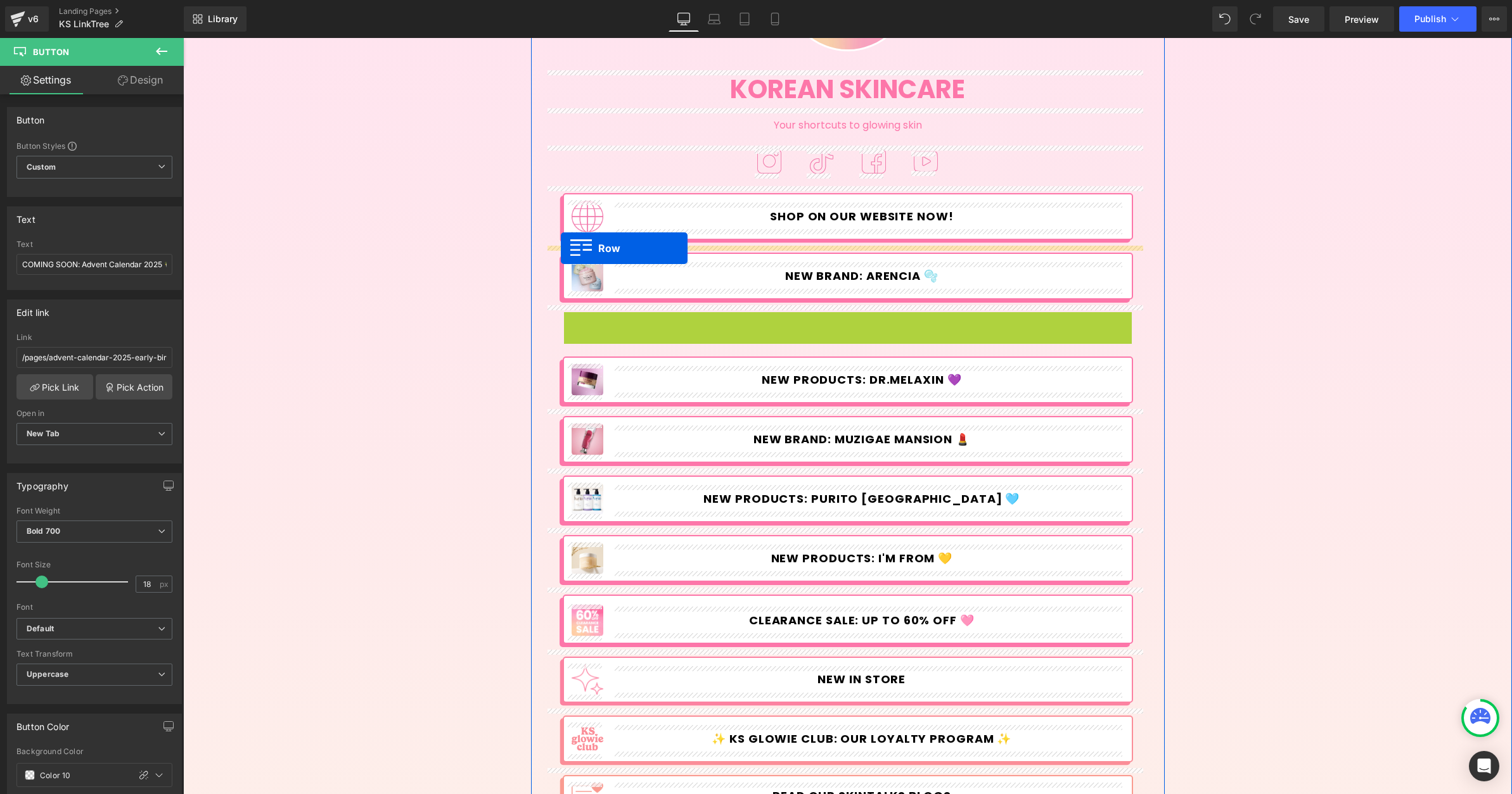
drag, startPoint x: 566, startPoint y: 320, endPoint x: 561, endPoint y: 249, distance: 71.2
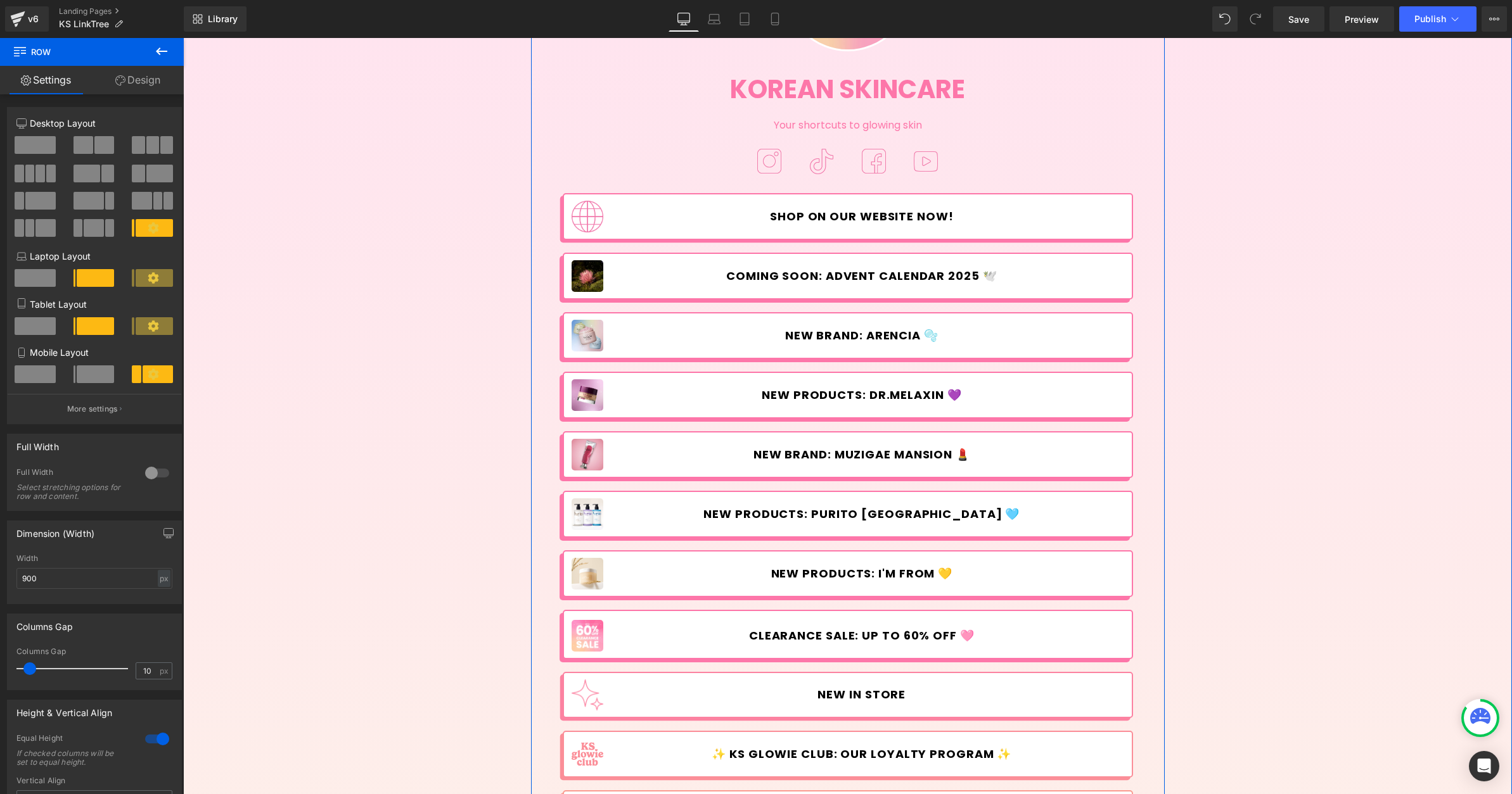
click at [838, 272] on span "COMING SOON: Advent Calendar 2025 🕊️" at bounding box center [862, 276] width 271 height 14
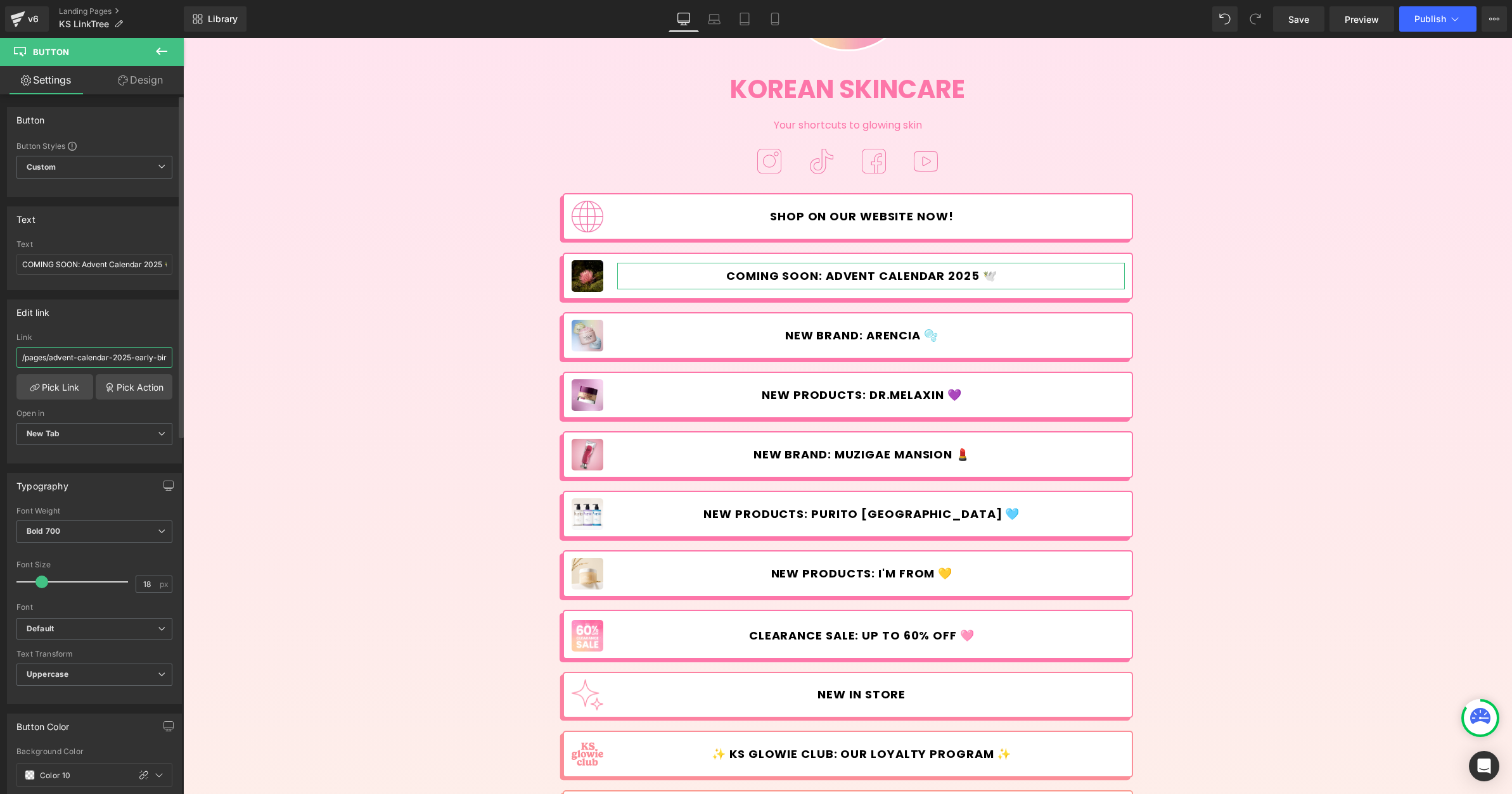
click at [61, 353] on input "/pages/advent-calendar-2025-early-bird" at bounding box center [94, 357] width 156 height 21
click at [582, 285] on img at bounding box center [587, 276] width 32 height 32
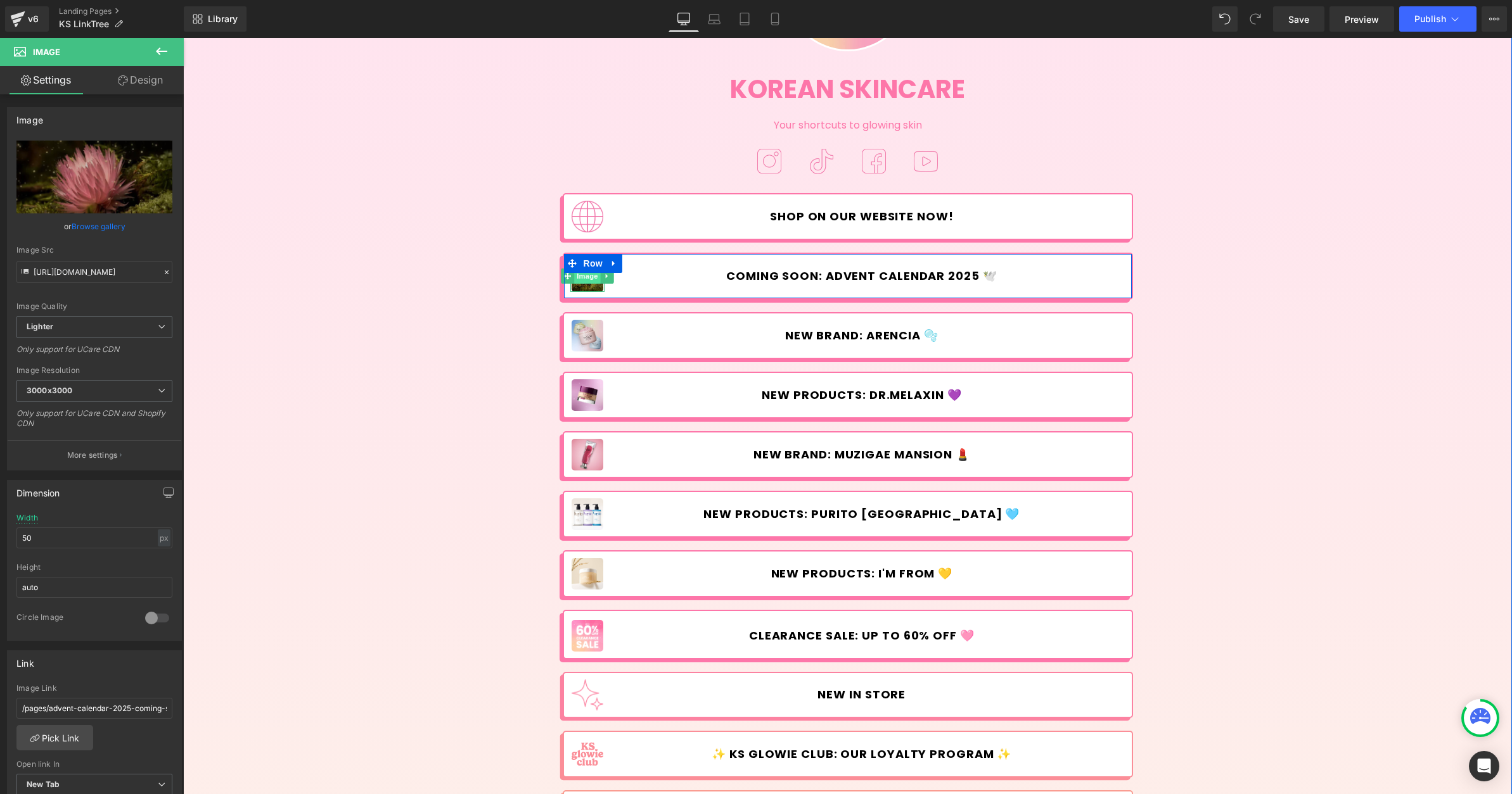
click at [580, 278] on span "Image" at bounding box center [587, 276] width 26 height 15
click at [126, 709] on input "/pages/advent-calendar-2025-coming-soon" at bounding box center [94, 708] width 156 height 21
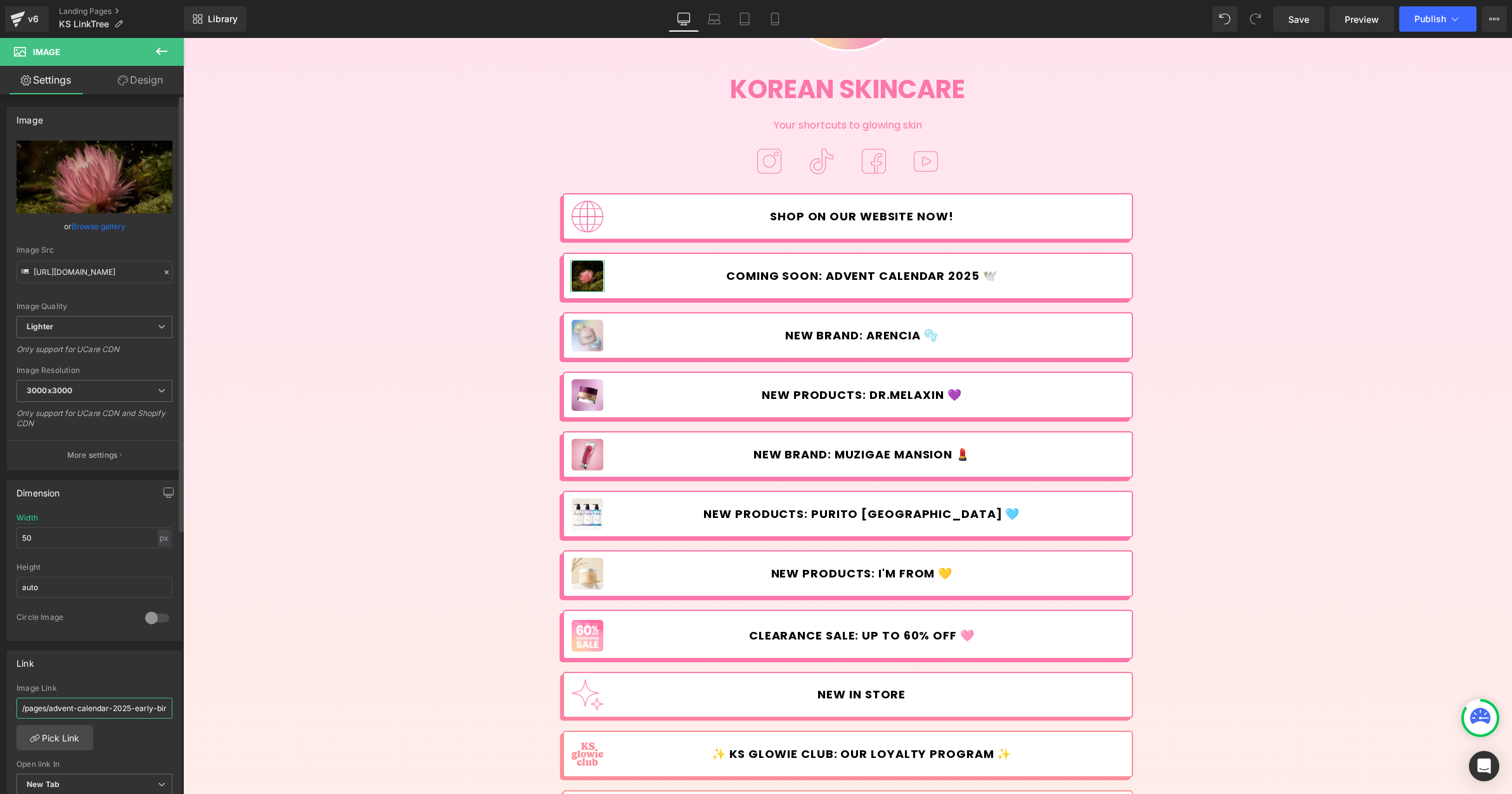
scroll to position [0, 9]
type input "/pages/advent-calendar-2025-coming-soon"
click at [816, 277] on span "COMING SOON: Advent Calendar 2025 🕊️" at bounding box center [862, 276] width 271 height 14
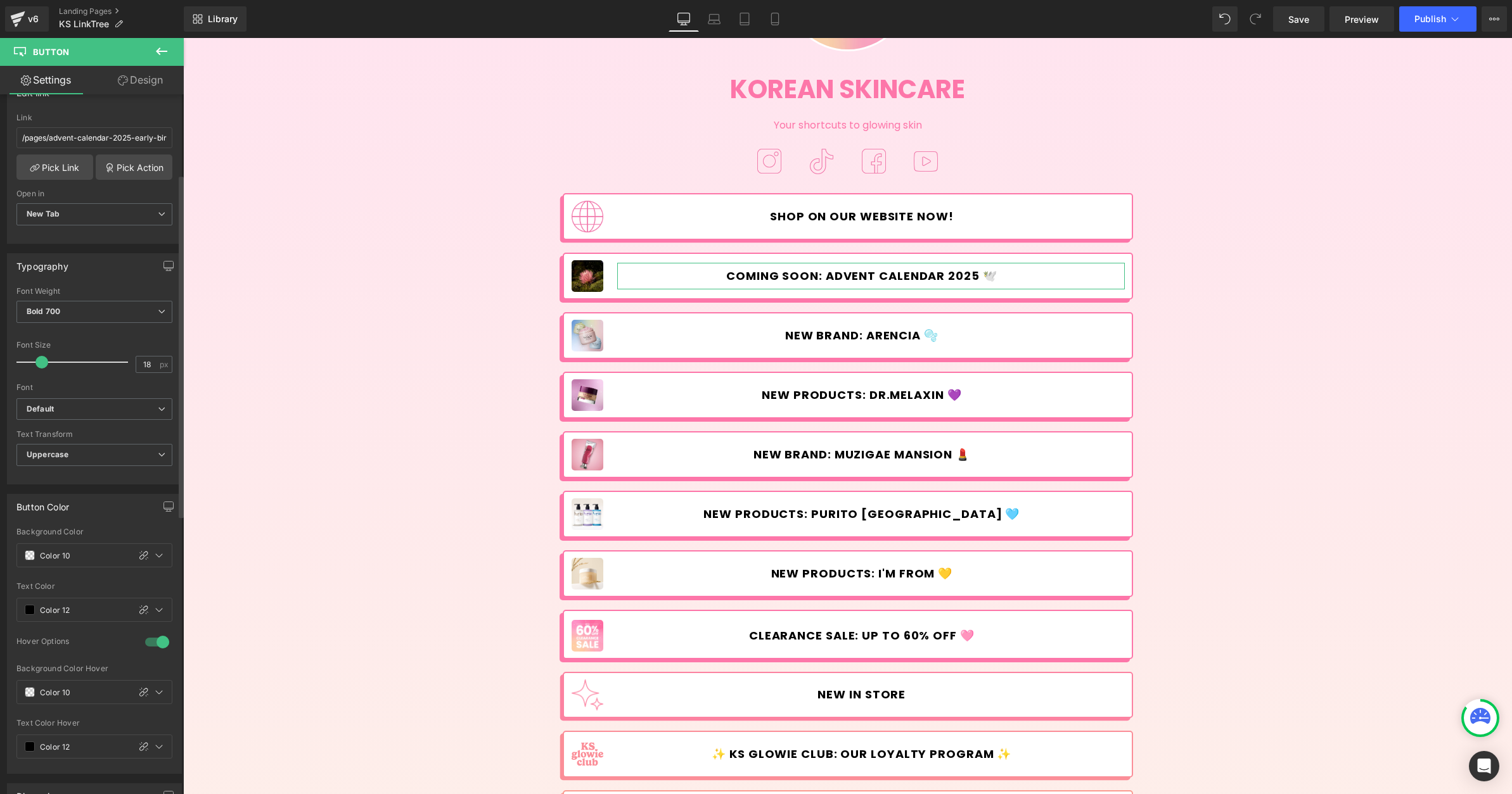
scroll to position [163, 0]
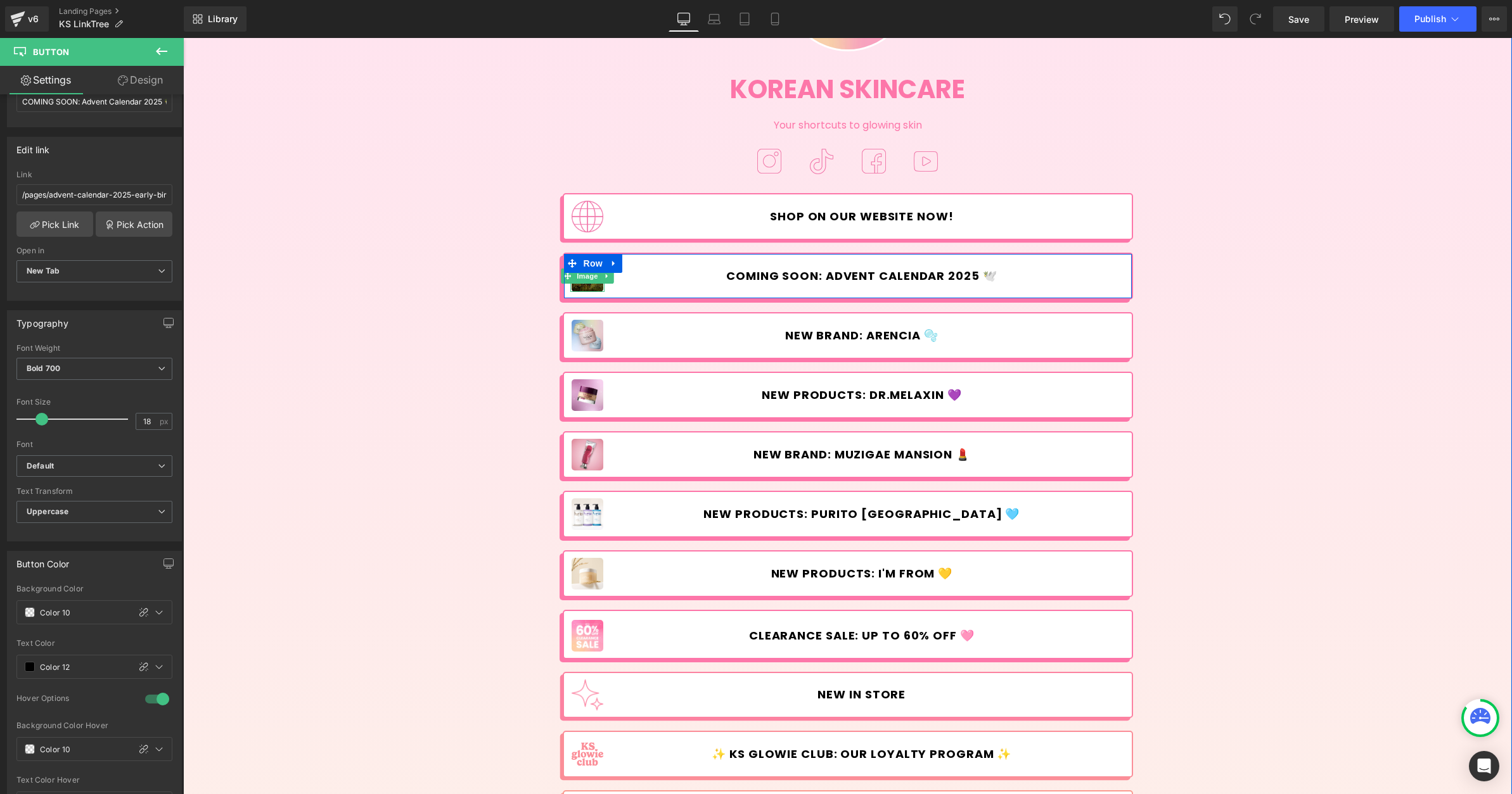
click at [583, 283] on img at bounding box center [587, 276] width 32 height 32
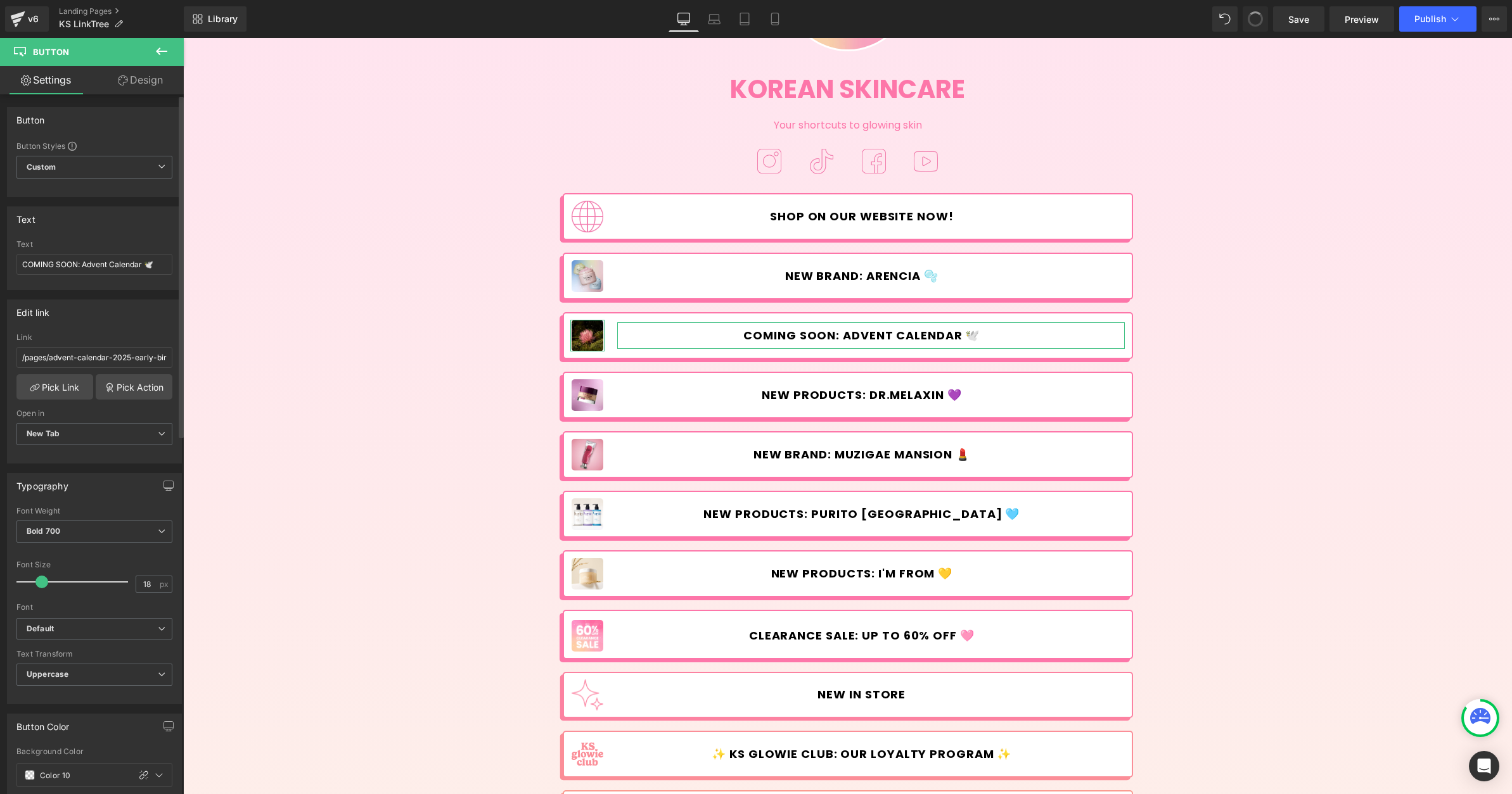
type input "COMING SOON: Advent Calendar 2025 🕊️"
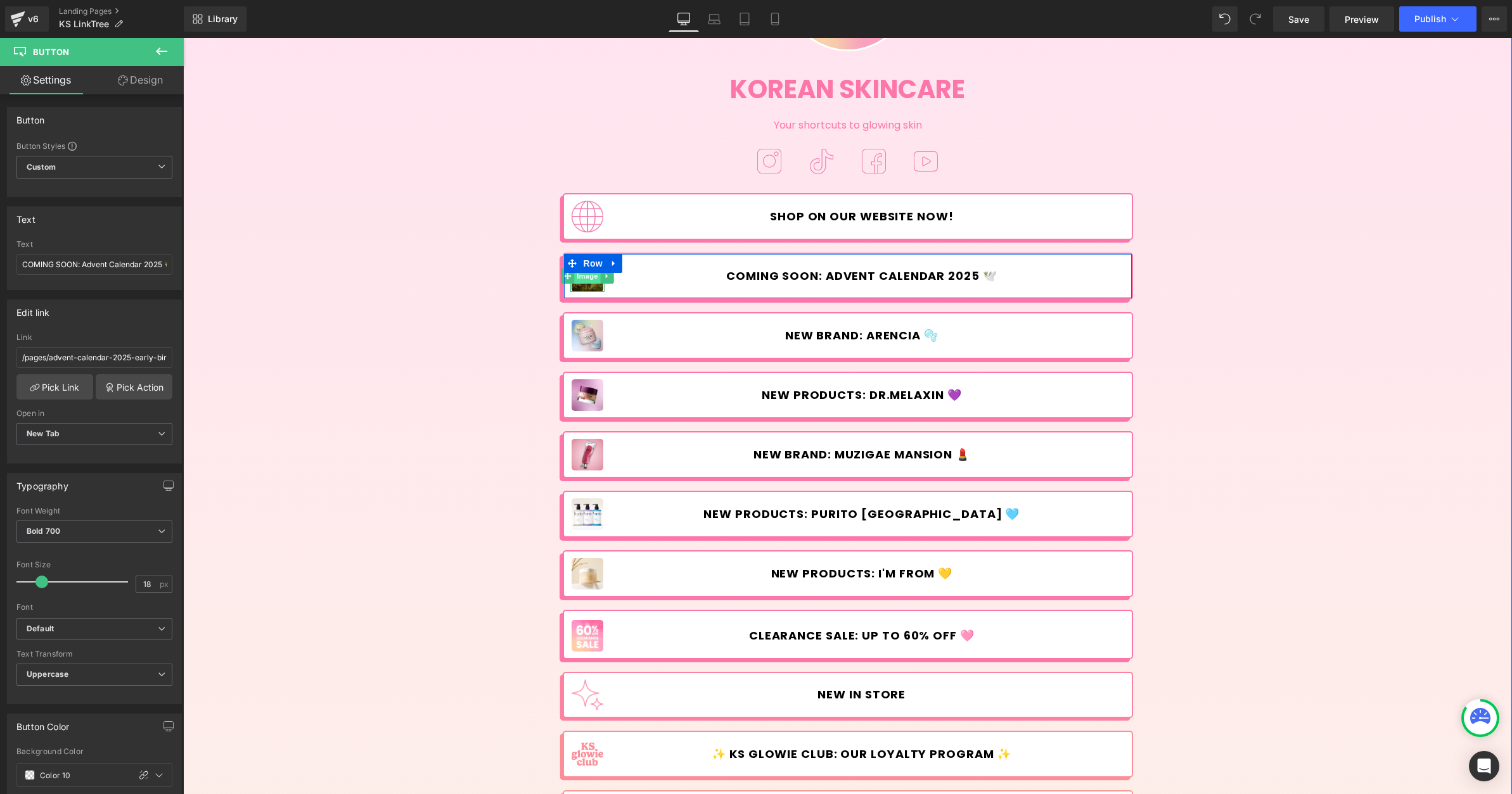
click at [586, 277] on span "Image" at bounding box center [587, 276] width 26 height 15
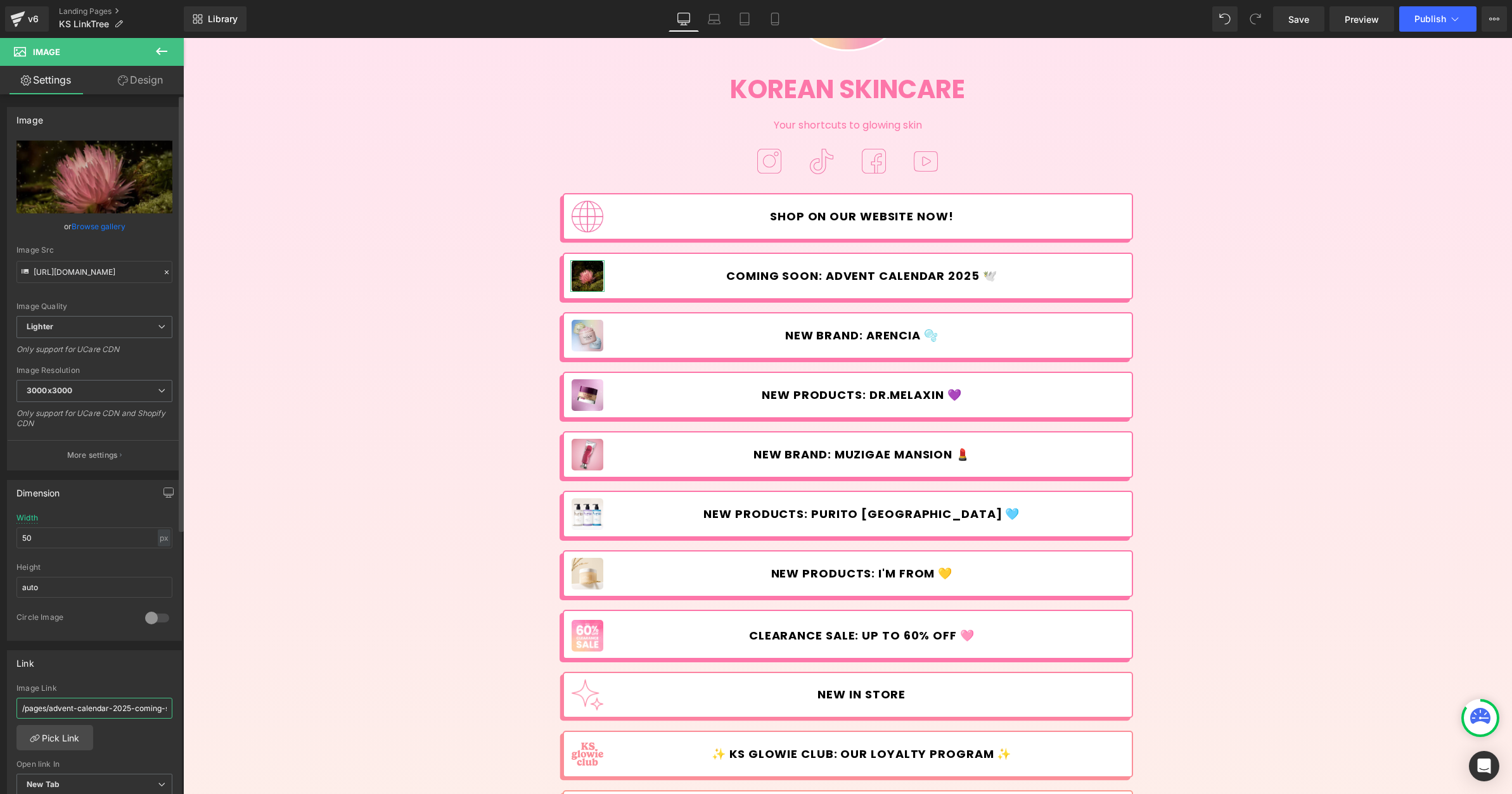
click at [102, 708] on input "/pages/advent-calendar-2025-coming-soon" at bounding box center [94, 708] width 156 height 21
paste input "pages/advent-calendar-2025-coming-soon"
type input "/pages/advent-calendar-2025-coming-soon"
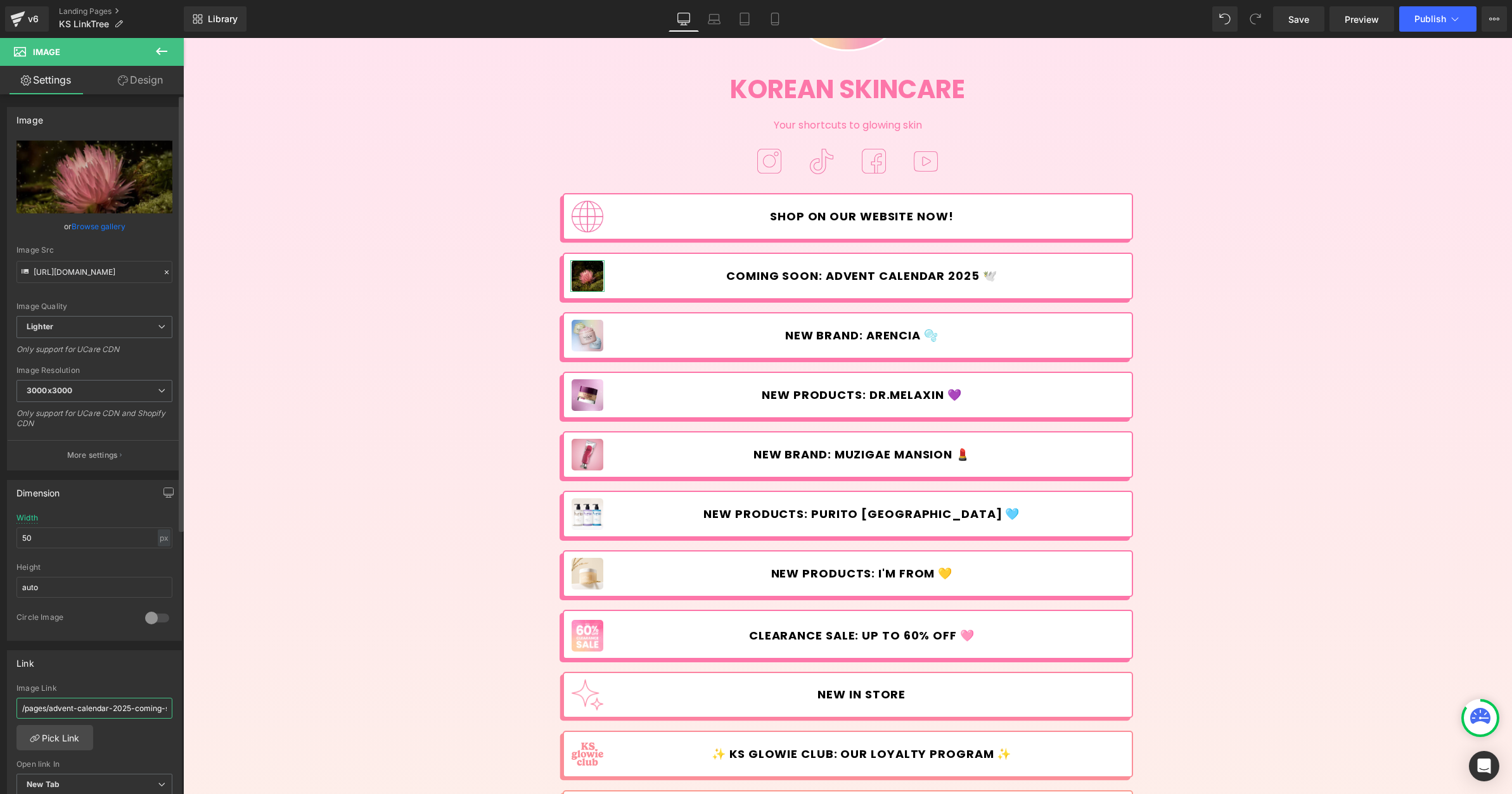
scroll to position [0, 21]
click at [202, 496] on div "Image Korean Skincare Heading Your shortcuts to glowing skin Text Block Image I…" at bounding box center [848, 471] width 1329 height 1131
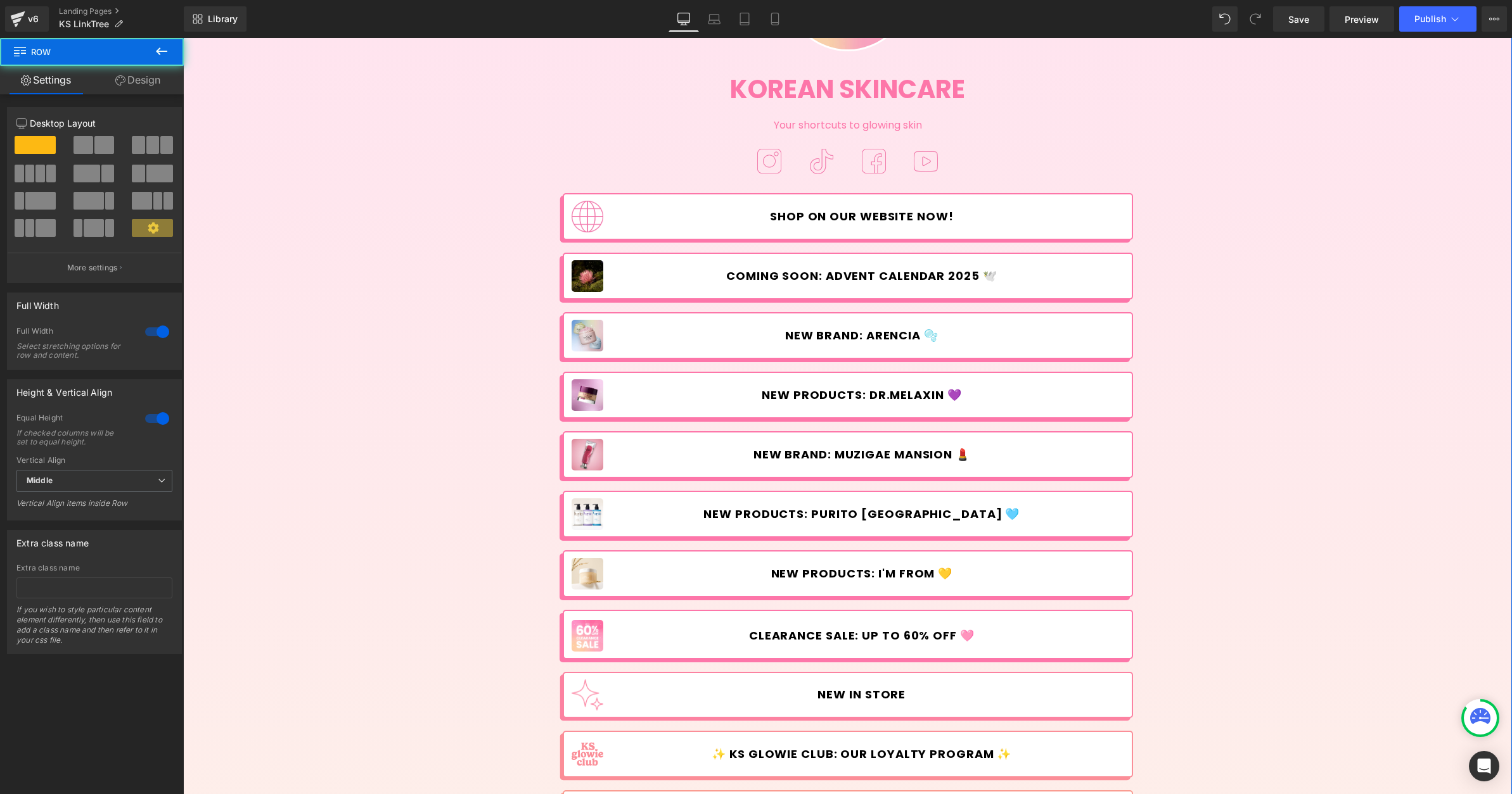
click at [783, 269] on span "COMING SOON: Advent Calendar 2025 🕊️" at bounding box center [862, 276] width 271 height 14
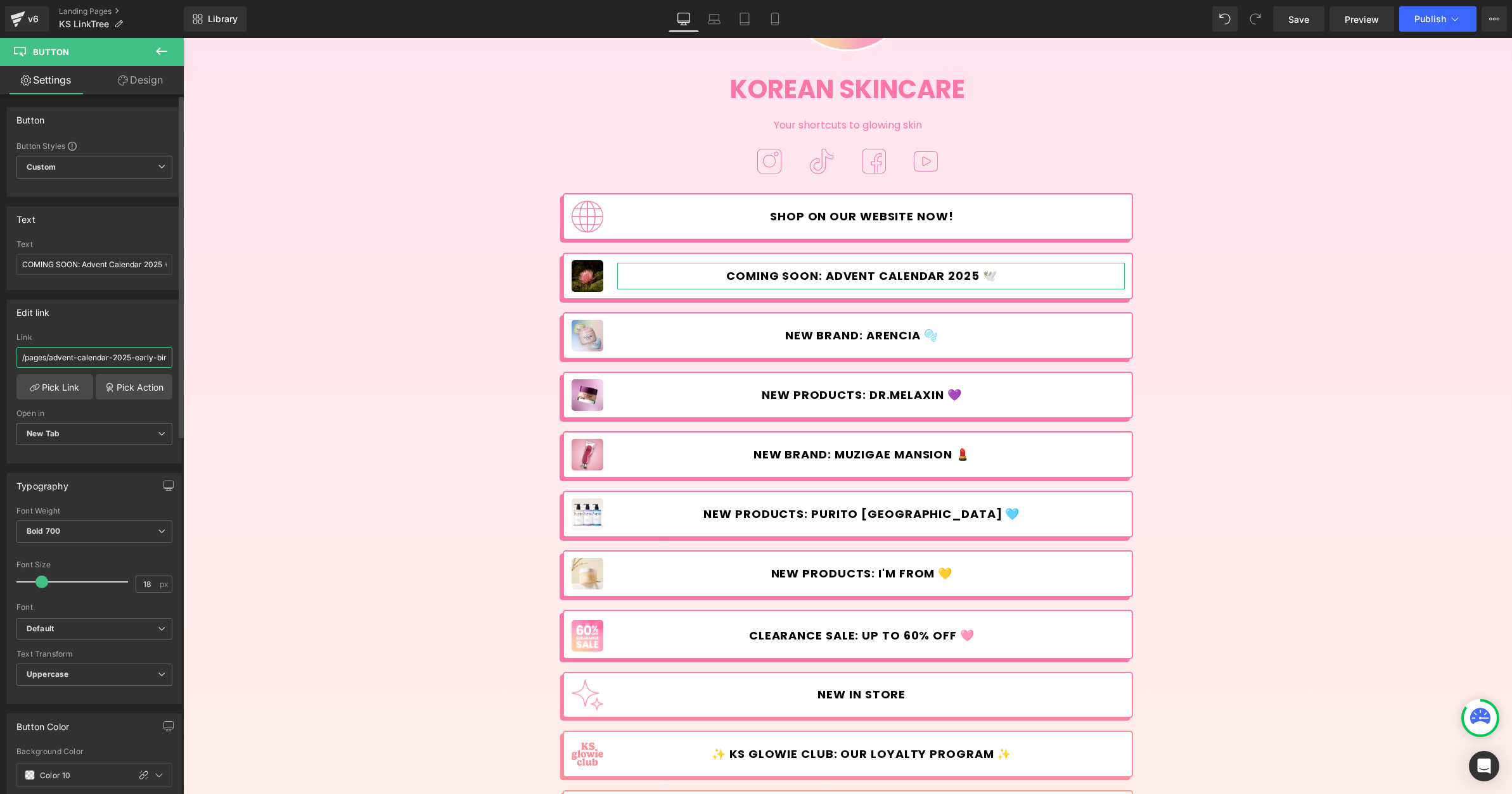
click at [102, 357] on input "/pages/advent-calendar-2025-early-bird" at bounding box center [94, 357] width 156 height 21
type input "/pages/advent-calendar-2025-coming-soon"
click at [258, 419] on div "Image Korean Skincare Heading Your shortcuts to glowing skin Text Block Image I…" at bounding box center [848, 471] width 1329 height 1131
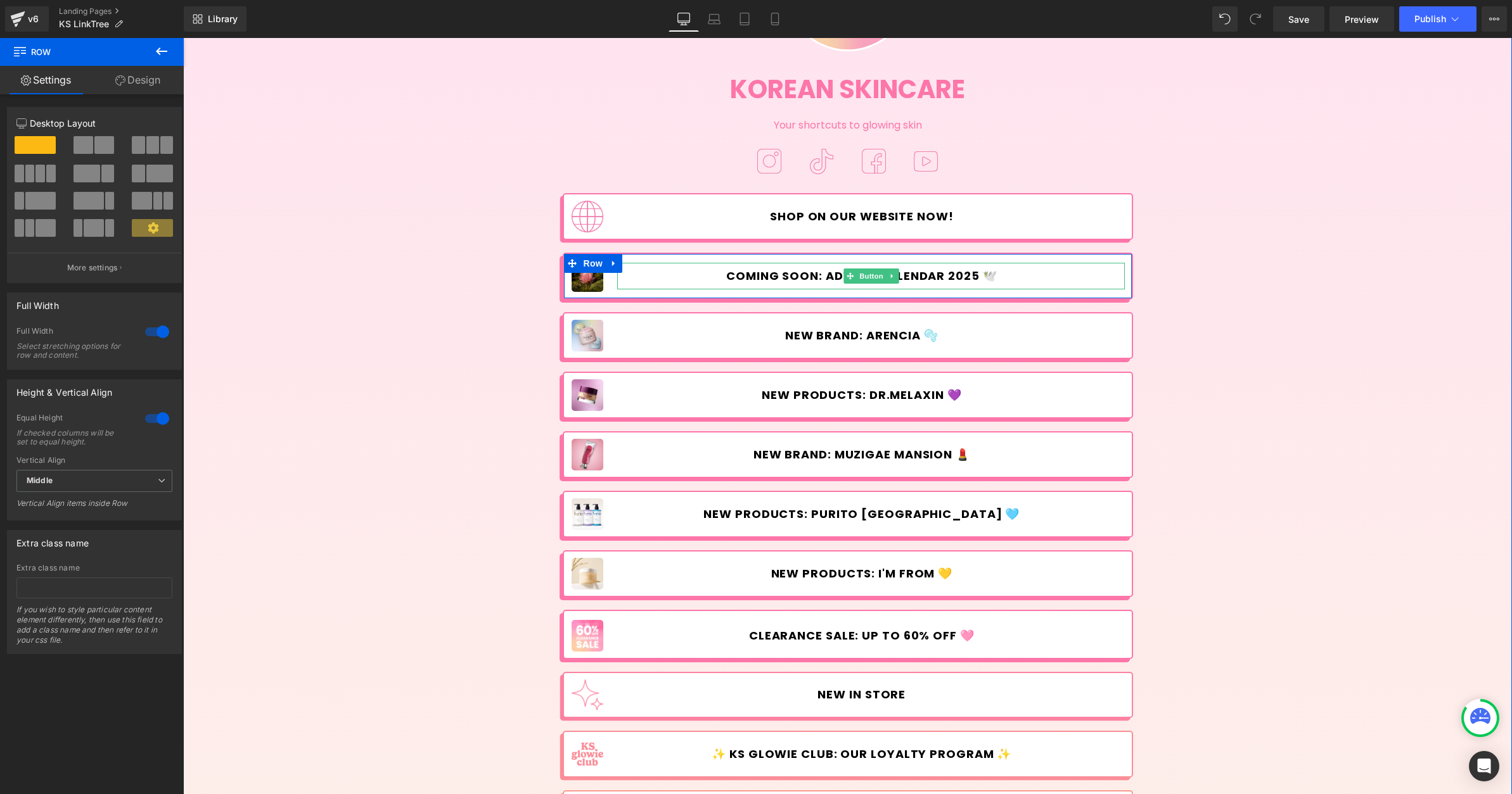
click at [821, 280] on span "COMING SOON: Advent Calendar 2025 🕊️" at bounding box center [862, 276] width 271 height 14
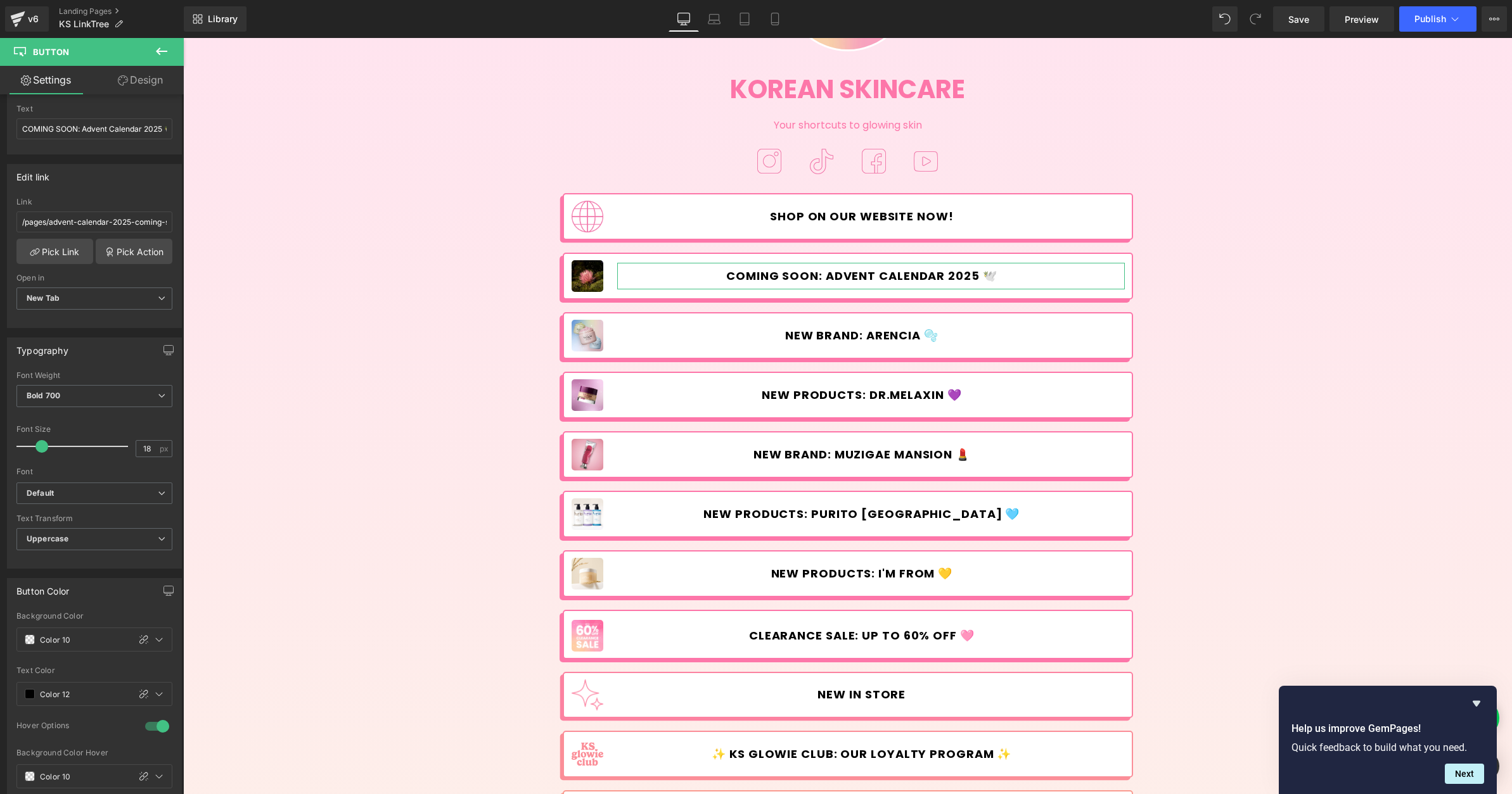
scroll to position [0, 0]
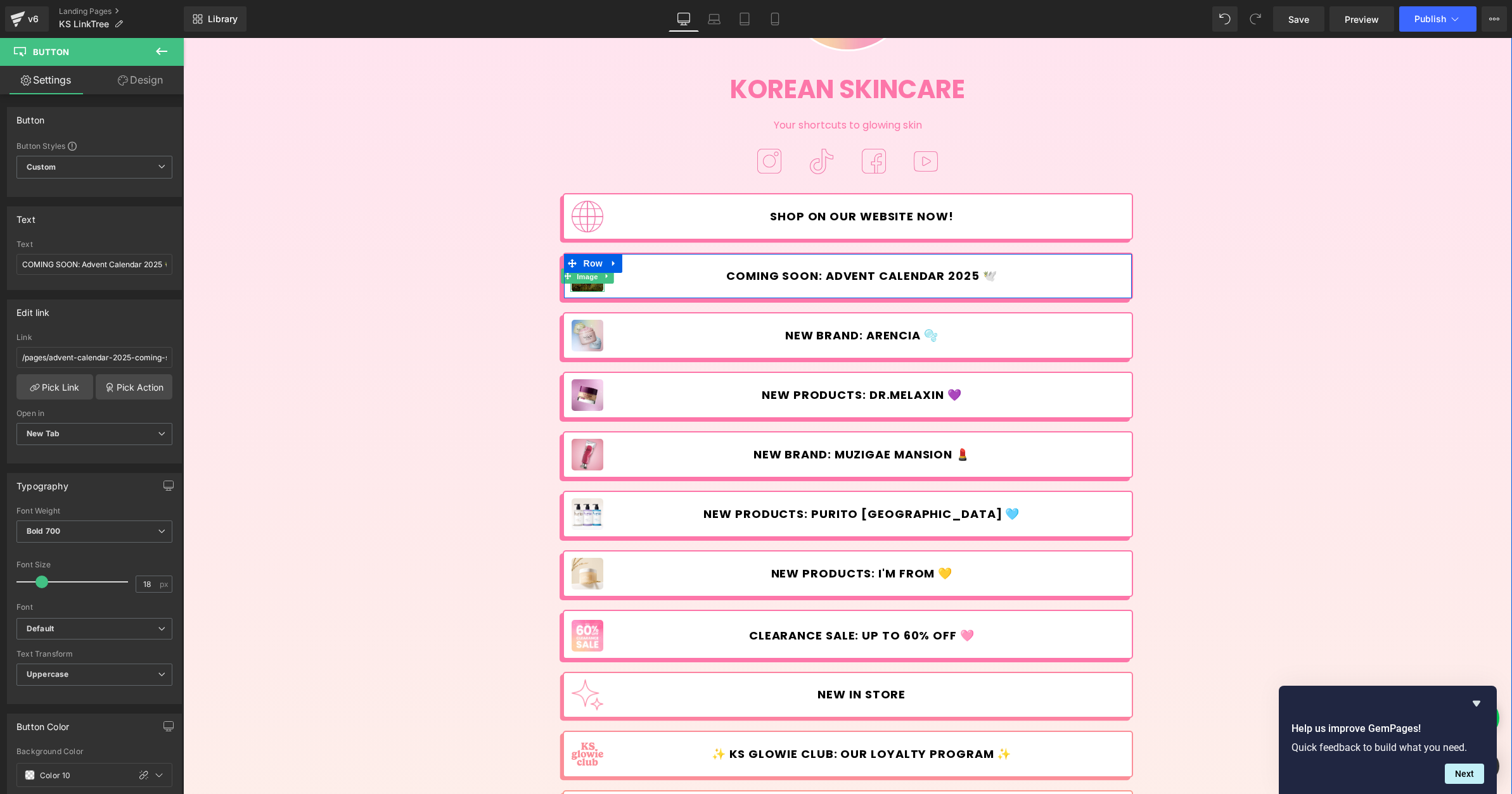
click at [590, 282] on span "Image" at bounding box center [587, 276] width 26 height 15
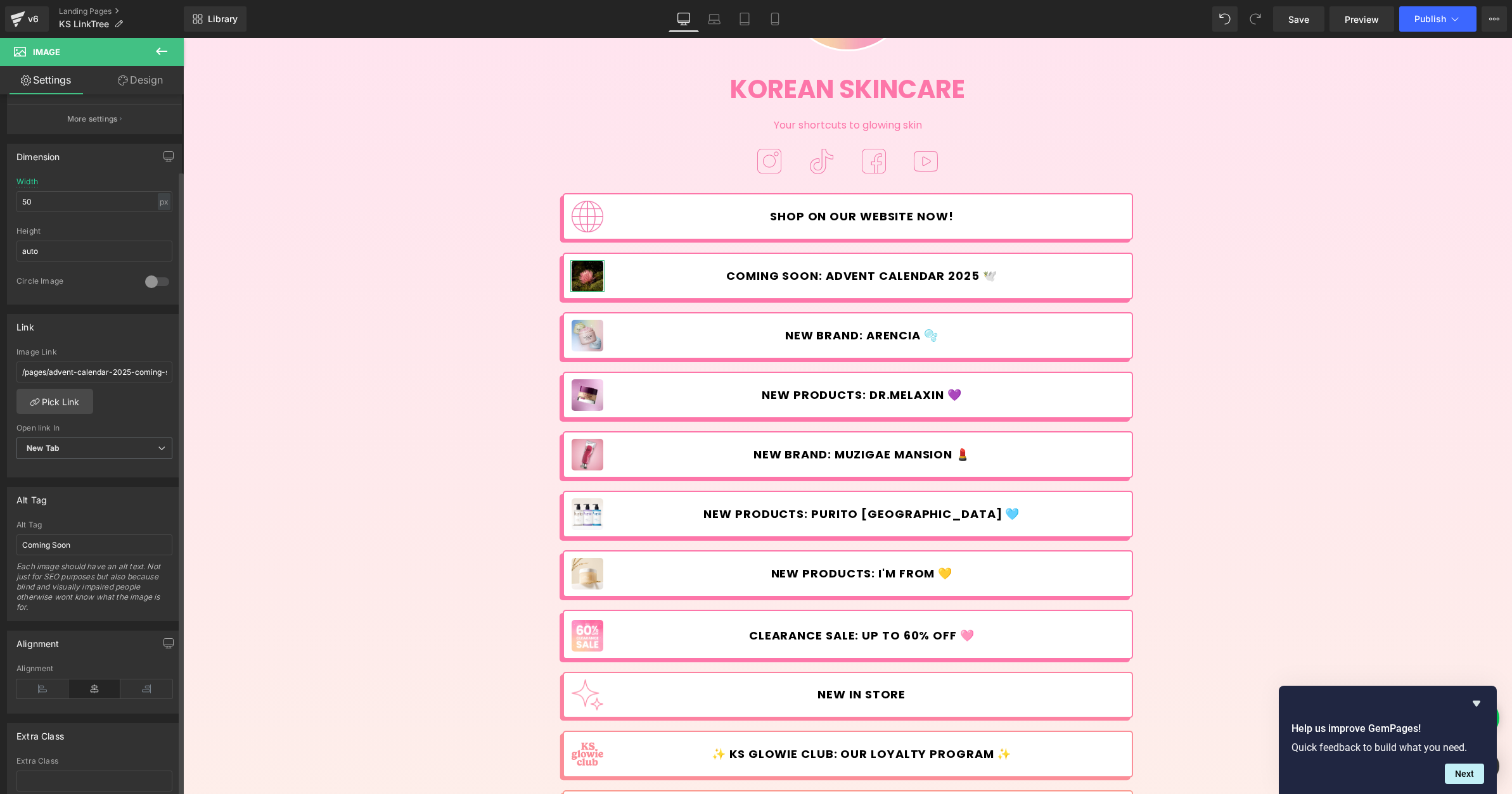
scroll to position [424, 0]
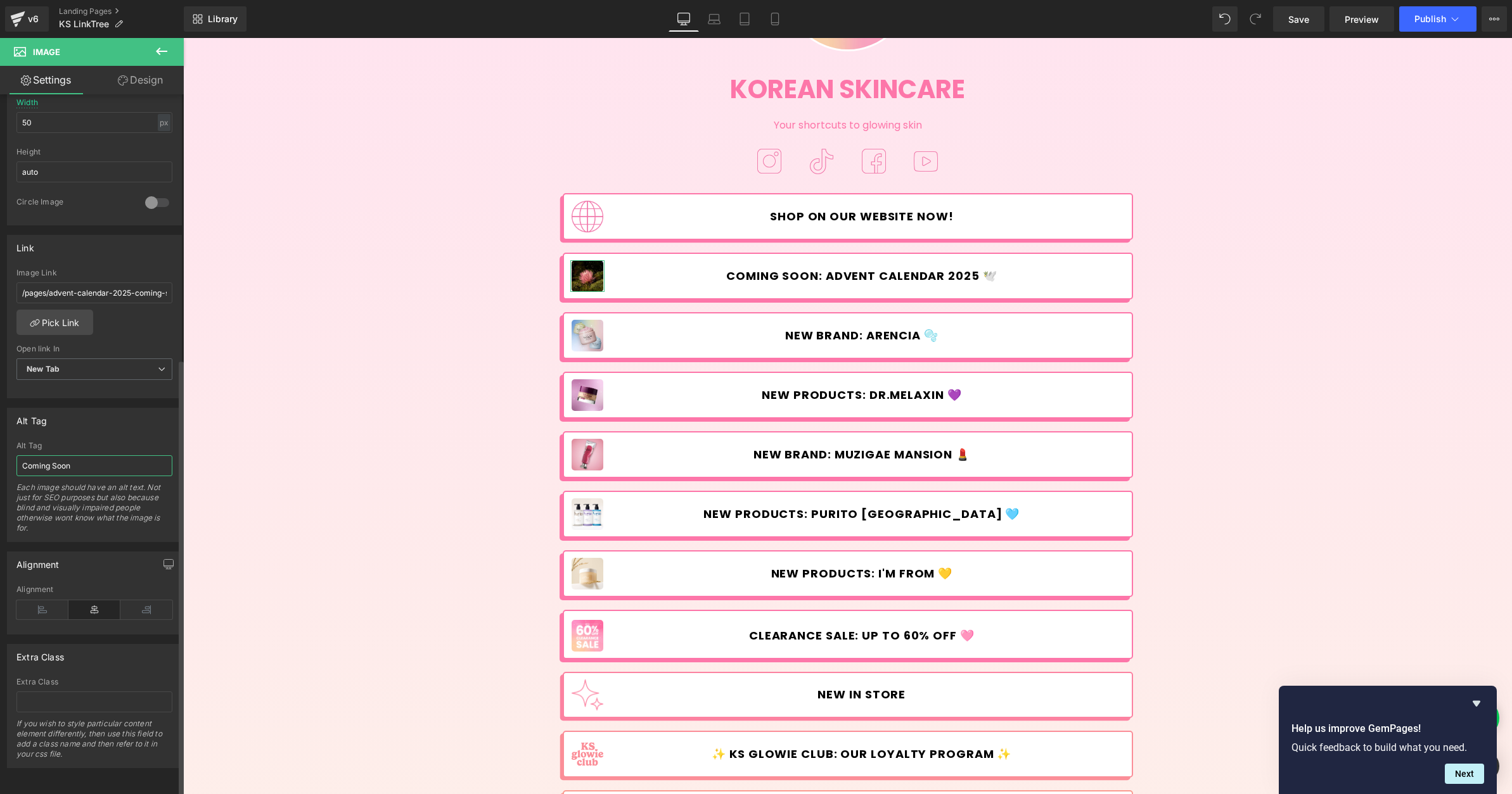
click at [99, 459] on input "Coming Soon" at bounding box center [94, 465] width 156 height 21
click at [99, 459] on input "Coming Soon" at bounding box center [94, 465] width 156 height 21
type input "Advent Calendar"
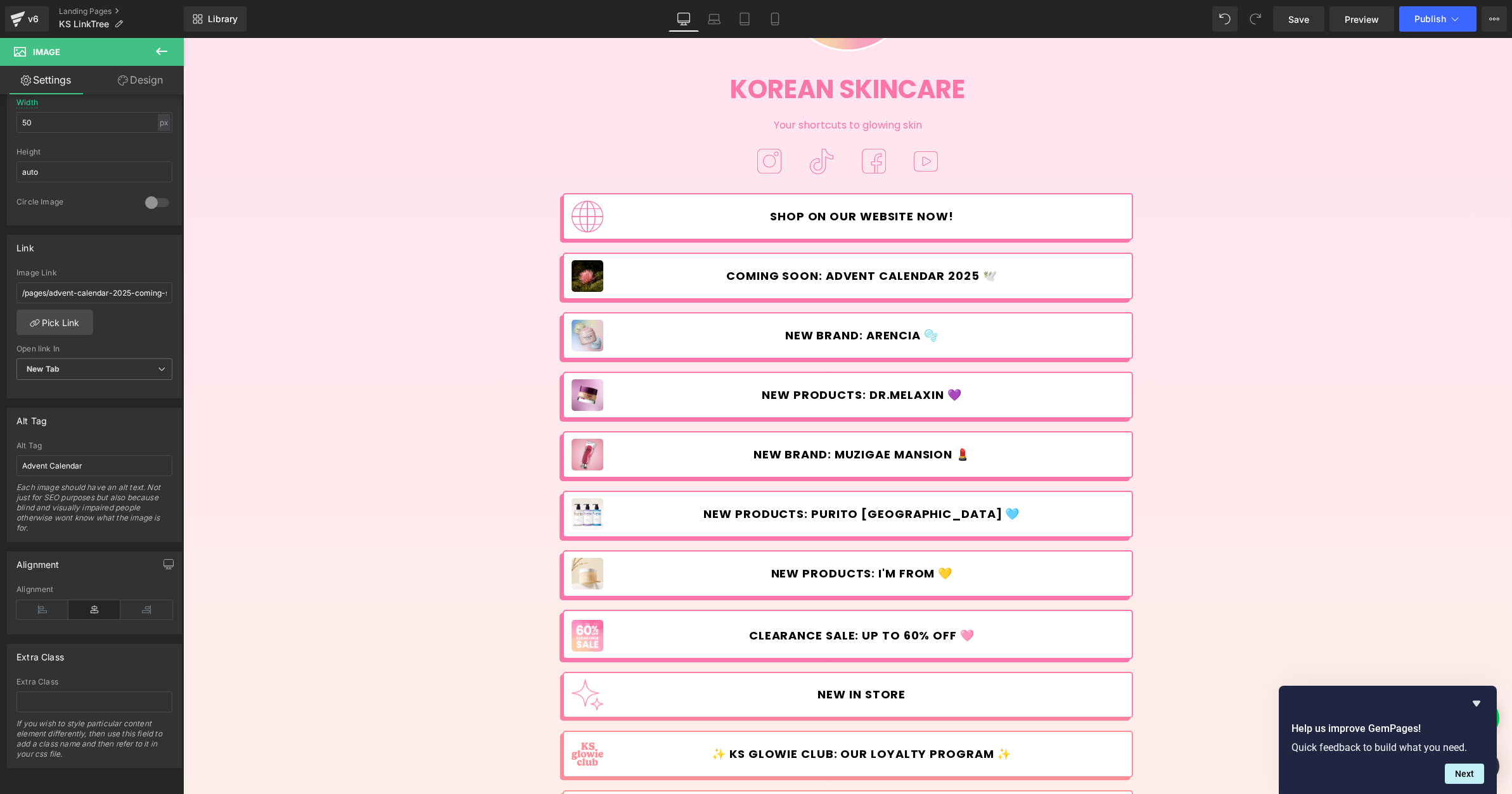
click at [1310, 32] on div "Library Desktop Desktop Laptop Tablet Mobile Save Preview Publish Scheduled Vie…" at bounding box center [848, 19] width 1328 height 38
click at [1308, 18] on span "Save" at bounding box center [1298, 19] width 21 height 13
click at [1437, 13] on button "Publish" at bounding box center [1437, 19] width 77 height 26
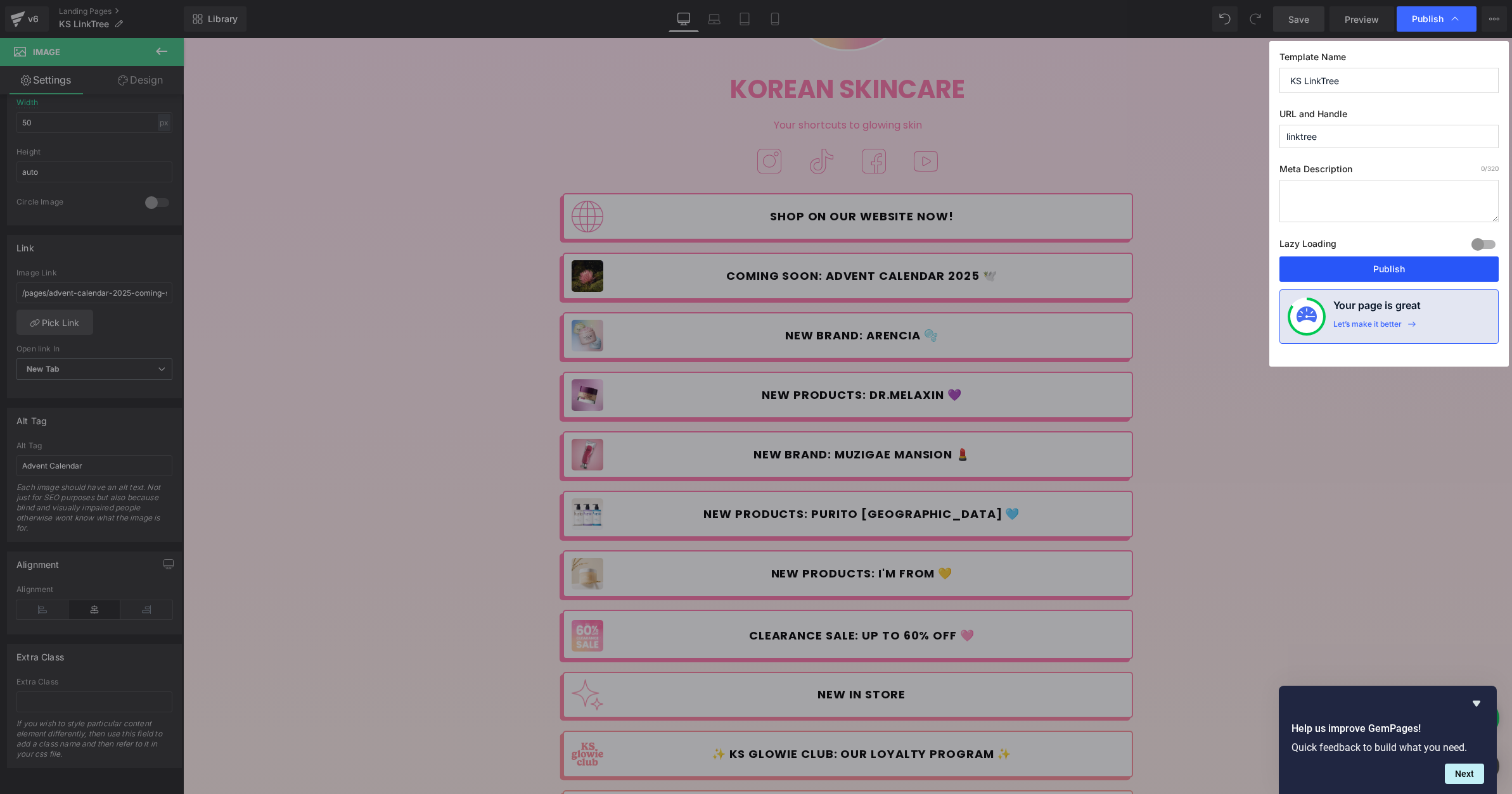
click at [1403, 278] on button "Publish" at bounding box center [1389, 269] width 220 height 26
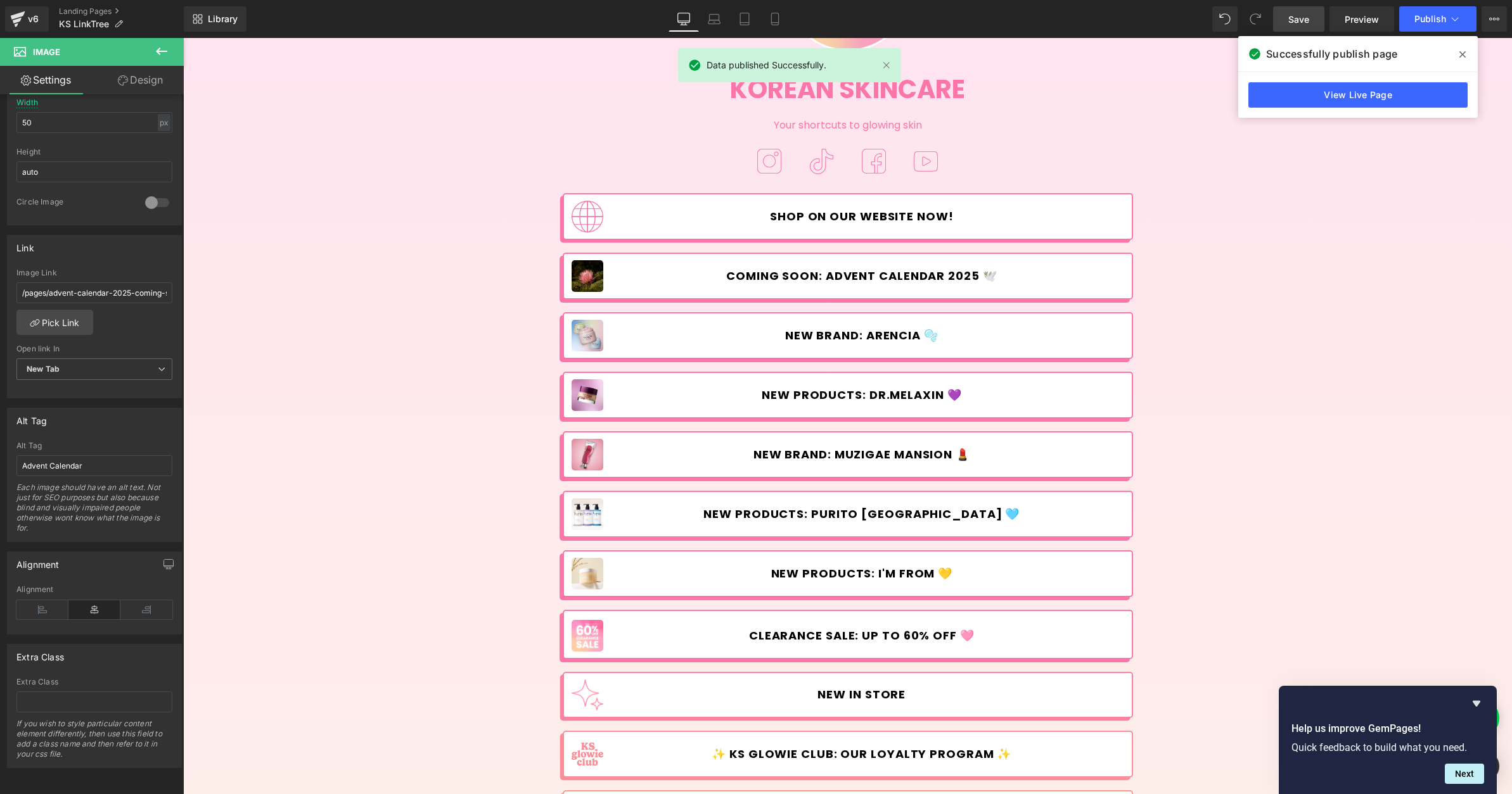
click at [1457, 48] on span at bounding box center [1462, 54] width 21 height 21
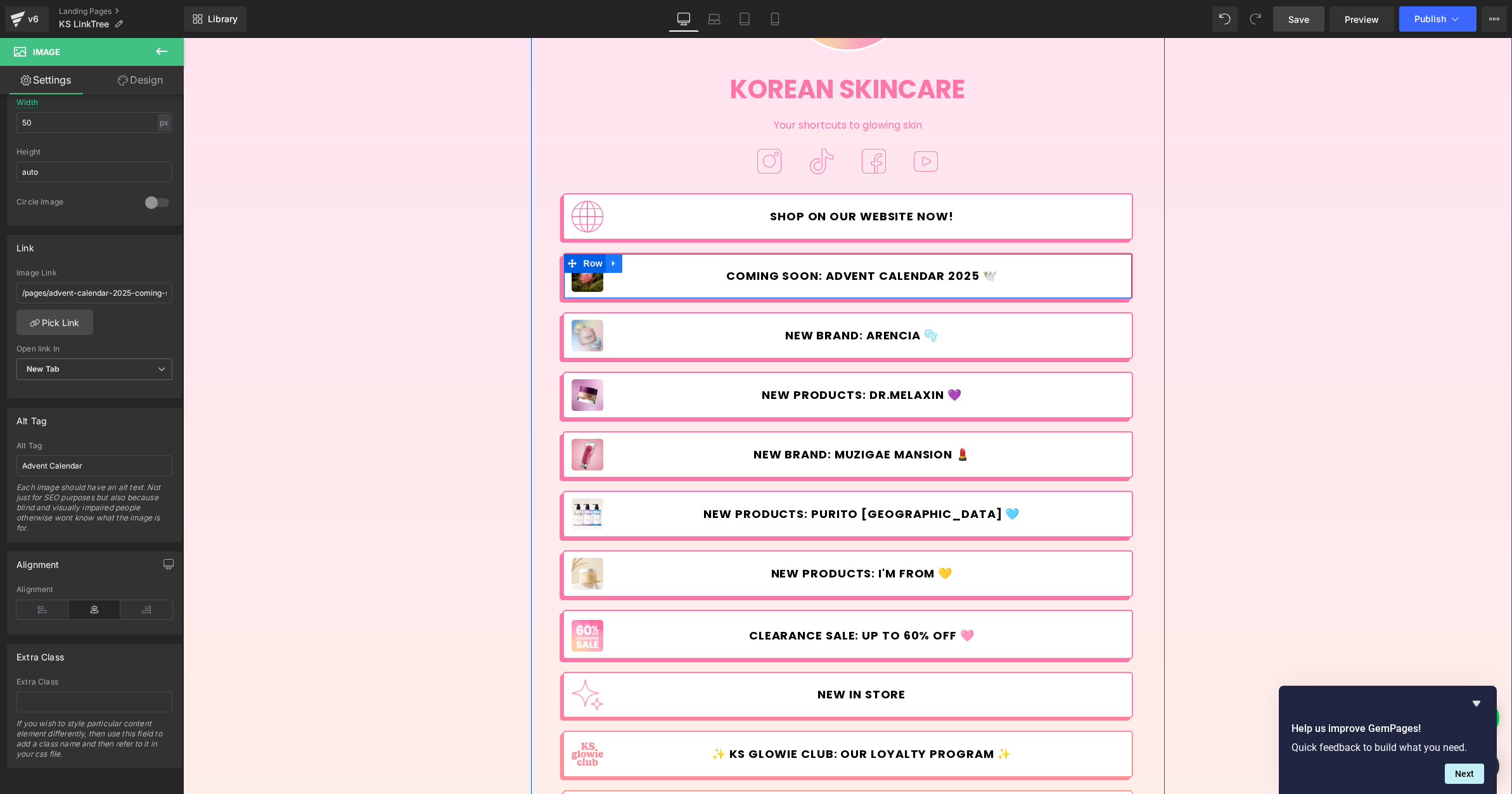
click at [612, 264] on icon at bounding box center [614, 263] width 9 height 9
click at [626, 265] on icon at bounding box center [630, 263] width 9 height 9
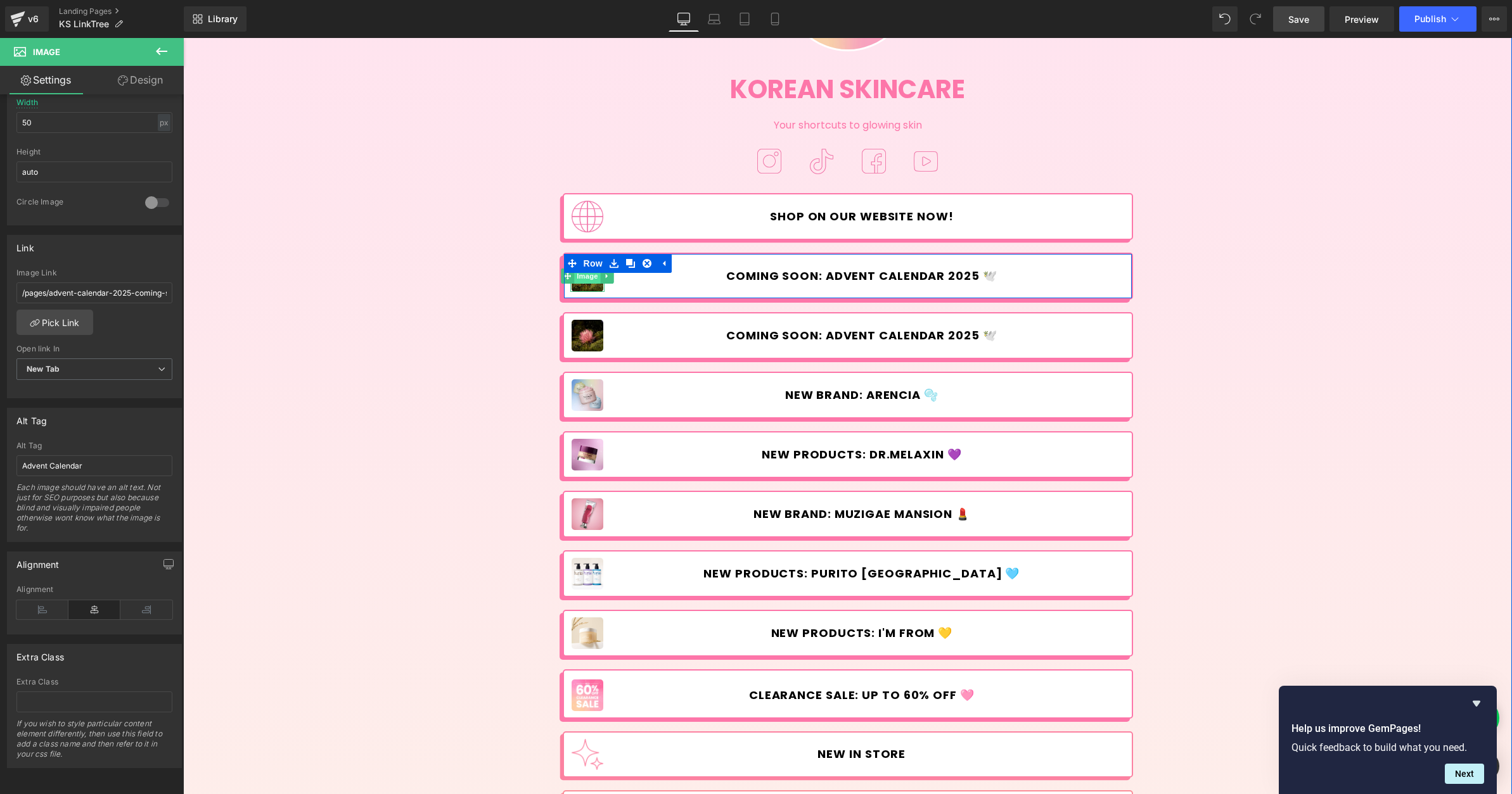
click at [588, 278] on span "Image" at bounding box center [587, 276] width 26 height 15
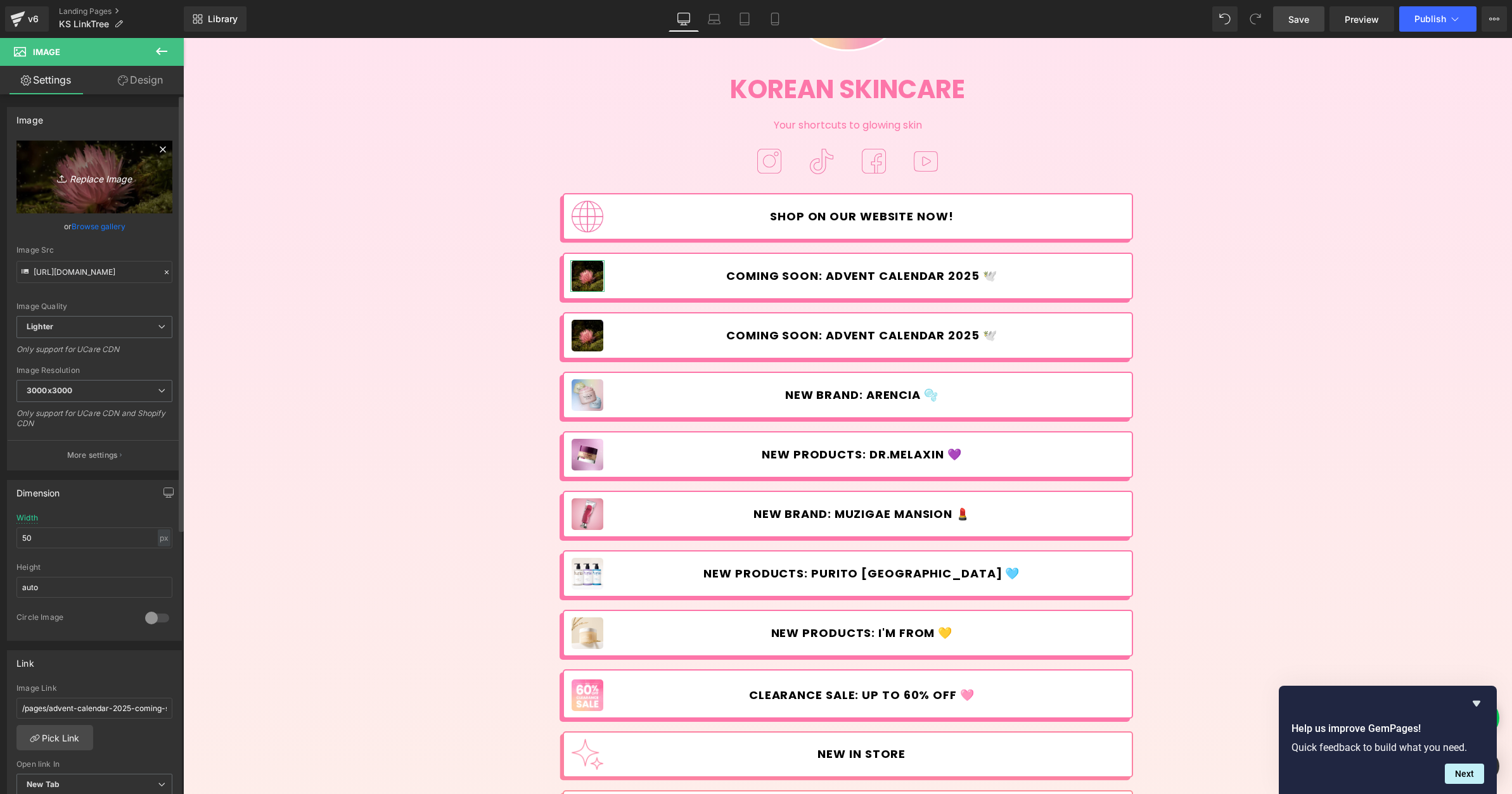
click at [105, 173] on icon "Replace Image" at bounding box center [94, 177] width 102 height 16
type input "C:\fakepath\Klairs_Sale&GWP-linktree.jpg"
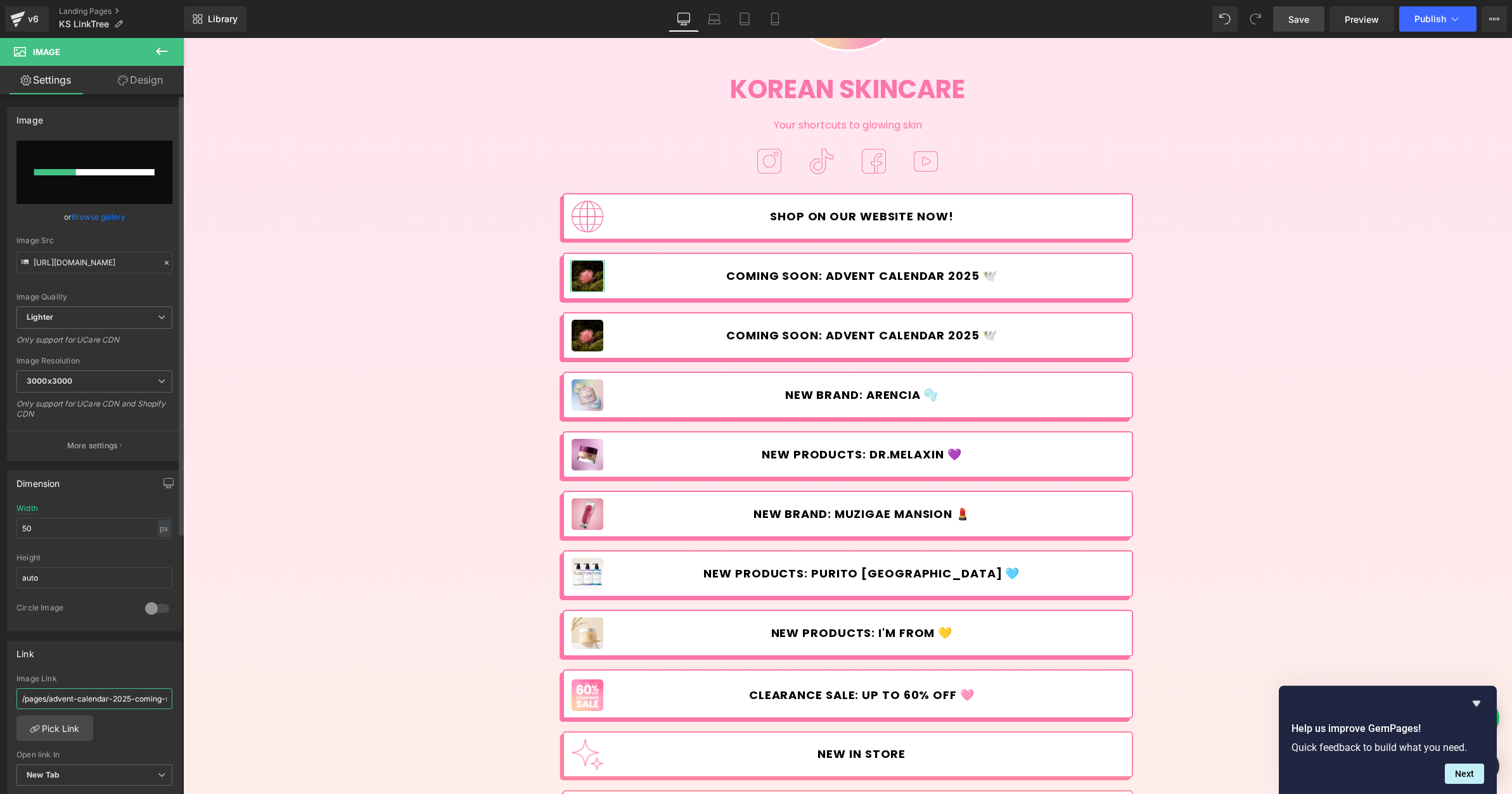
click at [113, 698] on input "/pages/advent-calendar-2025-coming-soon" at bounding box center [94, 698] width 156 height 21
click at [62, 722] on link "Pick Link" at bounding box center [55, 729] width 77 height 26
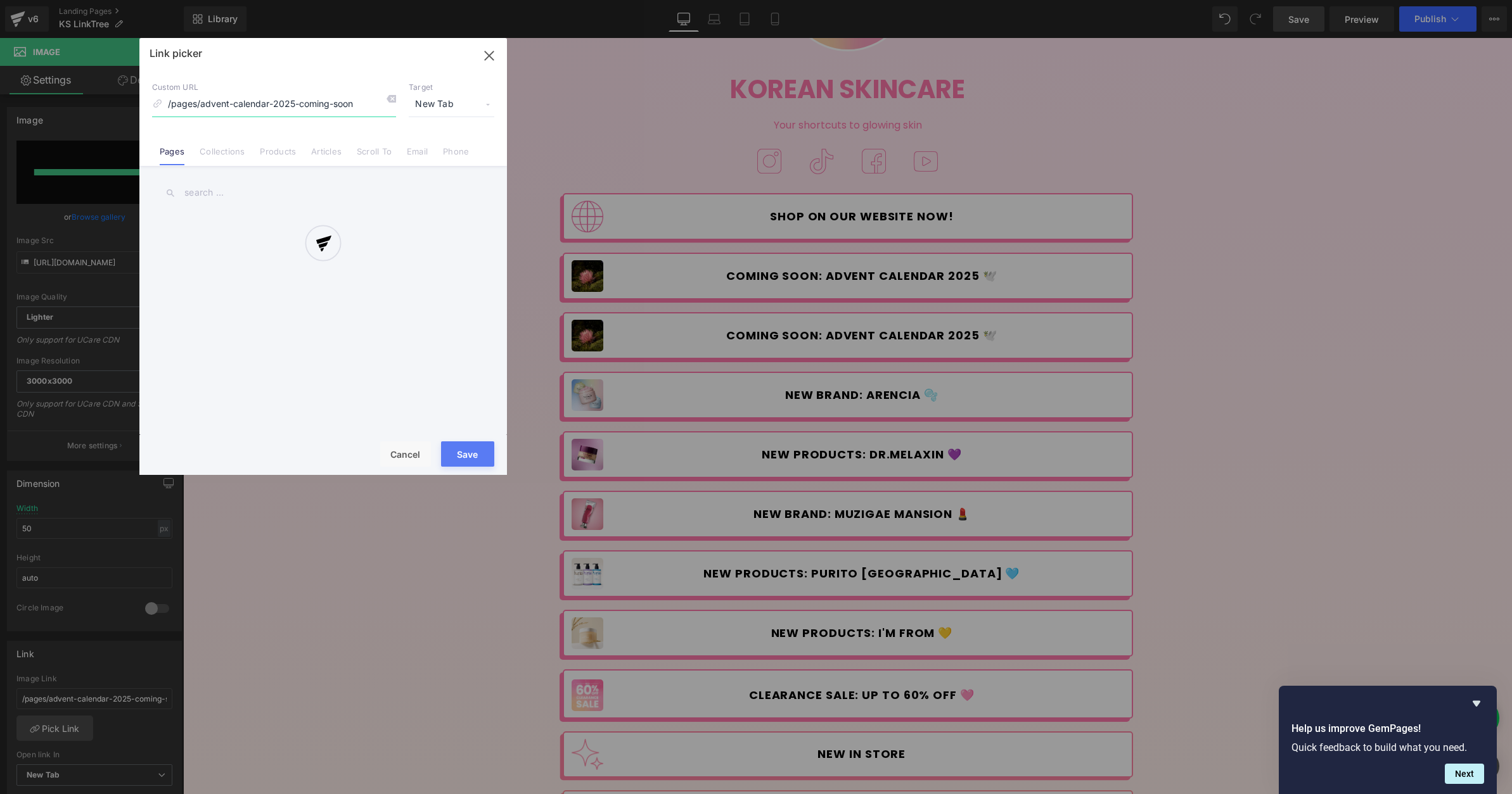
type input "[URL][DOMAIN_NAME]"
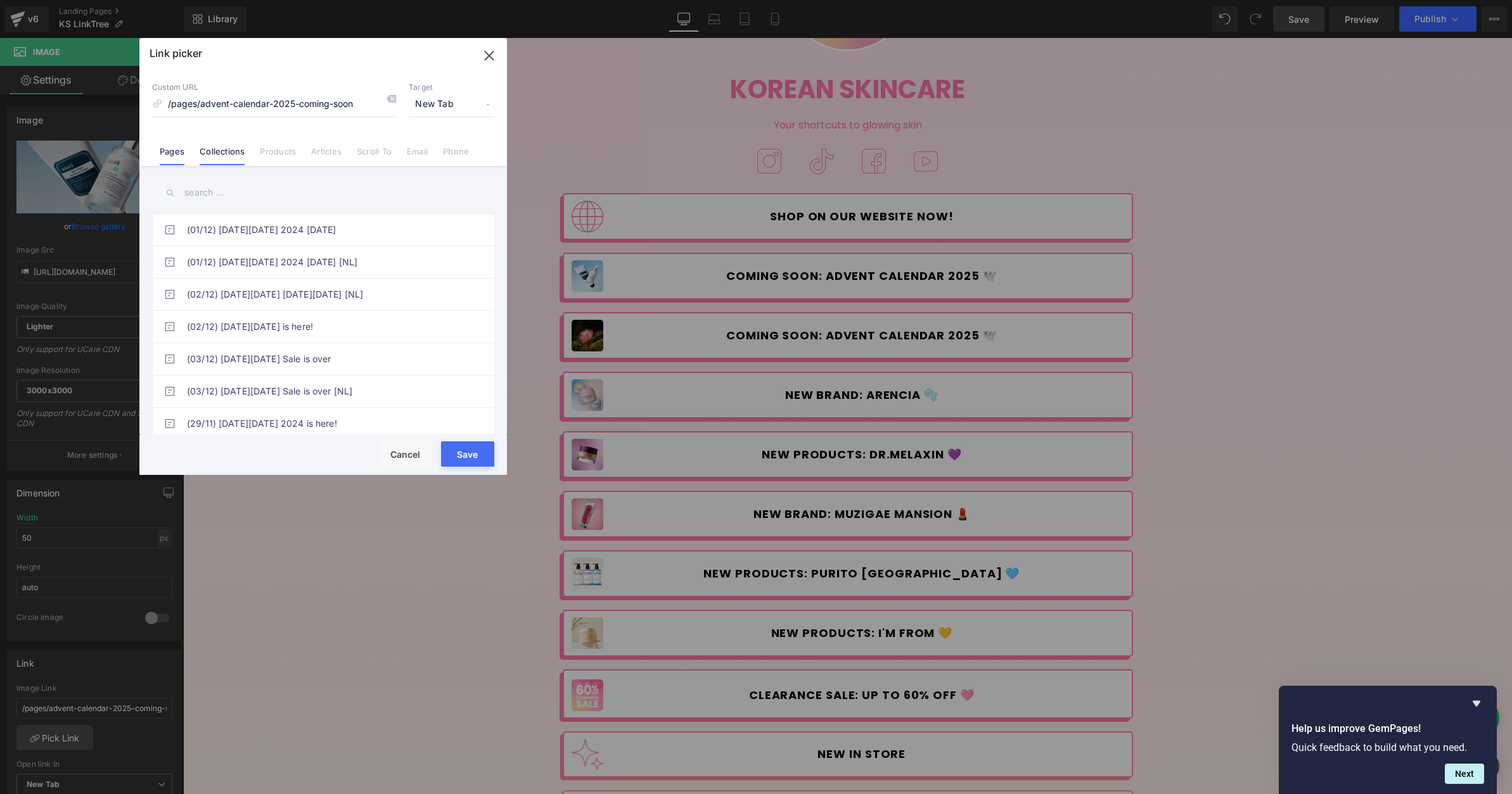
click at [222, 153] on link "Collections" at bounding box center [222, 156] width 45 height 19
click at [225, 195] on div "Link picker Back to Library Insert Custom URL /pages/advent-calendar-2025-comin…" at bounding box center [323, 256] width 367 height 437
click at [241, 195] on input "text" at bounding box center [323, 193] width 342 height 28
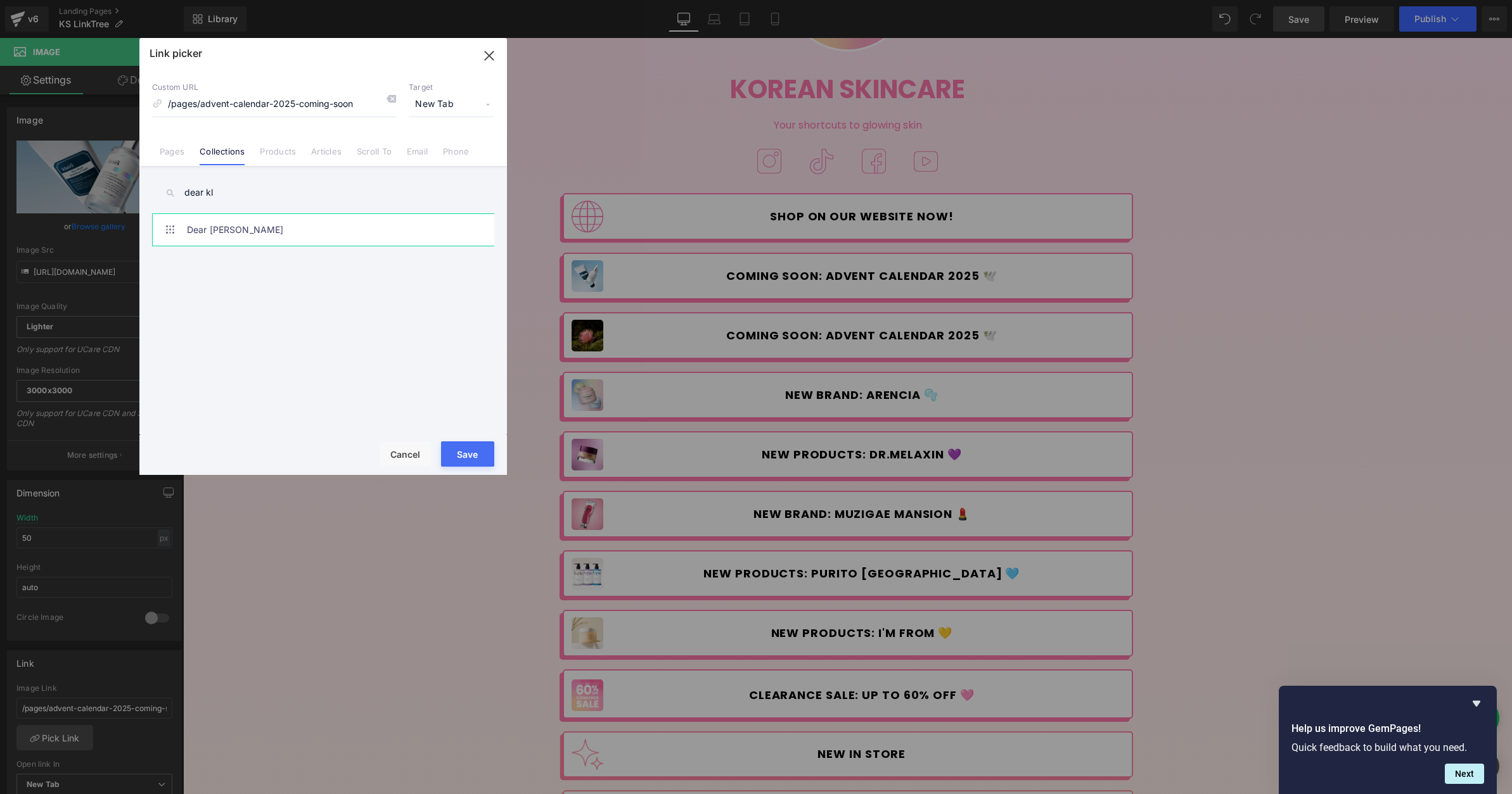
type input "dear kl"
click at [247, 224] on link "Dear [PERSON_NAME]" at bounding box center [326, 229] width 279 height 32
type input "/collections/dear-[PERSON_NAME]"
click at [479, 452] on button "Save" at bounding box center [468, 455] width 53 height 26
type input "/collections/dear-[PERSON_NAME]"
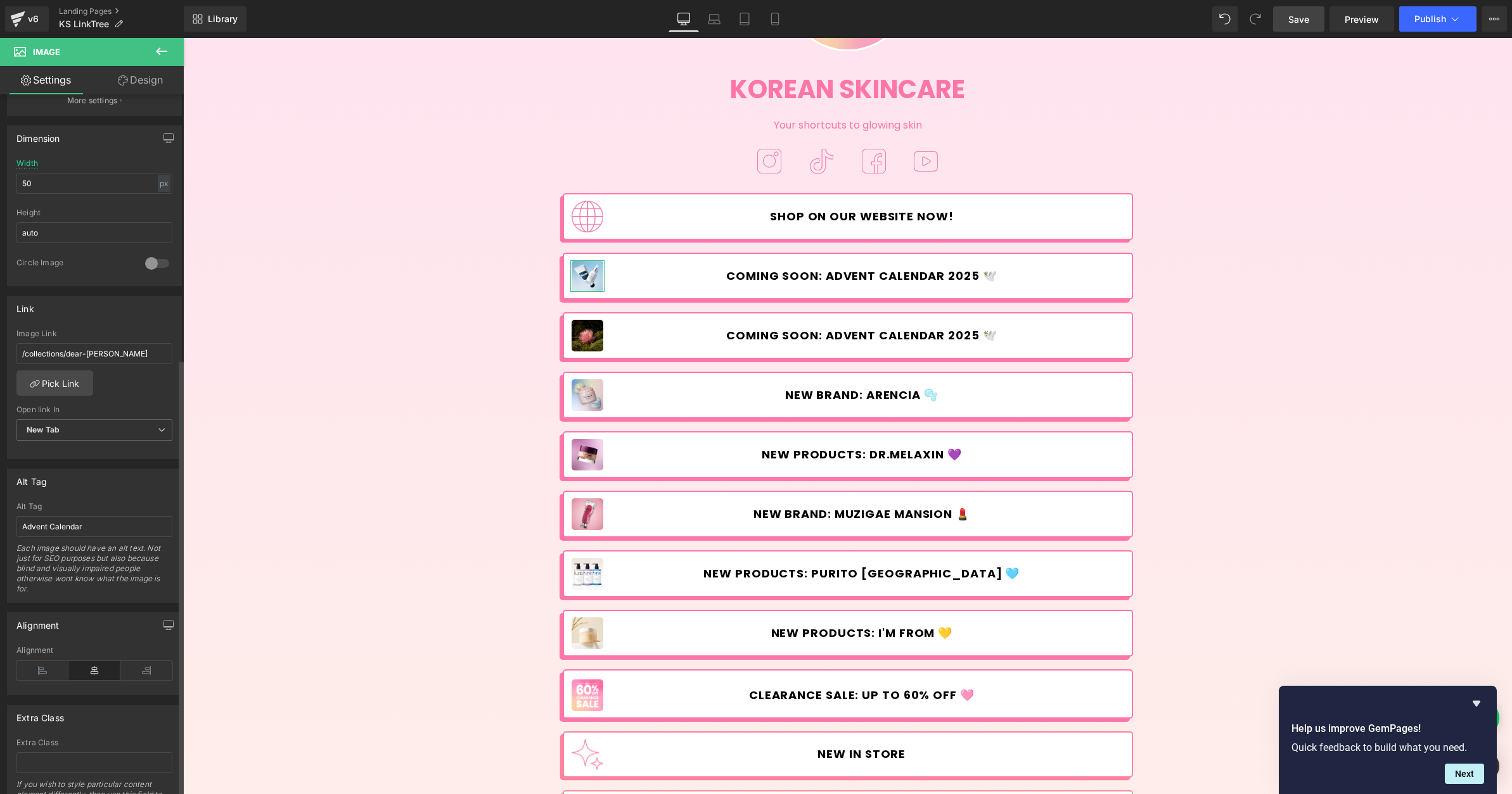
scroll to position [424, 0]
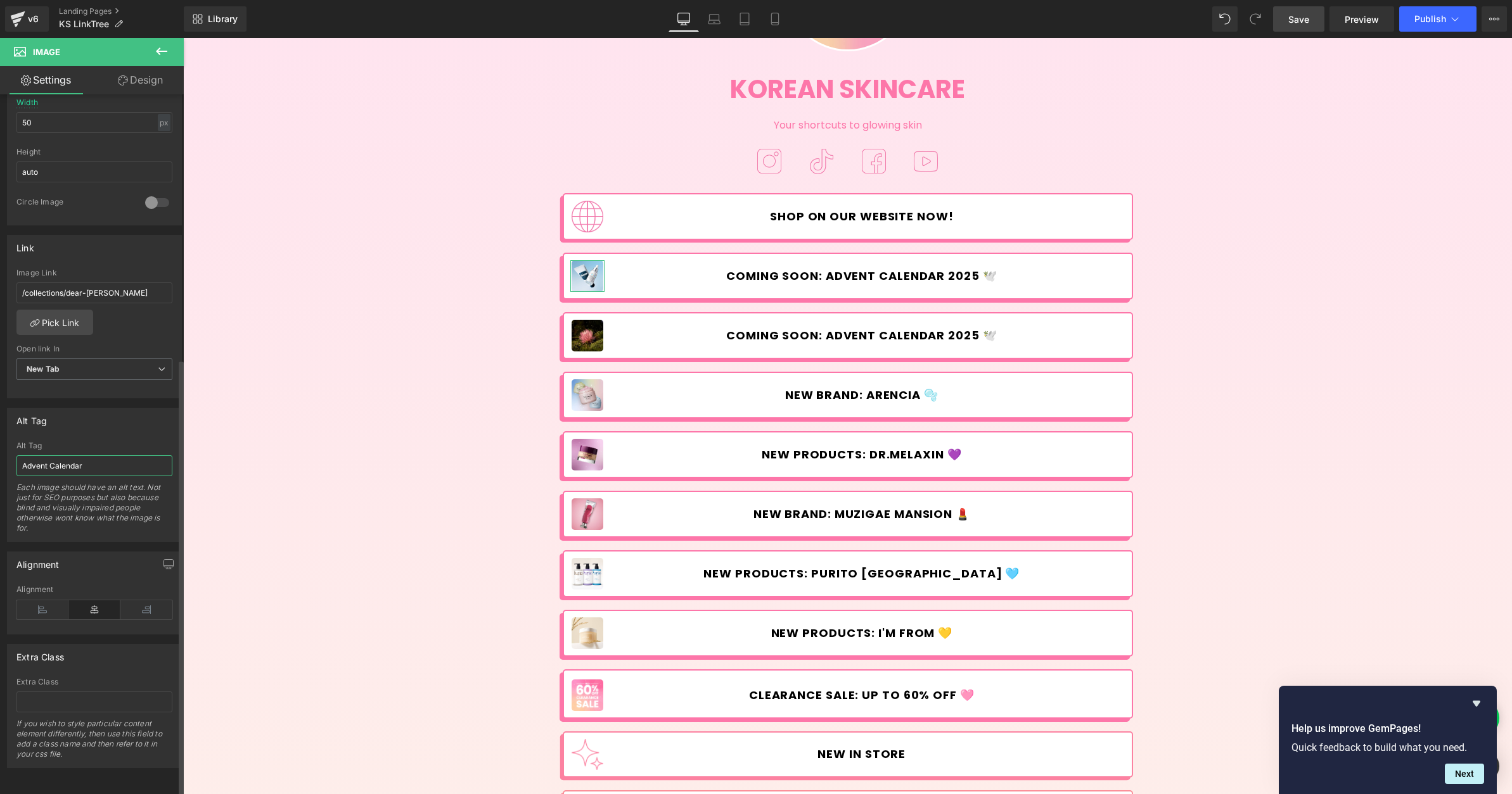
click at [94, 466] on input "Advent Calendar" at bounding box center [94, 465] width 156 height 21
click at [94, 465] on input "Advent Calendar" at bounding box center [94, 465] width 156 height 21
type input "Dear [PERSON_NAME]"
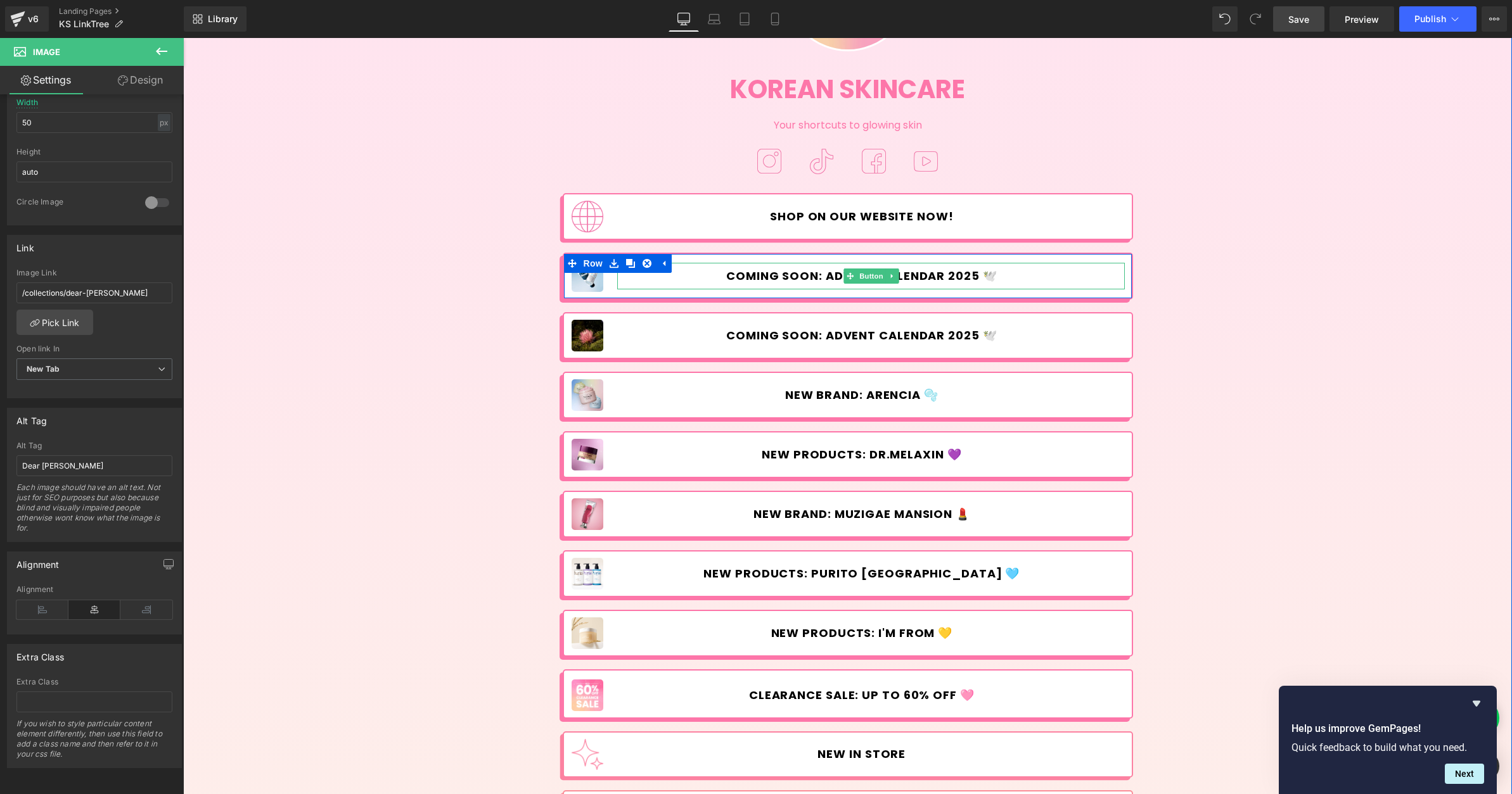
click at [793, 271] on span "COMING SOON: Advent Calendar 2025 🕊️" at bounding box center [862, 276] width 271 height 14
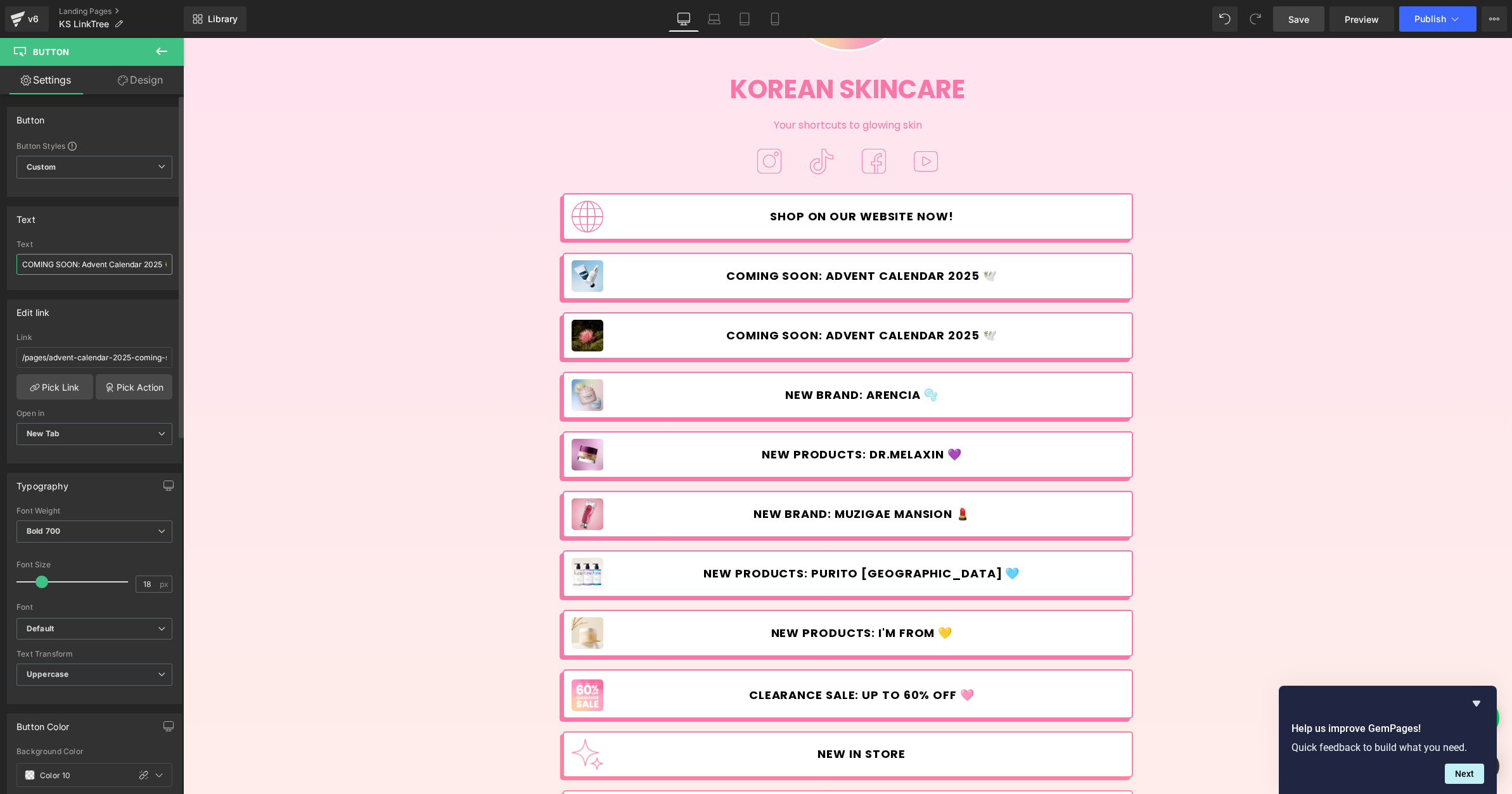
click at [86, 265] on input "COMING SOON: Advent Calendar 2025 🕊️" at bounding box center [94, 264] width 156 height 21
drag, startPoint x: 328, startPoint y: 307, endPoint x: 225, endPoint y: 268, distance: 110.1
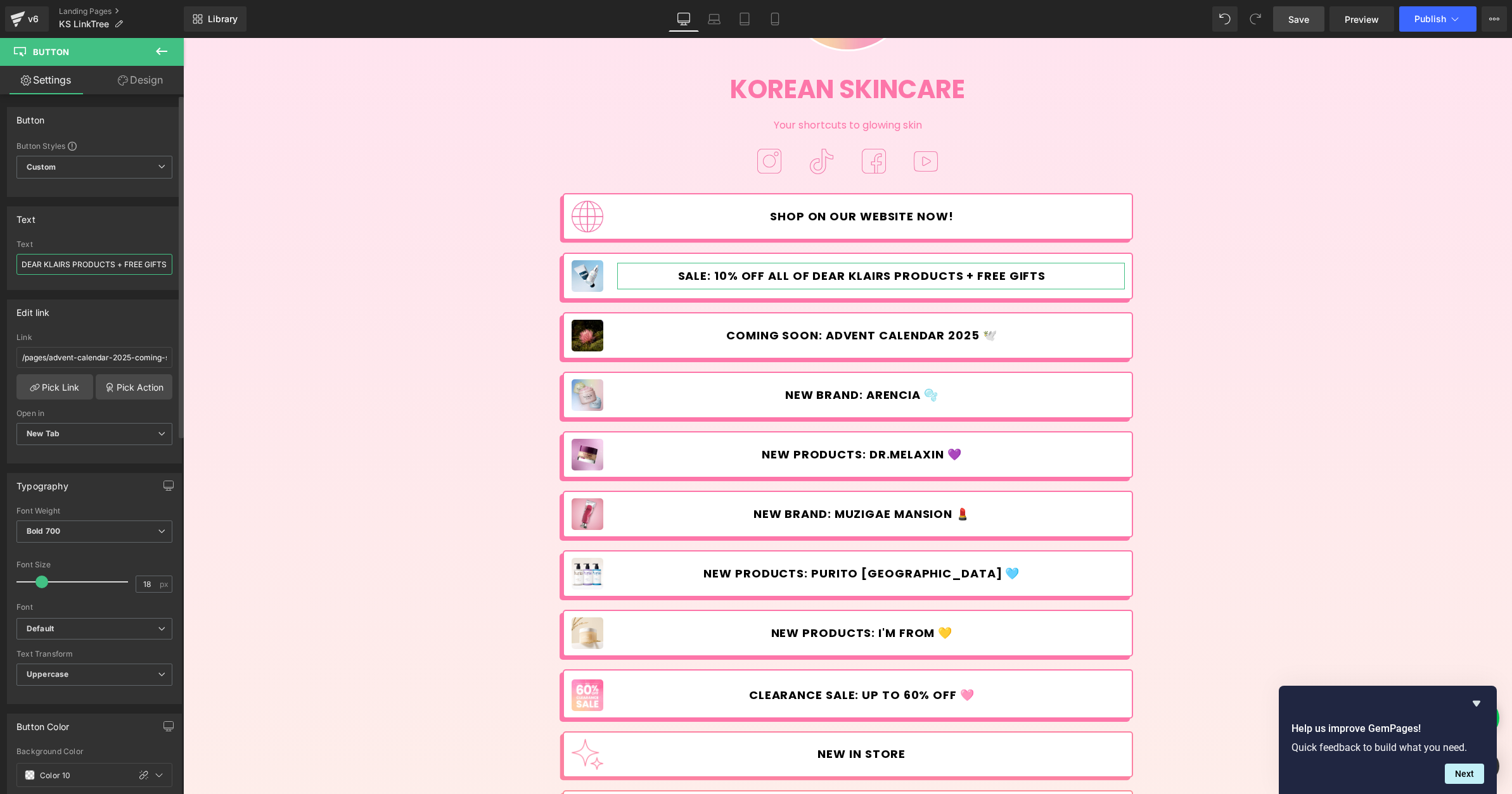
click at [164, 263] on input "SALE: 10% OFF ALL OF DEAR KLAIRS PRODUCTS + FREE GIFTS" at bounding box center [94, 264] width 156 height 21
paste input "🩵"
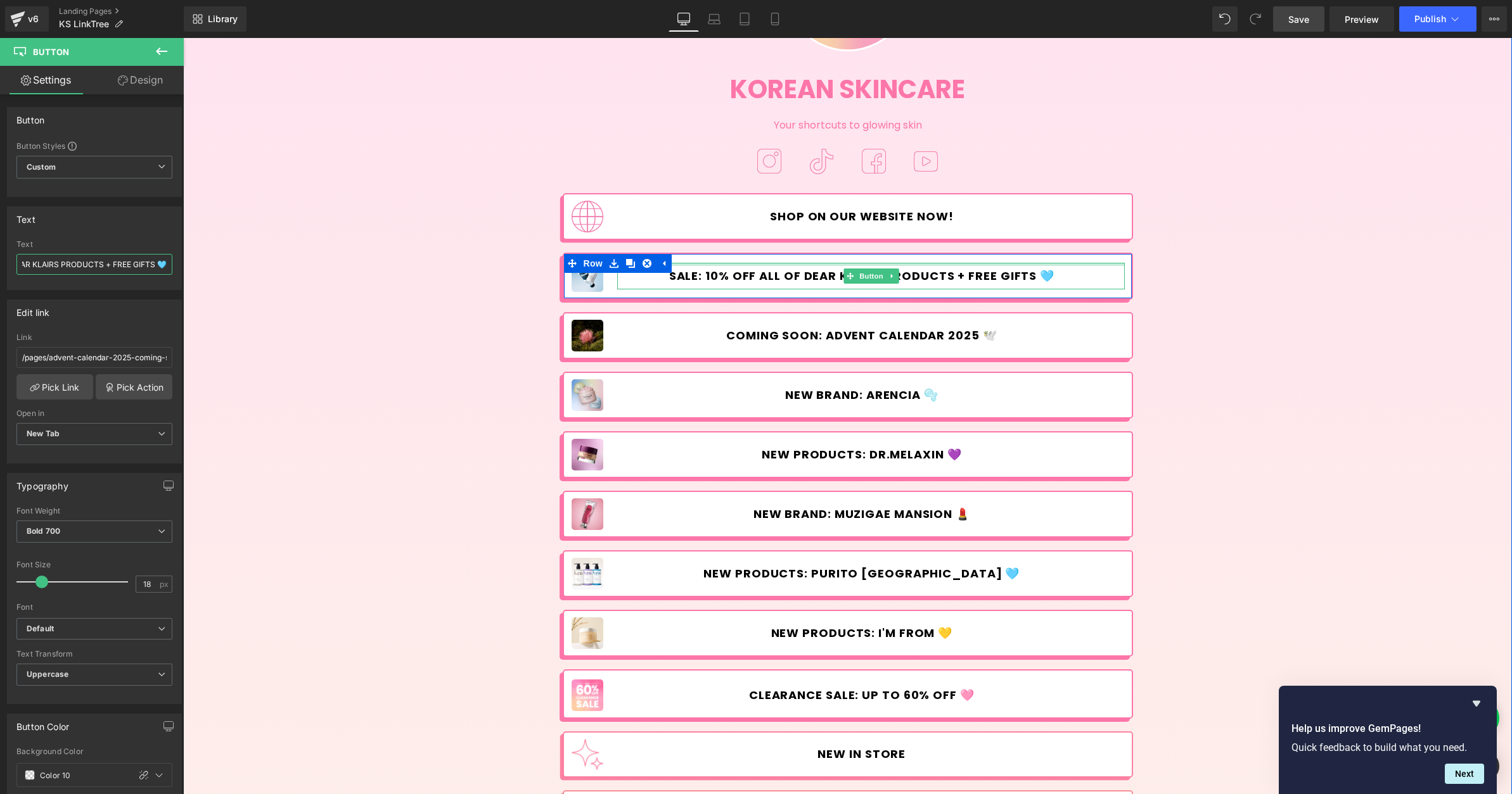
click at [824, 266] on div at bounding box center [871, 264] width 507 height 3
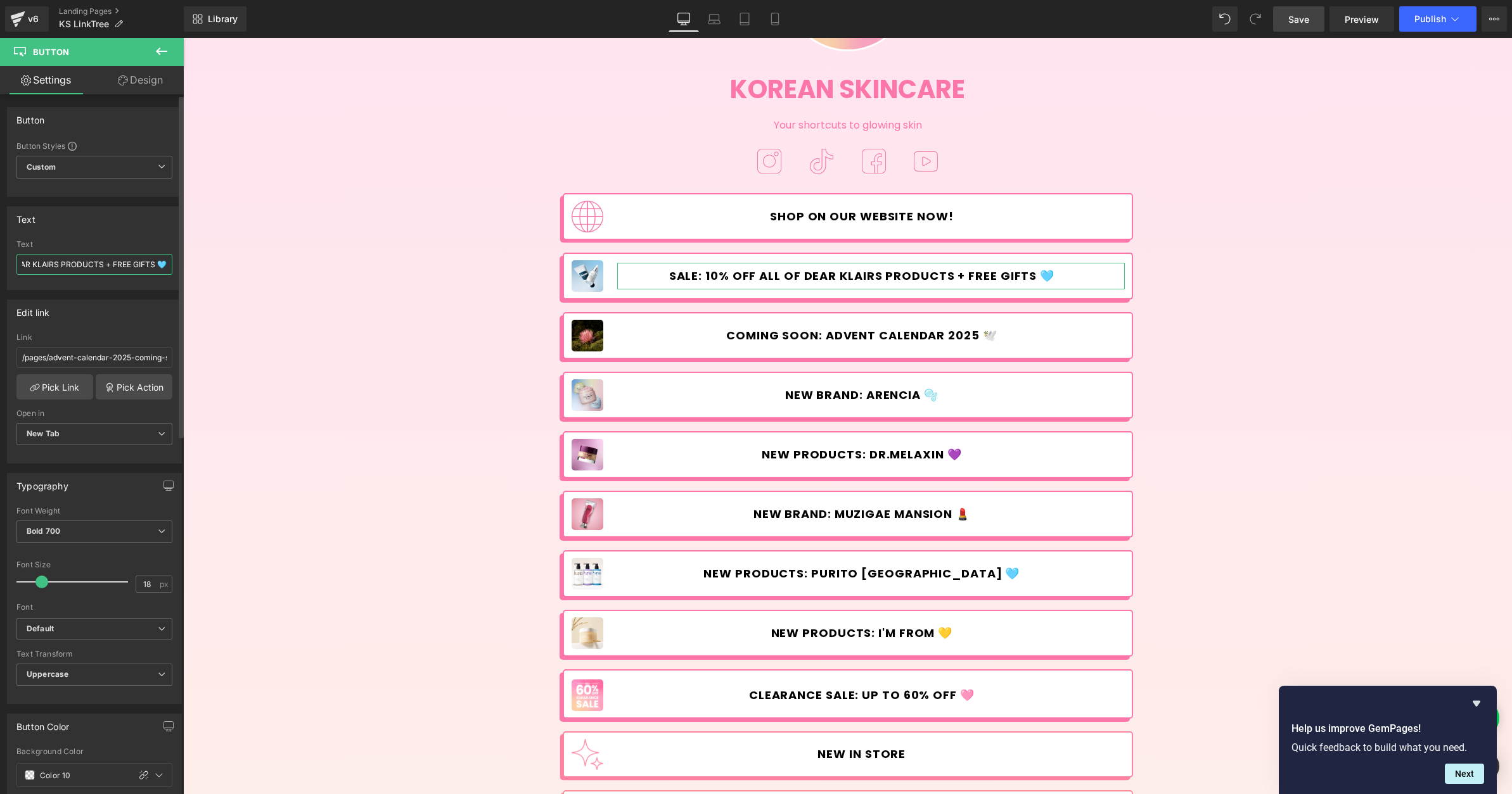
click at [106, 266] on input "SALE: 10% OFF ALL OF DEAR KLAIRS PRODUCTS + FREE GIFTS 🩵" at bounding box center [94, 264] width 156 height 21
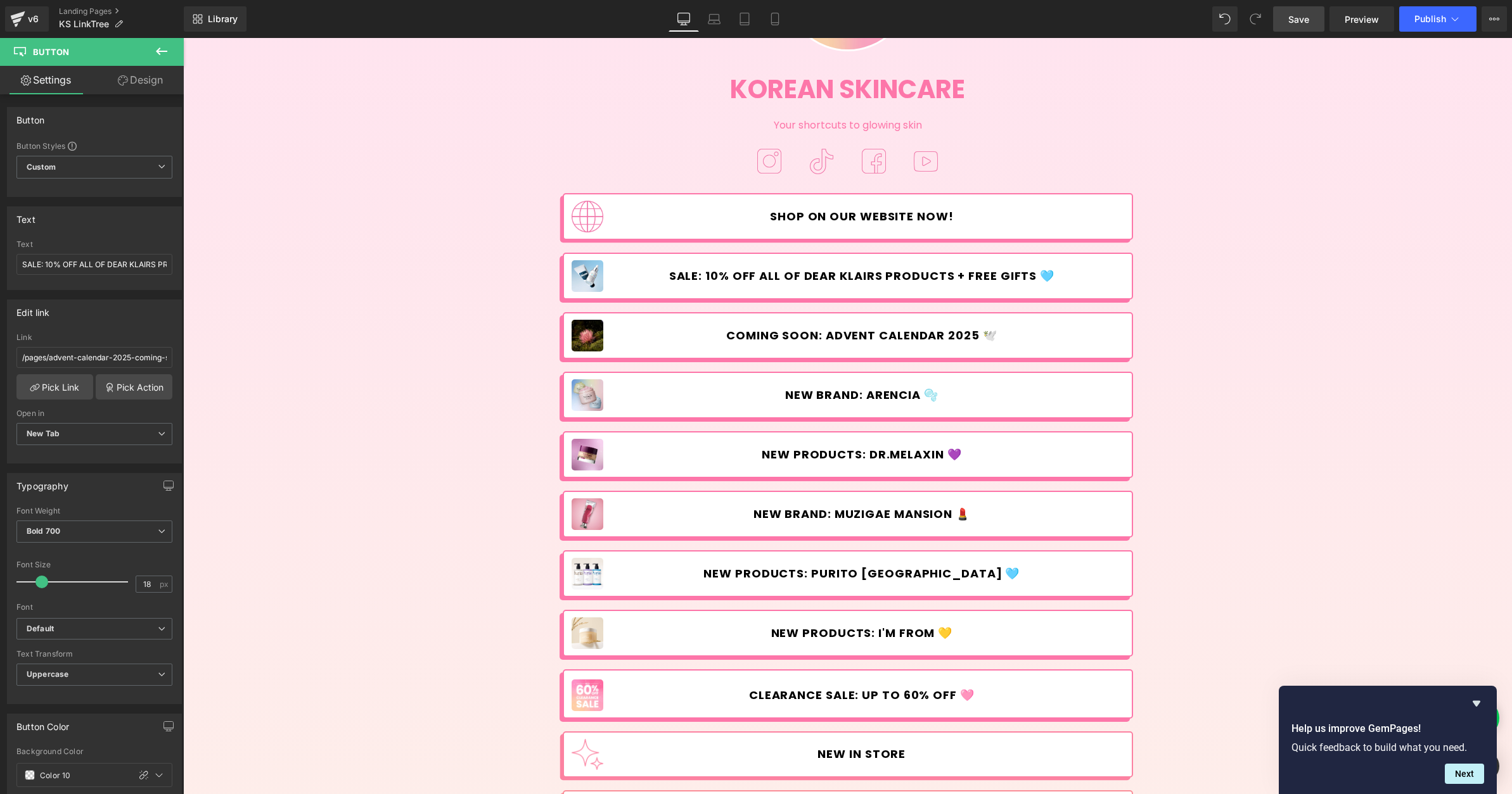
click at [817, 266] on link "SALE: 10% OFF ALL OF DEAR KLAIRS PRODUCTS + FREE GIFTS 🩵" at bounding box center [871, 276] width 507 height 26
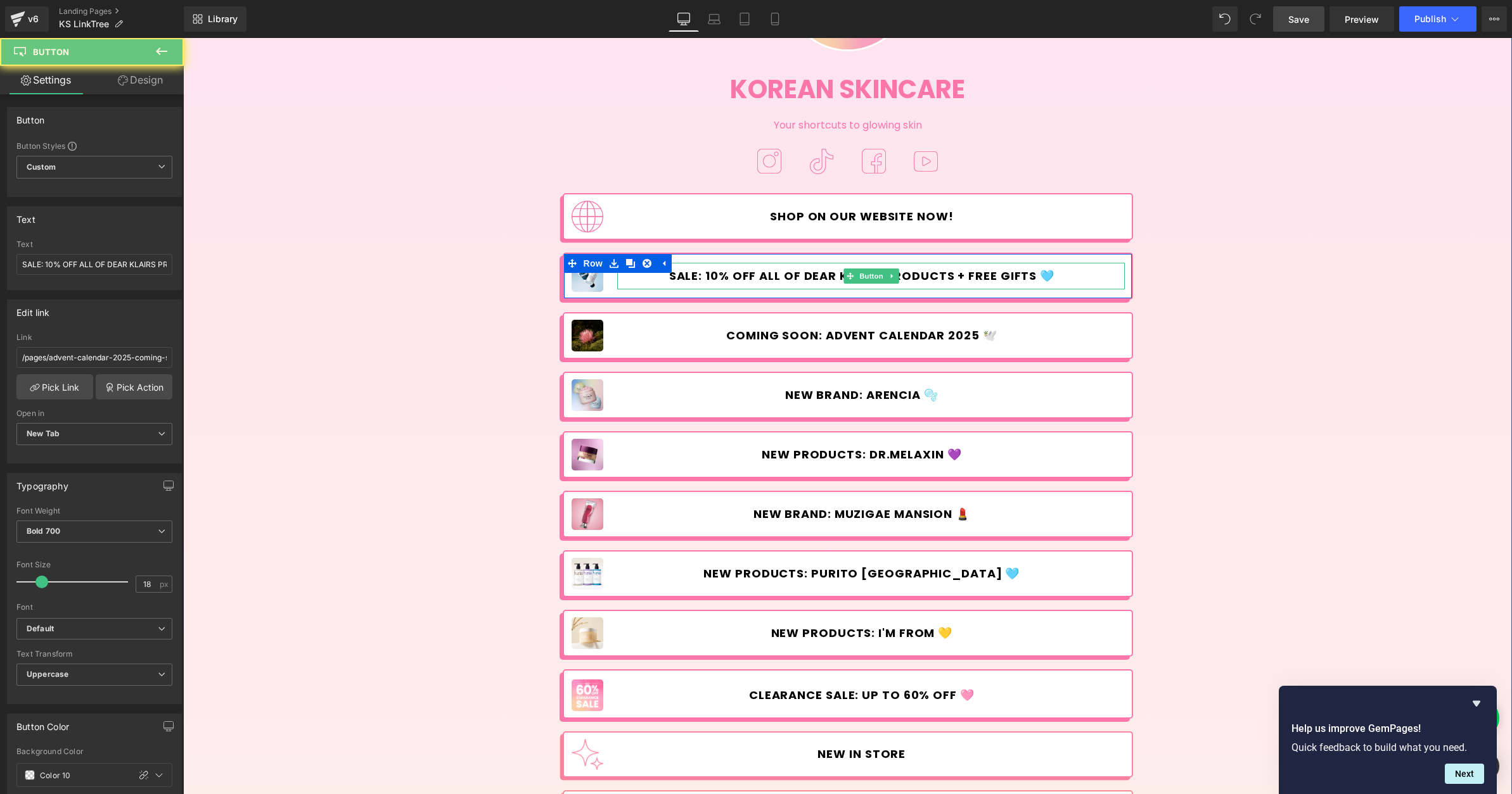
click at [799, 273] on span "SALE: 10% OFF ALL OF DEAR KLAIRS PRODUCTS + FREE GIFTS 🩵" at bounding box center [862, 276] width 385 height 14
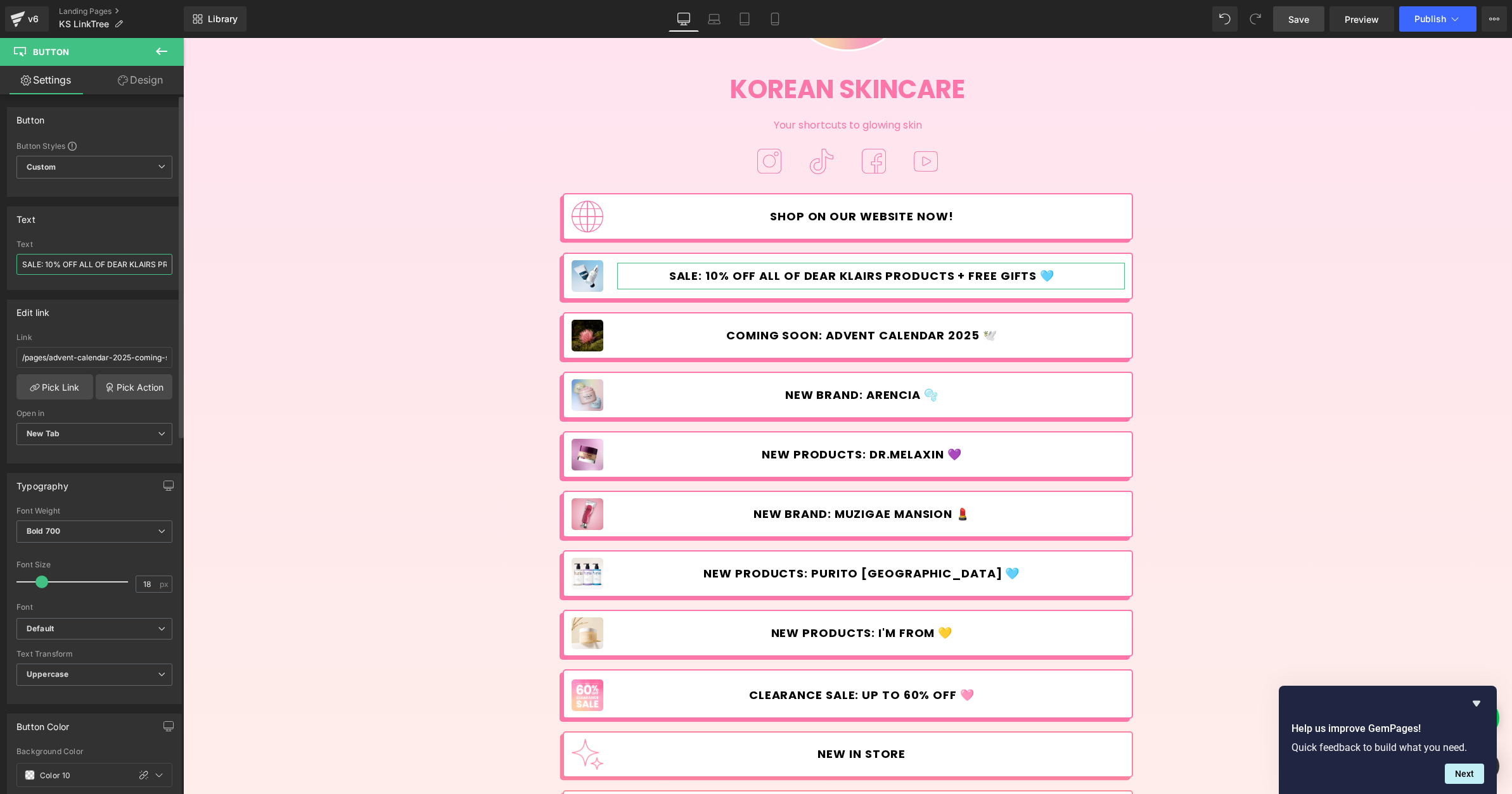
drag, startPoint x: 107, startPoint y: 264, endPoint x: 97, endPoint y: 266, distance: 10.2
click at [97, 266] on input "SALE: 10% OFF ALL OF DEAR KLAIRS PRODUCTS + FREE GIFTS 🩵" at bounding box center [94, 264] width 156 height 21
click at [99, 265] on input "SALE: 10% OFF ALL OF DEAR KLAIRS PRODUCTS + FREE GIFTS 🩵" at bounding box center [94, 264] width 156 height 21
click at [108, 262] on input "SALE: 10% OFF ALL OF DEAR KLAIRS PRODUCTS + FREE GIFTS 🩵" at bounding box center [94, 264] width 156 height 21
type input "SALE: 10% OFF ALL DEAR KLAIRS PRODUCTS + FREE GIFTS 🩵"
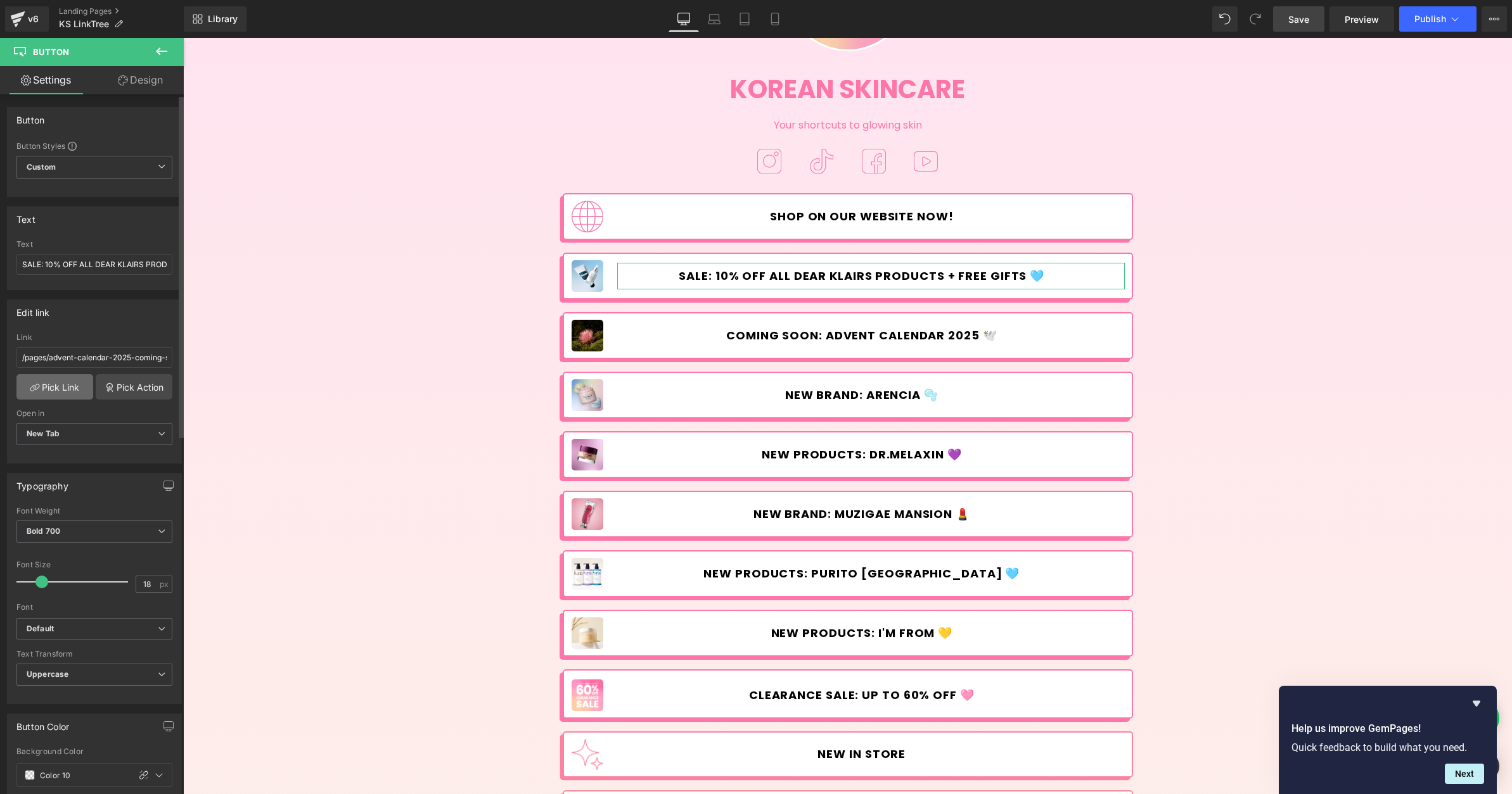
click at [68, 390] on link "Pick Link" at bounding box center [55, 387] width 77 height 26
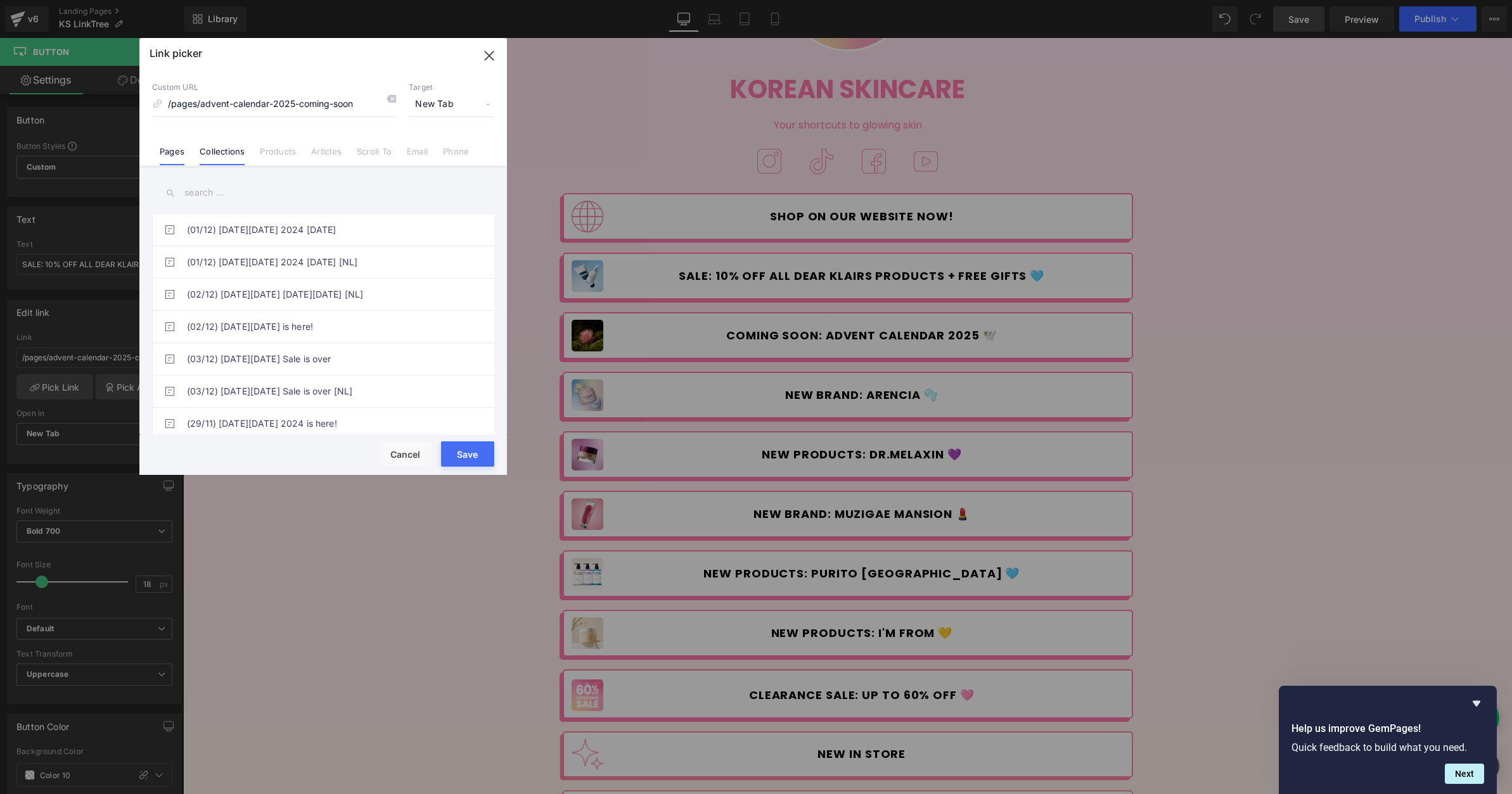
click at [233, 152] on link "Collections" at bounding box center [222, 156] width 45 height 19
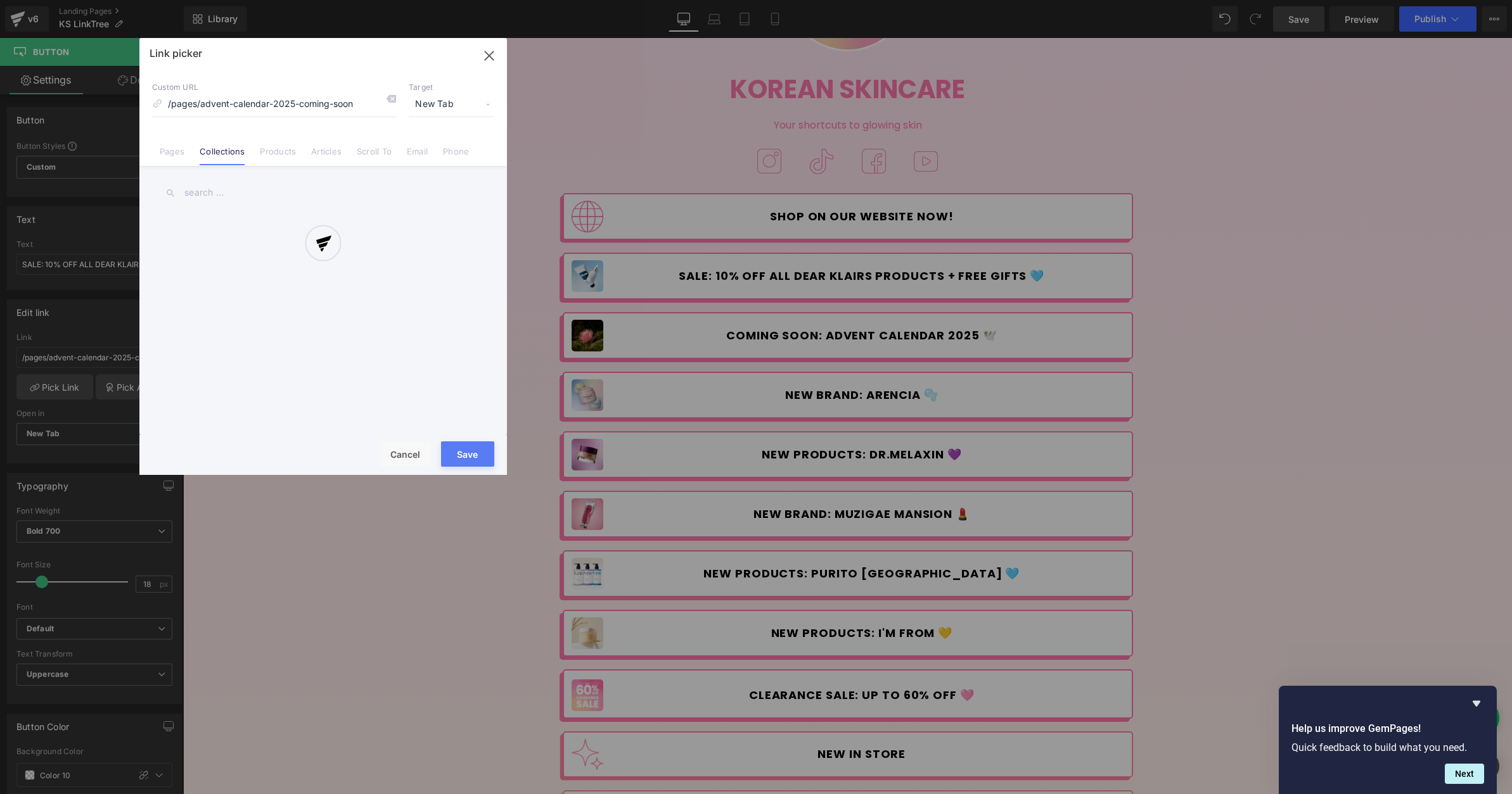
click at [252, 191] on div at bounding box center [323, 256] width 367 height 437
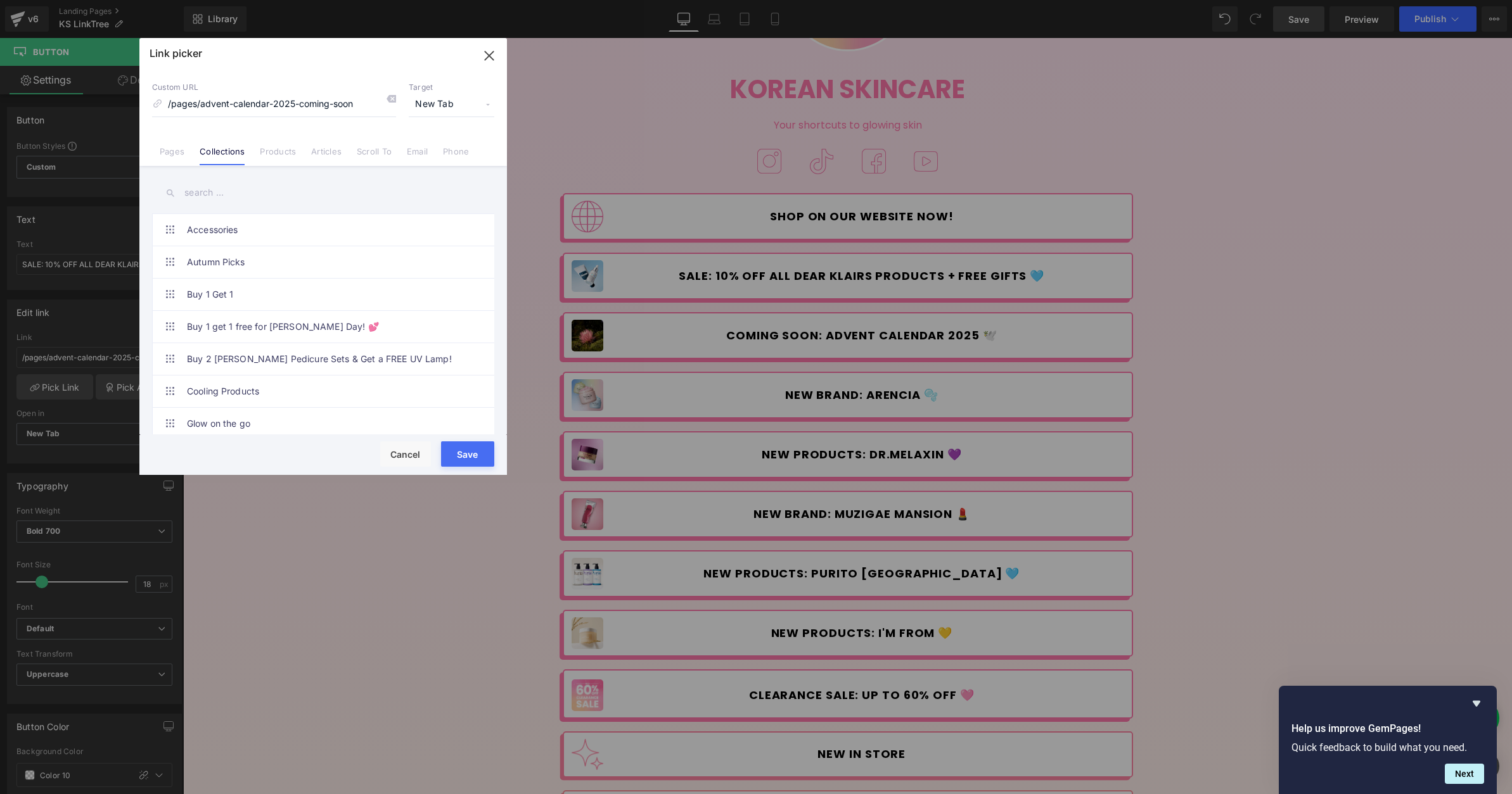
click at [234, 195] on input "text" at bounding box center [323, 193] width 342 height 28
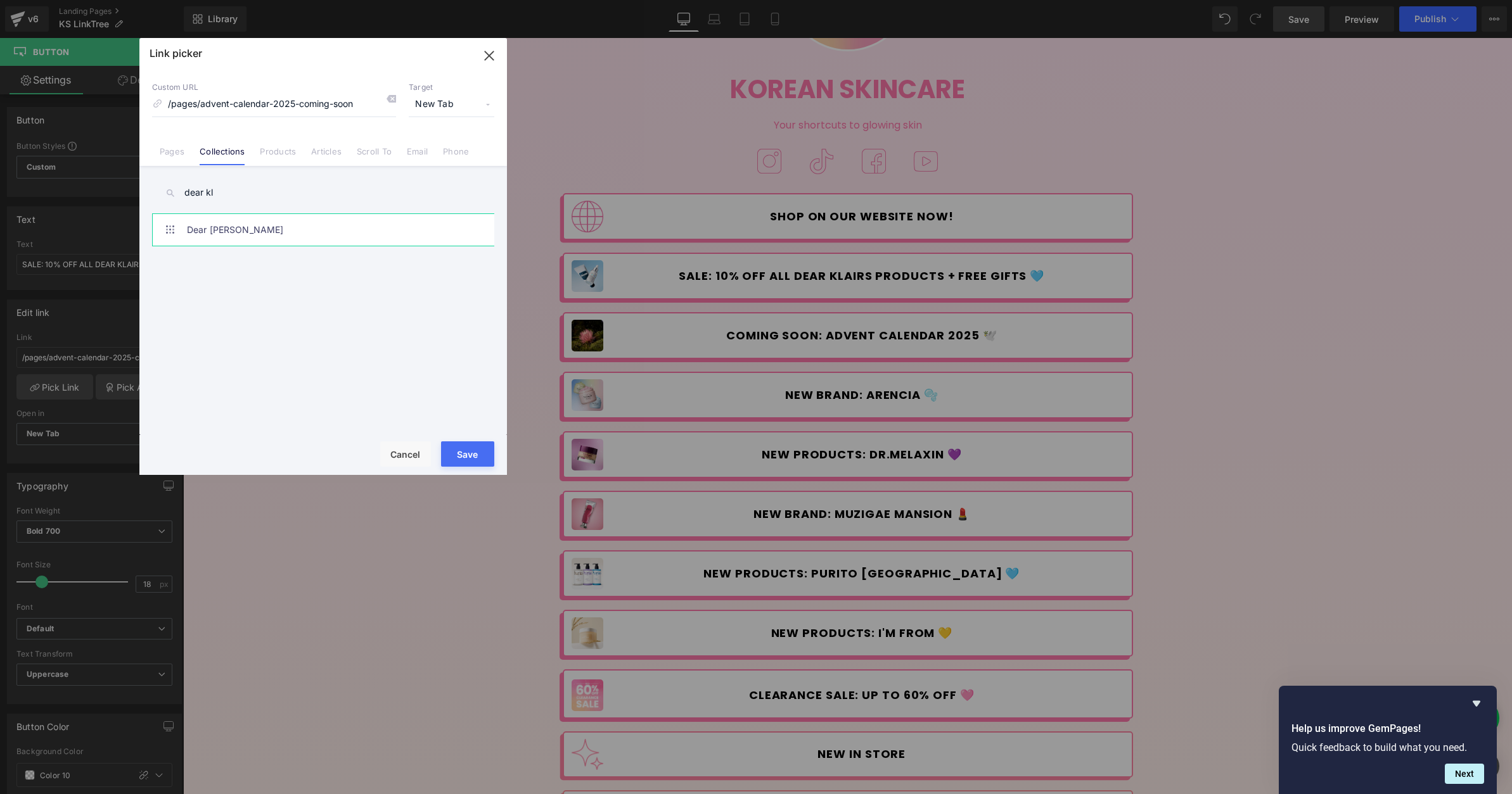
type input "dear kl"
click at [243, 218] on link "Dear [PERSON_NAME]" at bounding box center [326, 229] width 279 height 32
type input "/collections/dear-[PERSON_NAME]"
click at [465, 454] on button "Save" at bounding box center [468, 455] width 53 height 26
type input "/collections/dear-[PERSON_NAME]"
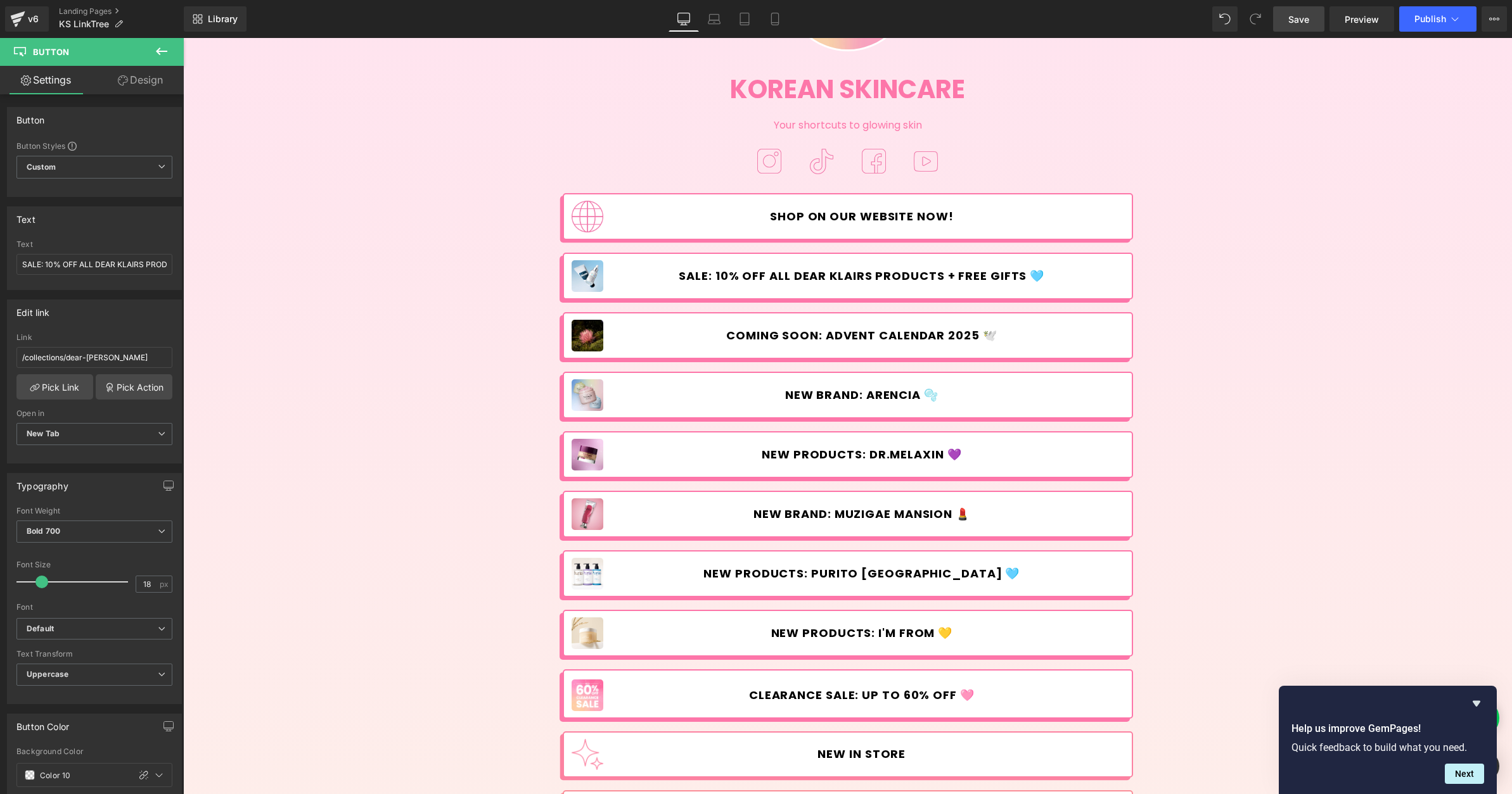
click at [1303, 24] on span "Save" at bounding box center [1298, 19] width 21 height 13
